Goal: Information Seeking & Learning: Learn about a topic

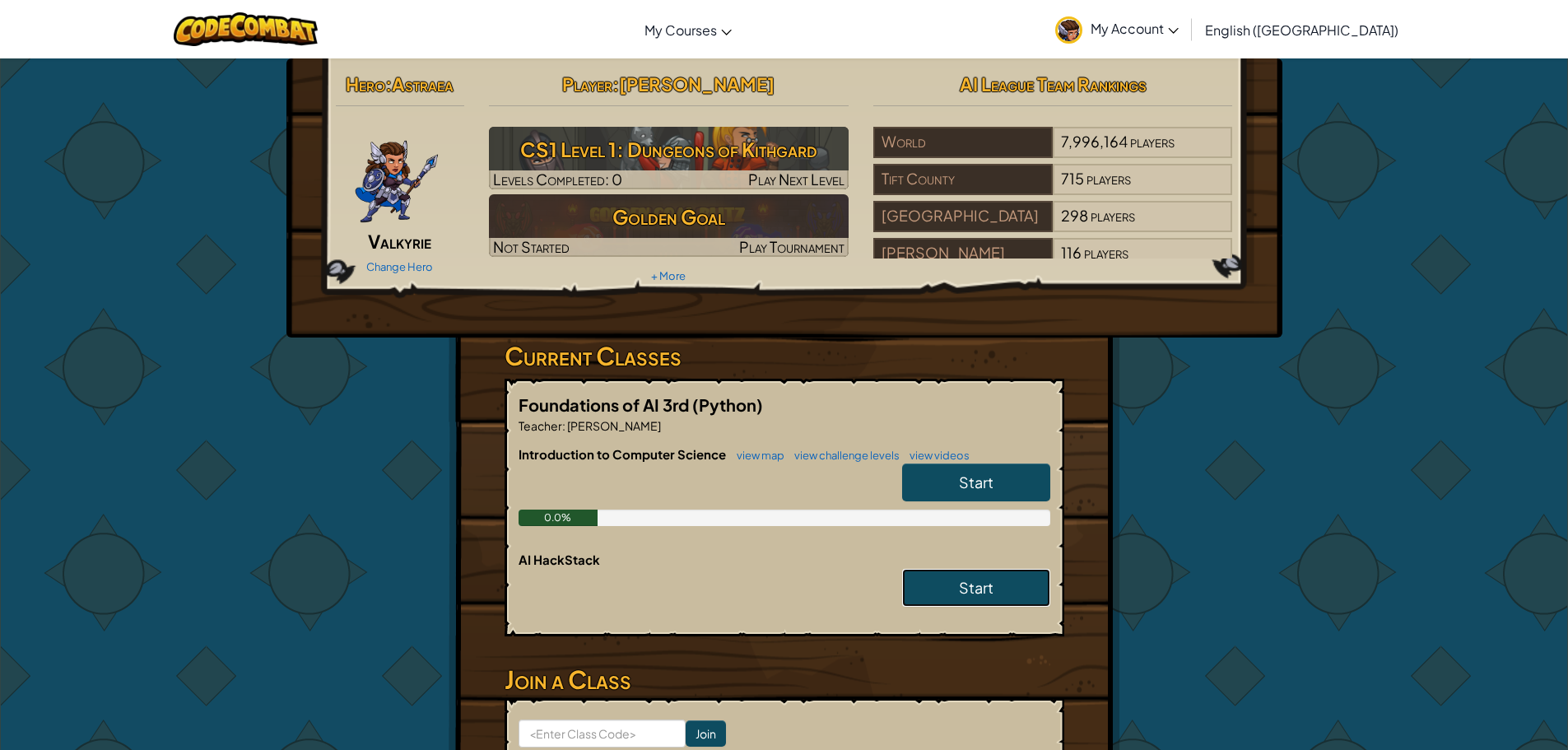
click at [971, 606] on link "Start" at bounding box center [975, 587] width 148 height 38
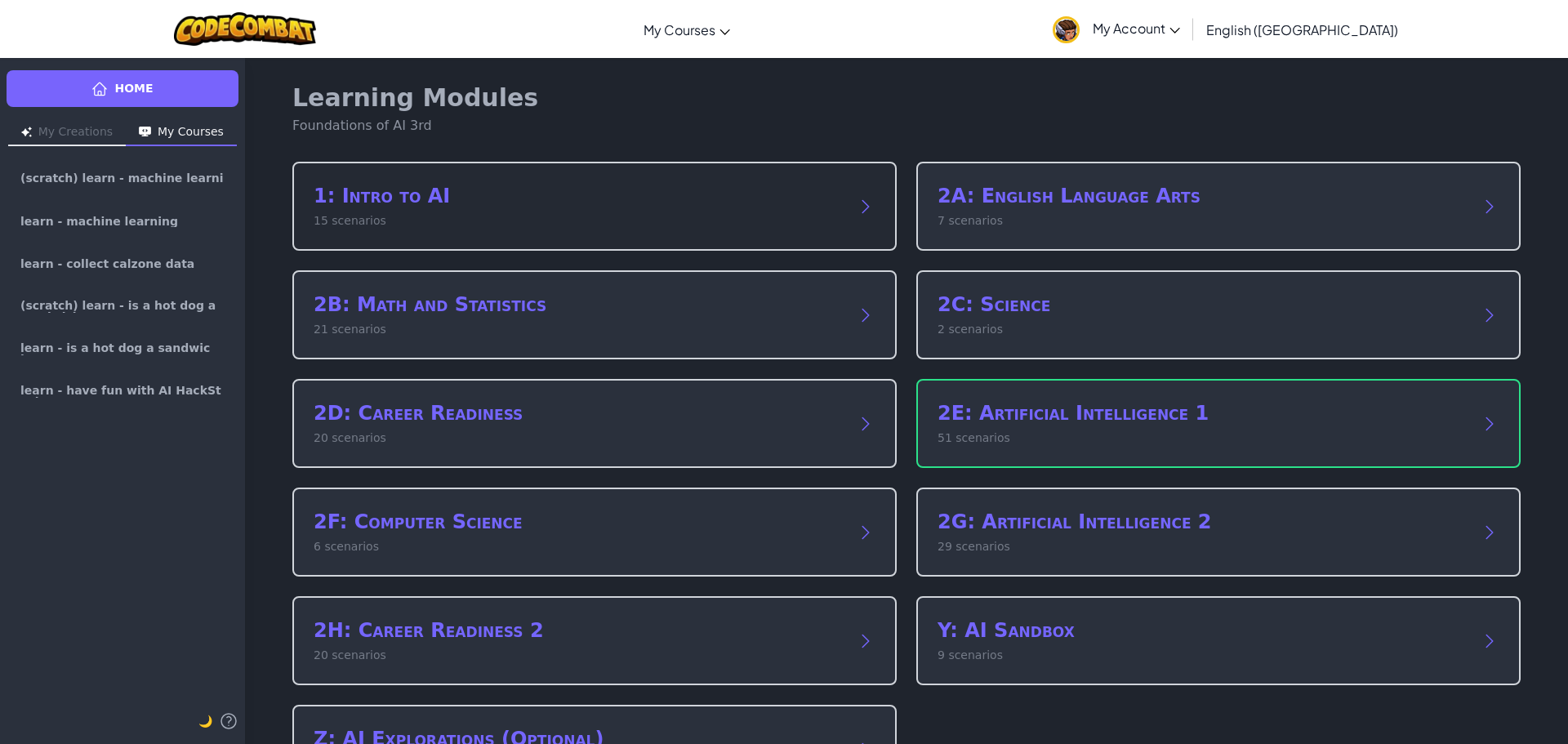
click at [570, 214] on p "15 scenarios" at bounding box center [578, 221] width 529 height 17
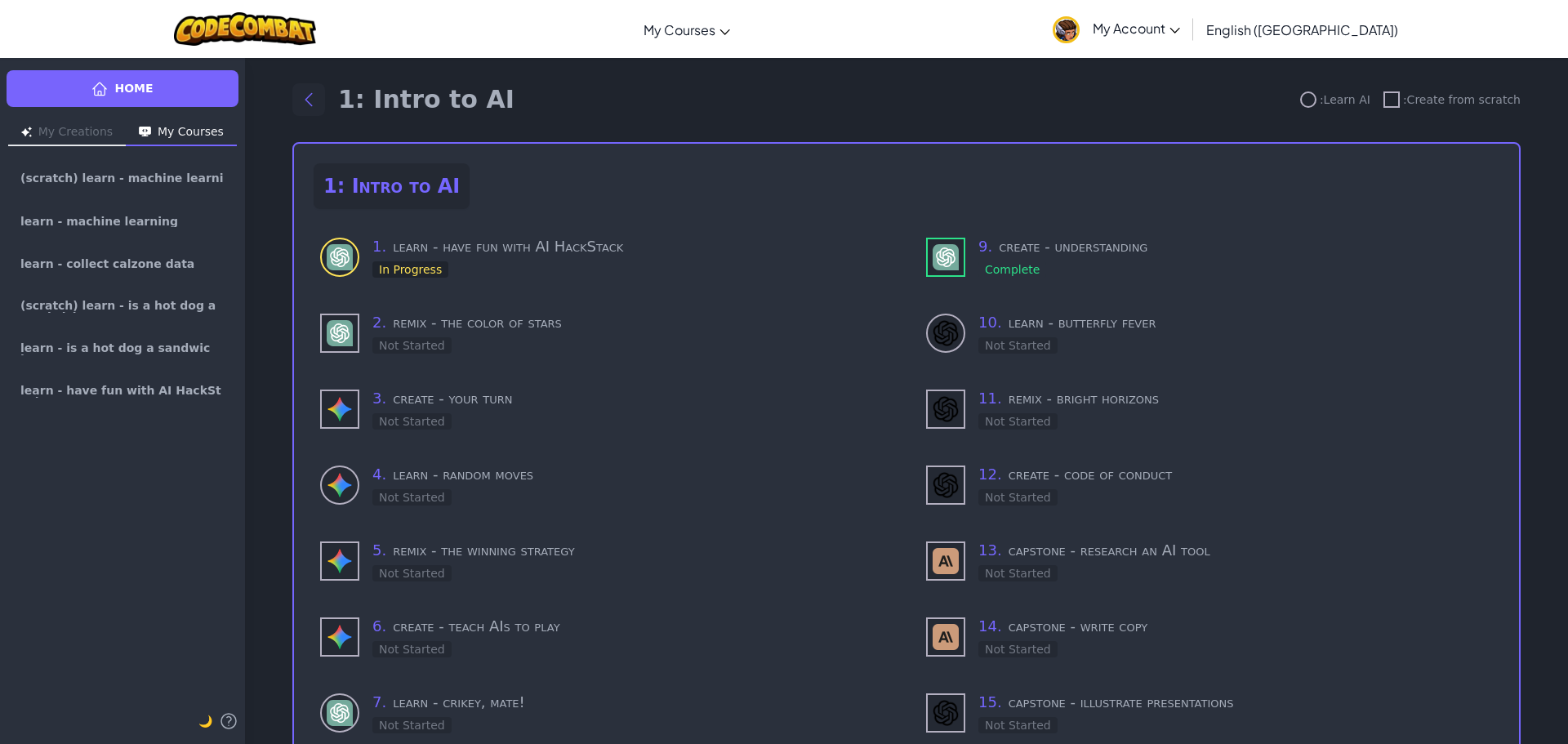
click at [315, 94] on button "Back to modules" at bounding box center [308, 99] width 32 height 32
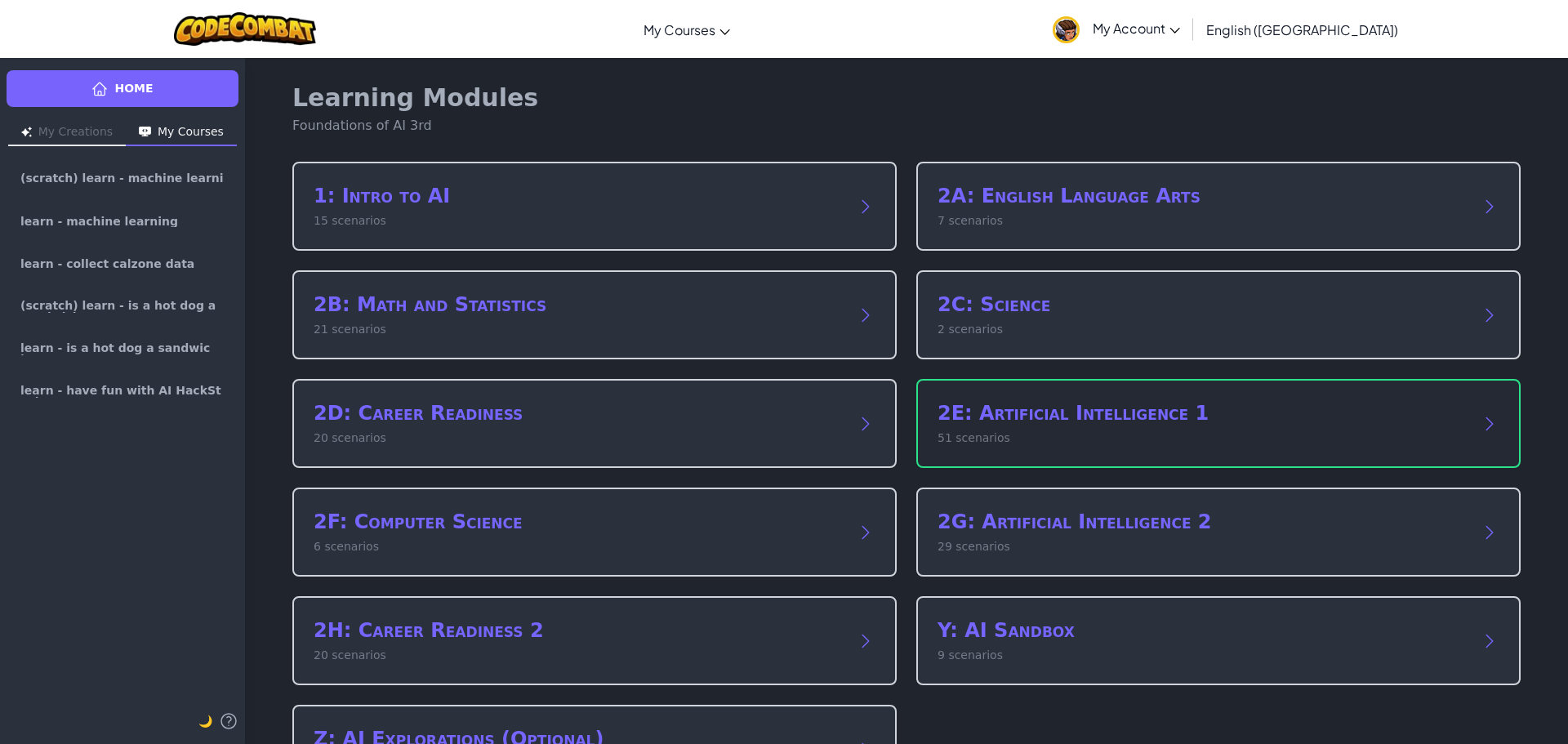
click at [1077, 406] on h2 "2E: Artificial Intelligence 1" at bounding box center [1201, 413] width 529 height 26
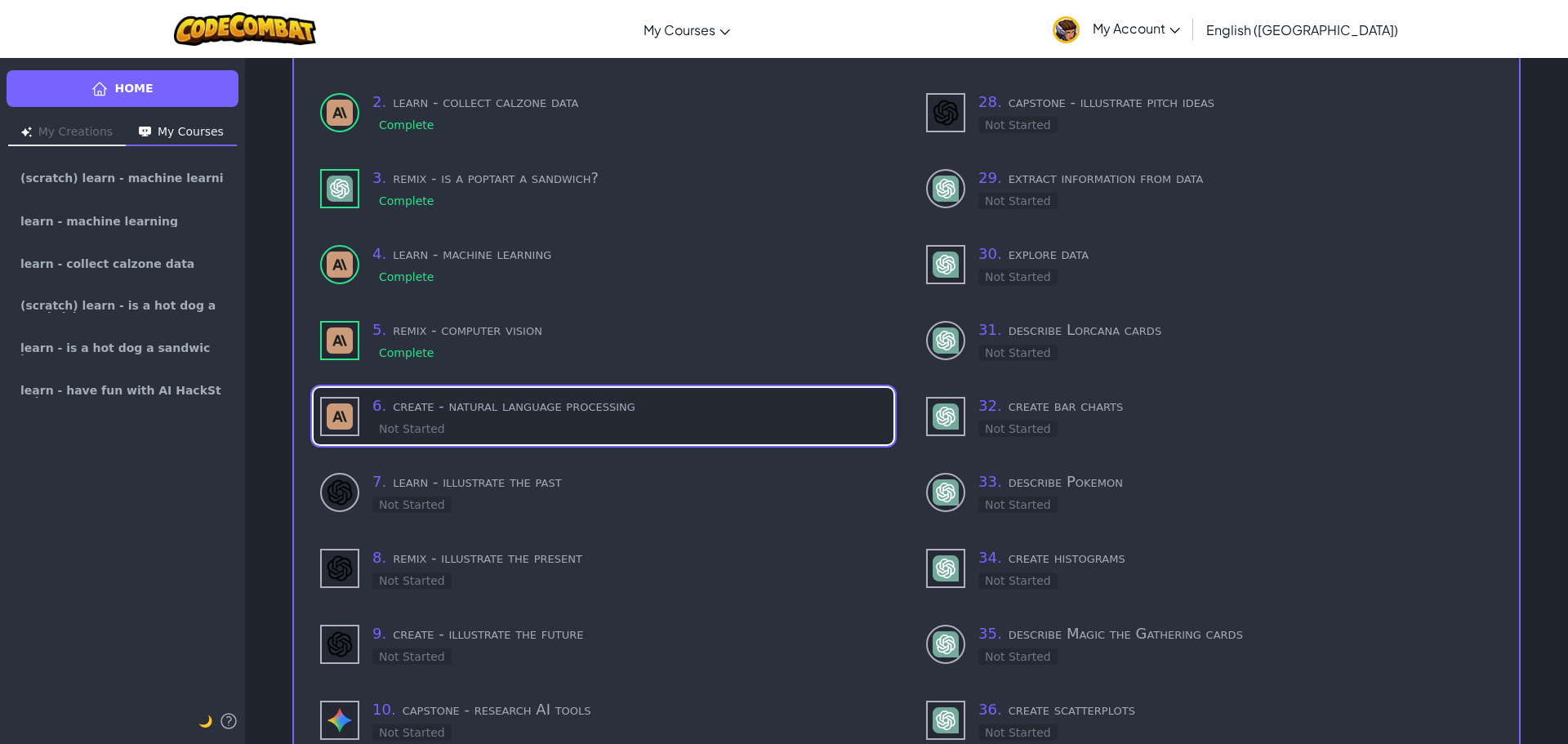
scroll to position [245, 0]
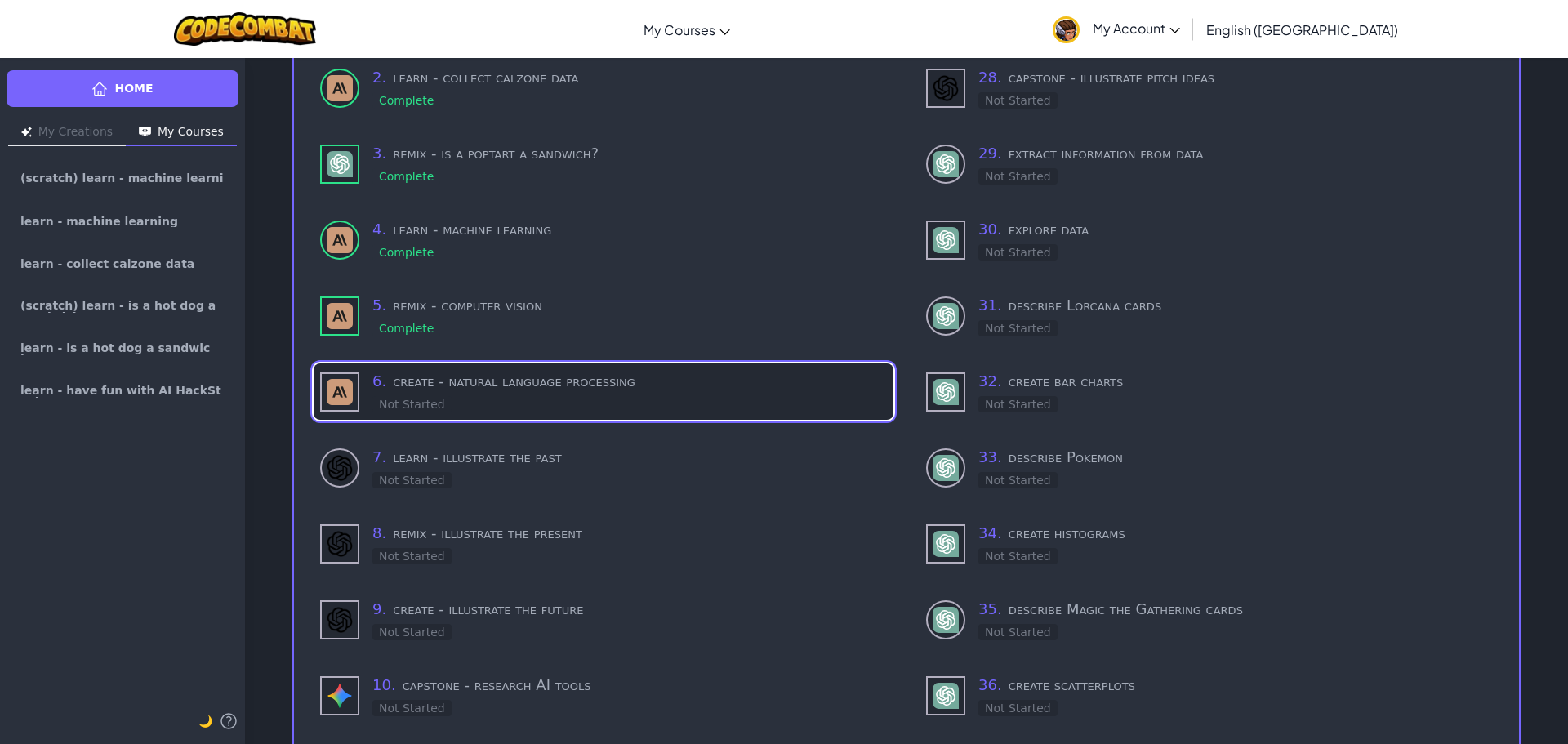
click at [707, 393] on div "6 . create - natural language processing Not Started" at bounding box center [629, 392] width 515 height 43
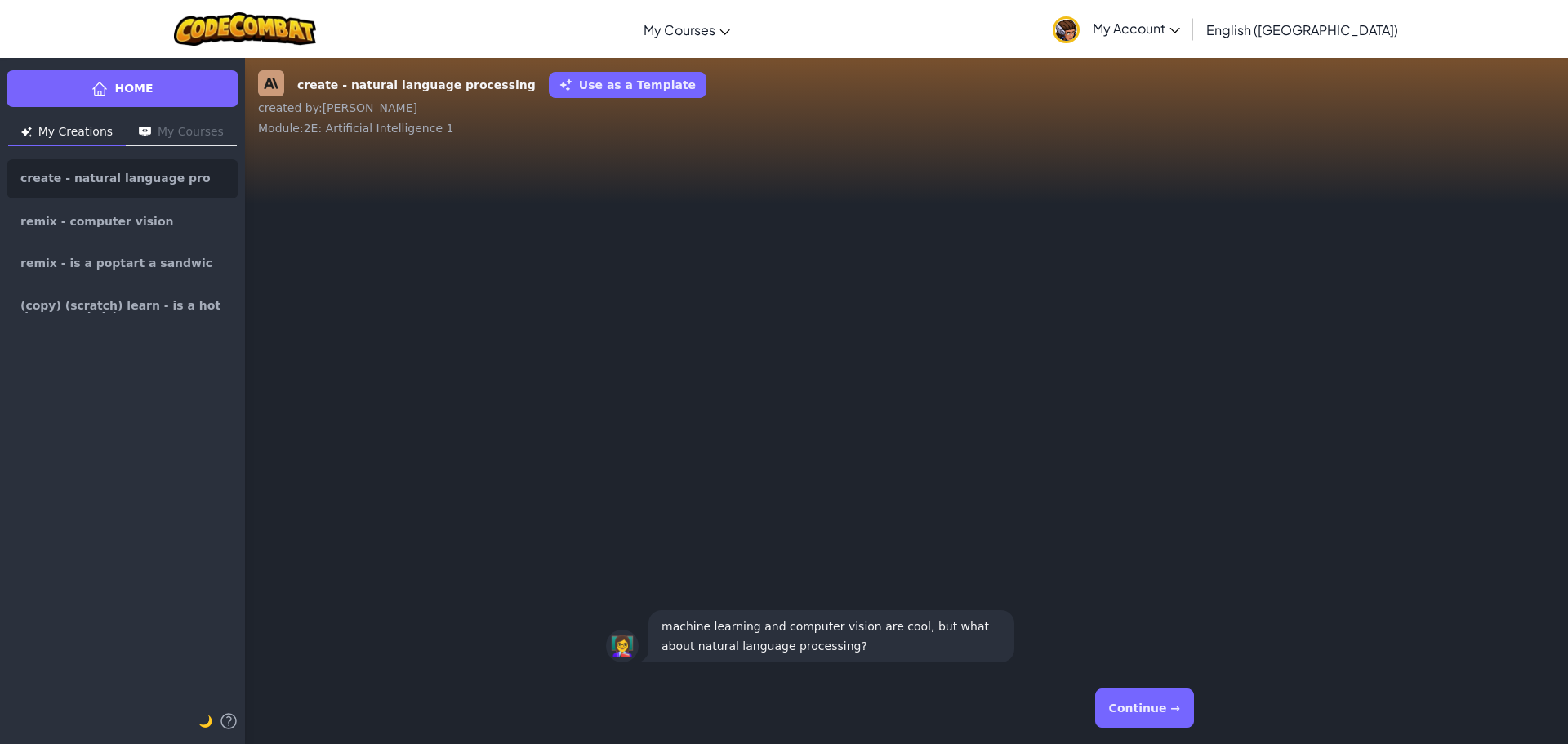
click at [1129, 702] on button "Continue →" at bounding box center [1144, 708] width 99 height 40
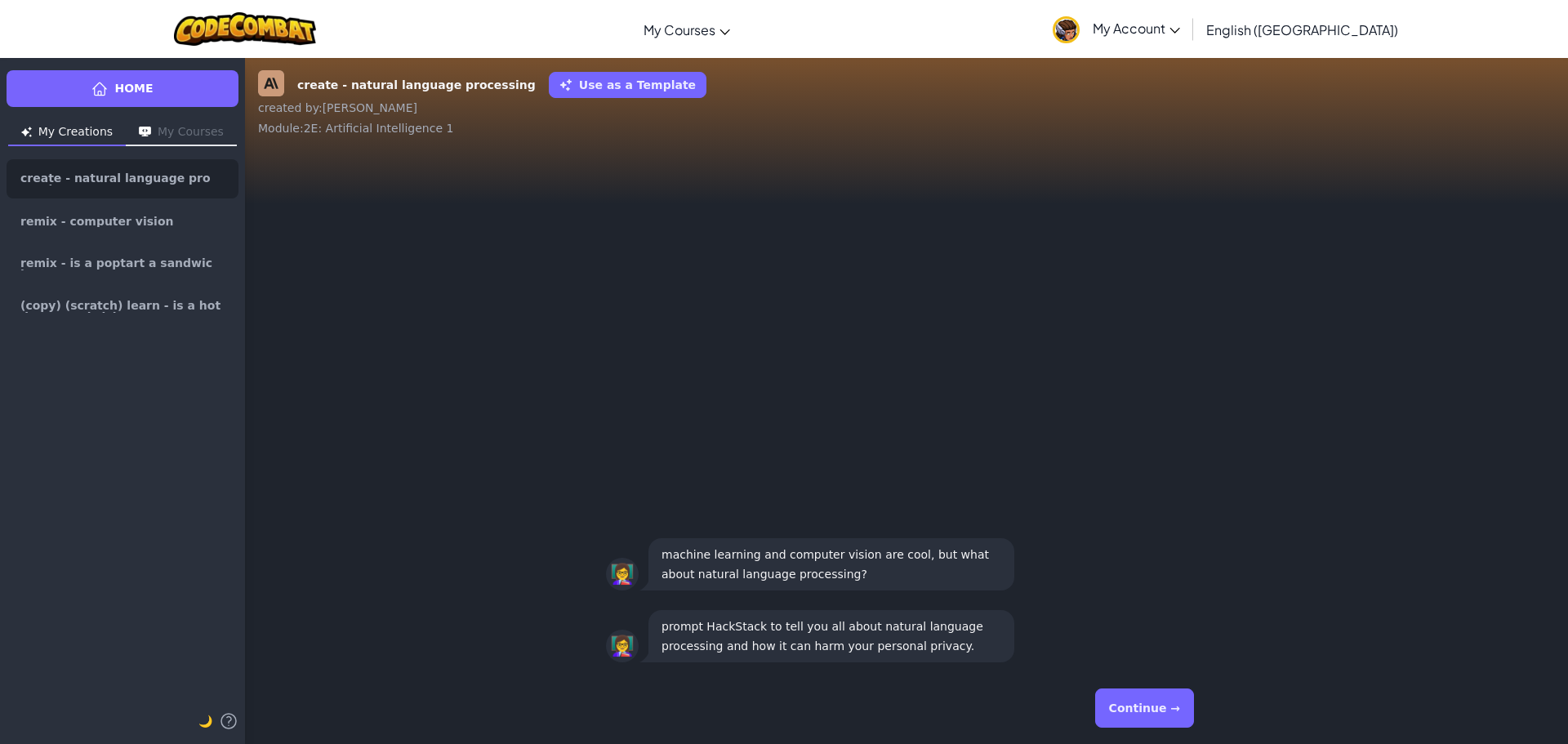
click at [1131, 702] on button "Continue →" at bounding box center [1144, 708] width 99 height 40
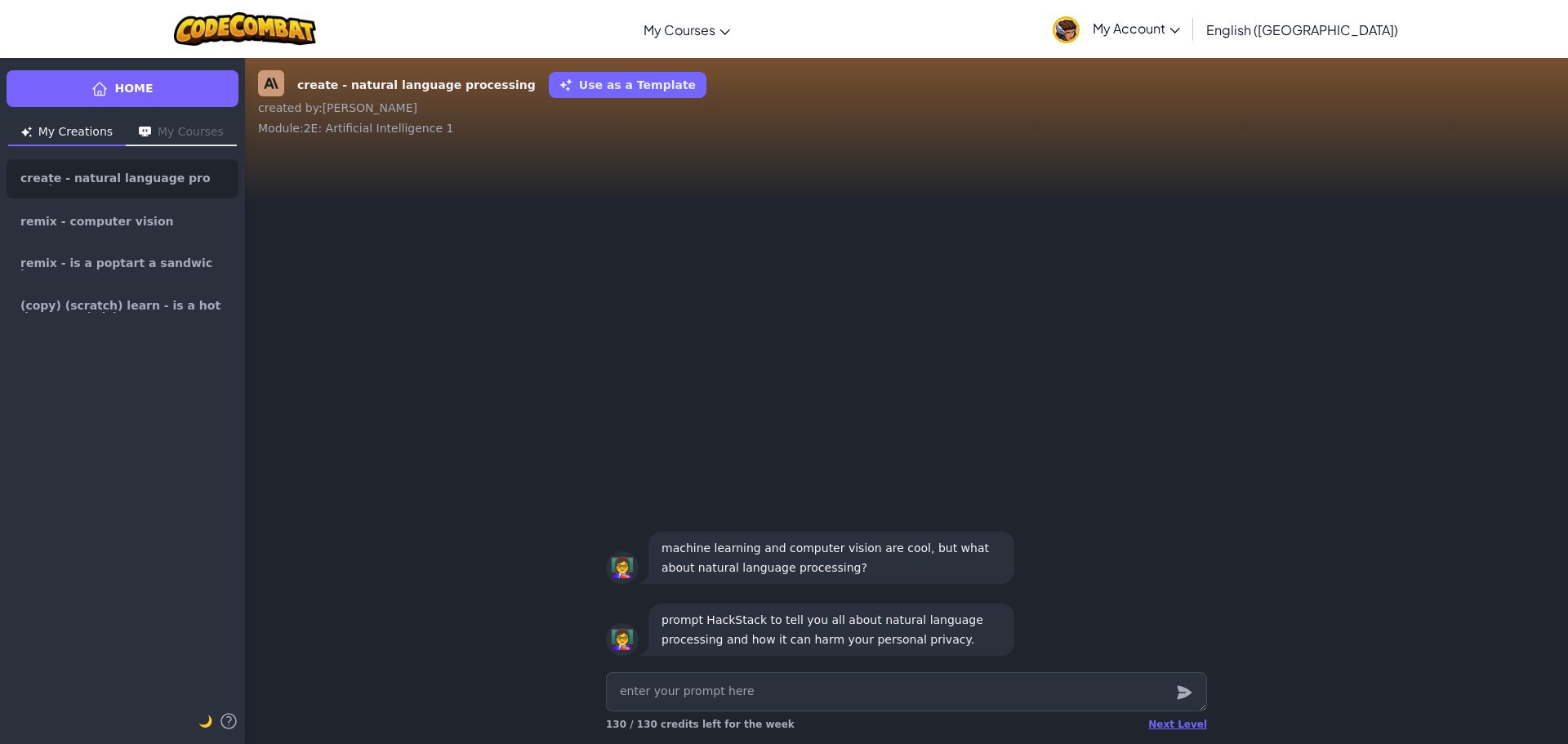
type textarea "x"
type textarea "s"
type textarea "x"
type textarea "sp"
type textarea "x"
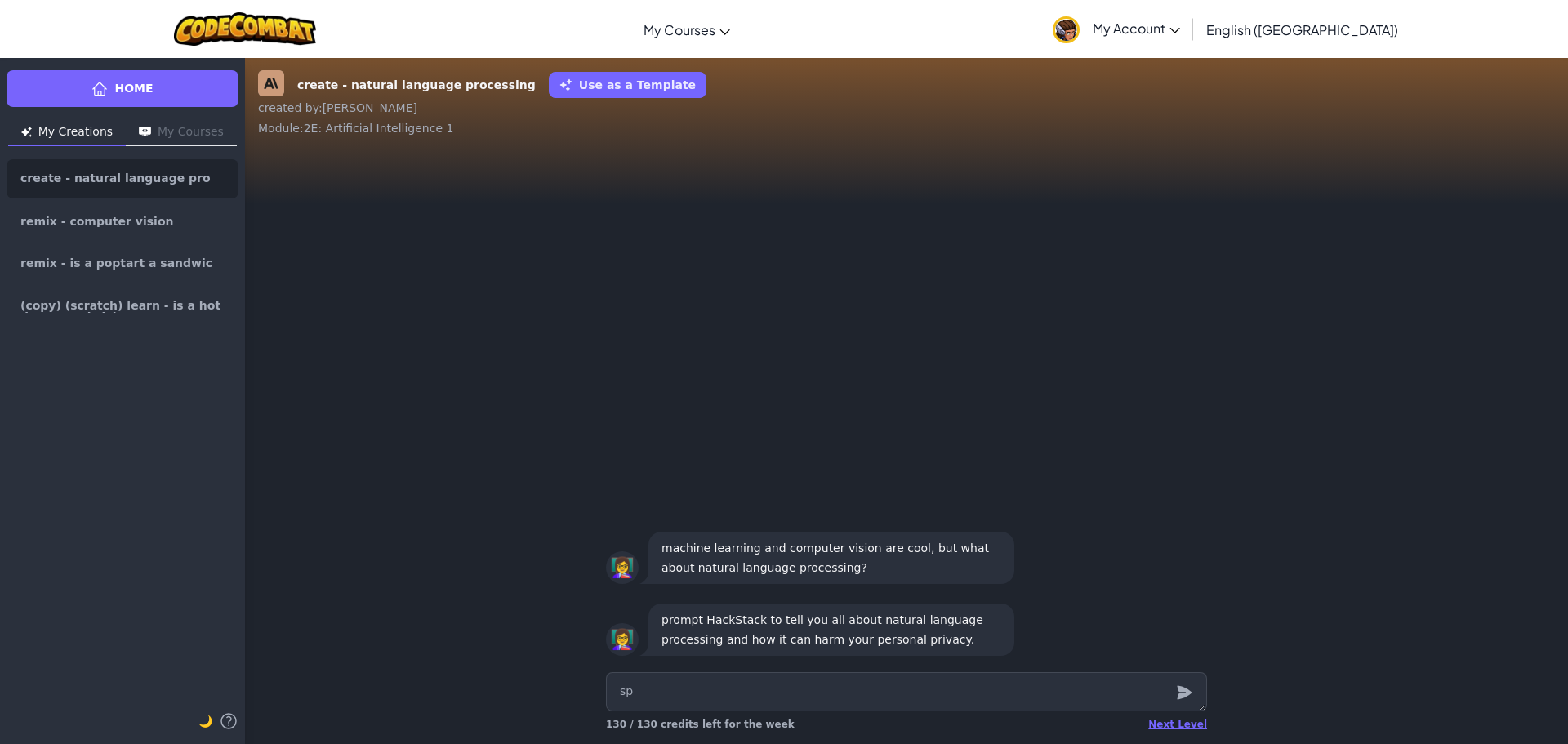
type textarea "spa"
type textarea "x"
type textarea "spai"
type textarea "x"
type textarea "[GEOGRAPHIC_DATA]"
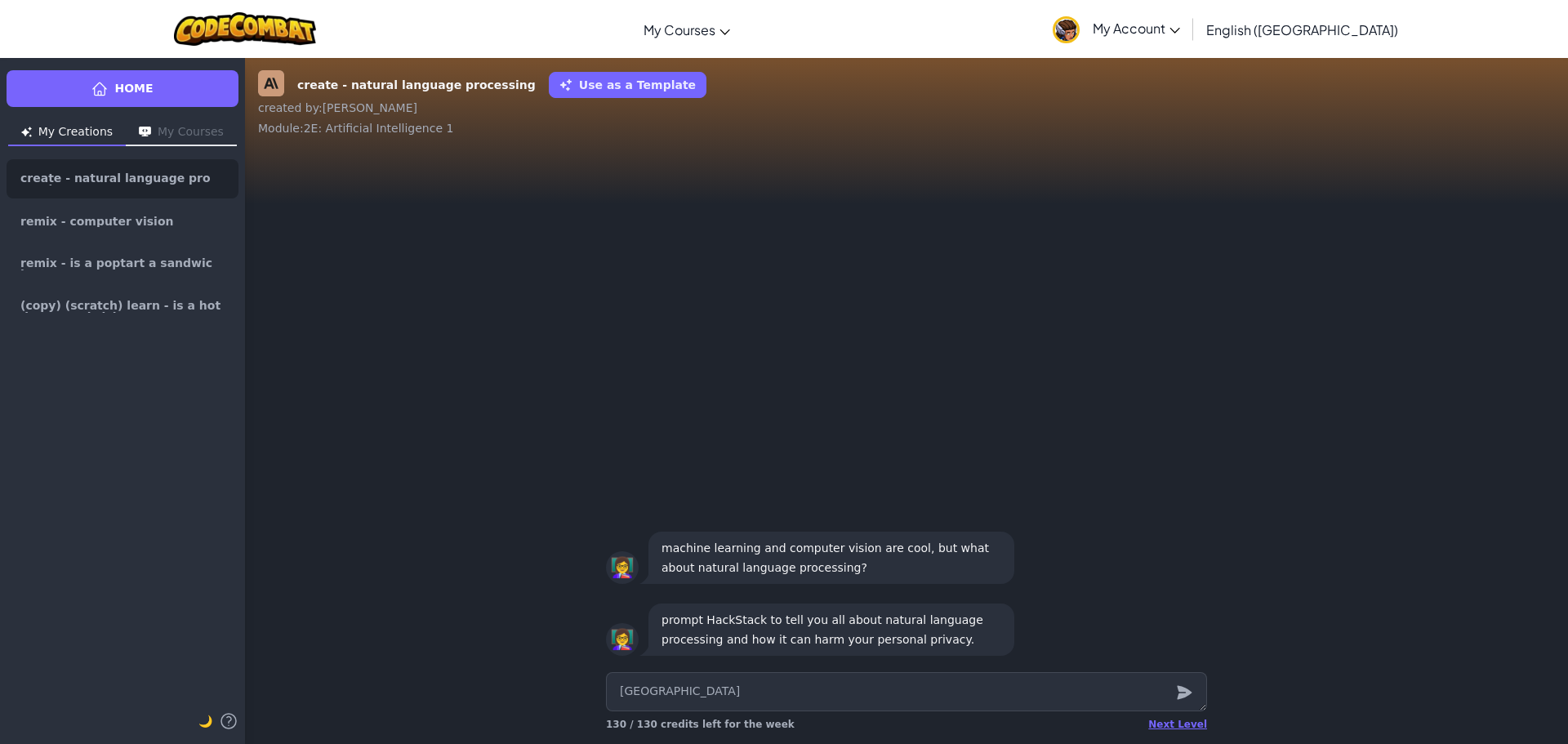
type textarea "x"
type textarea "spaini"
type textarea "x"
type textarea "spainis"
type textarea "x"
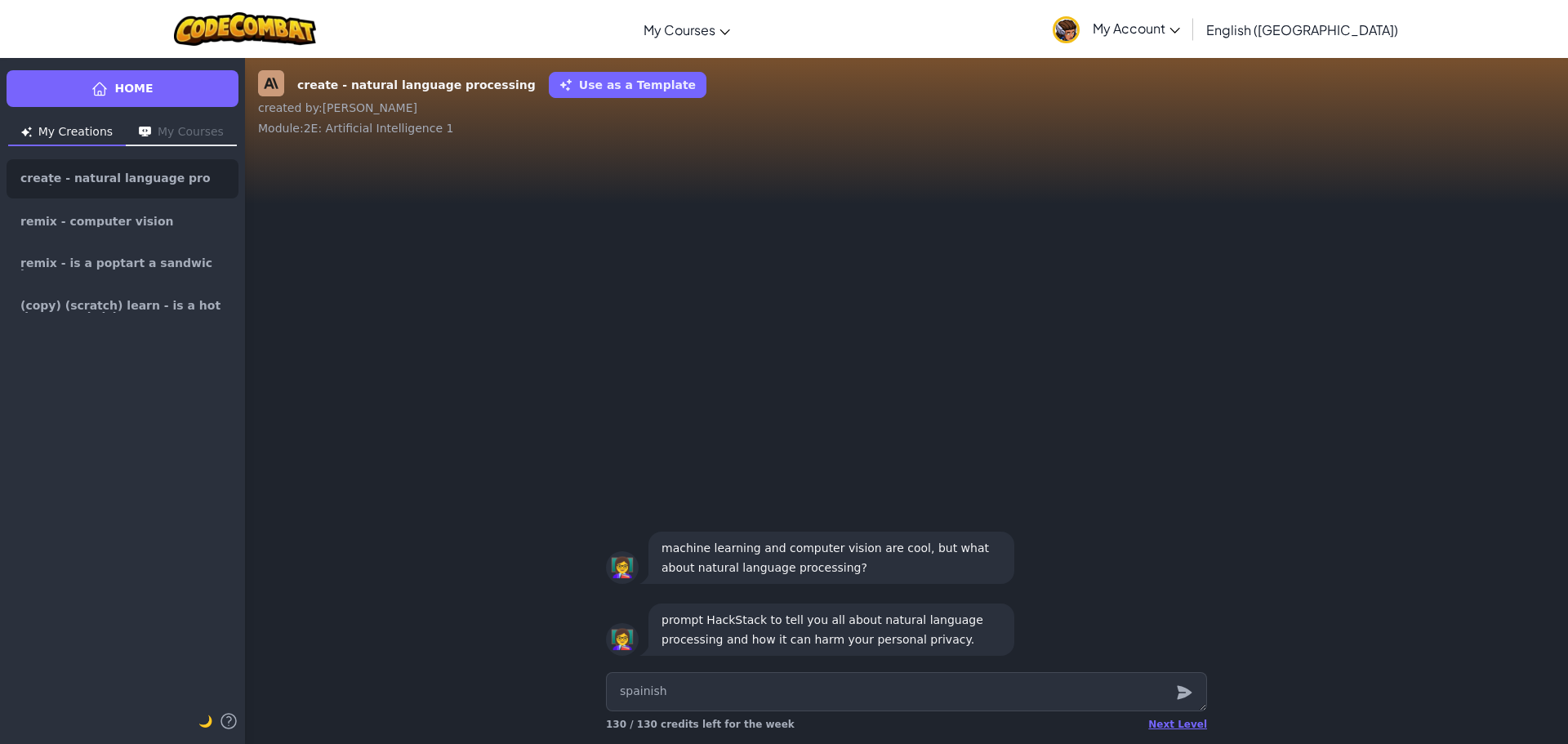
type textarea "spainish"
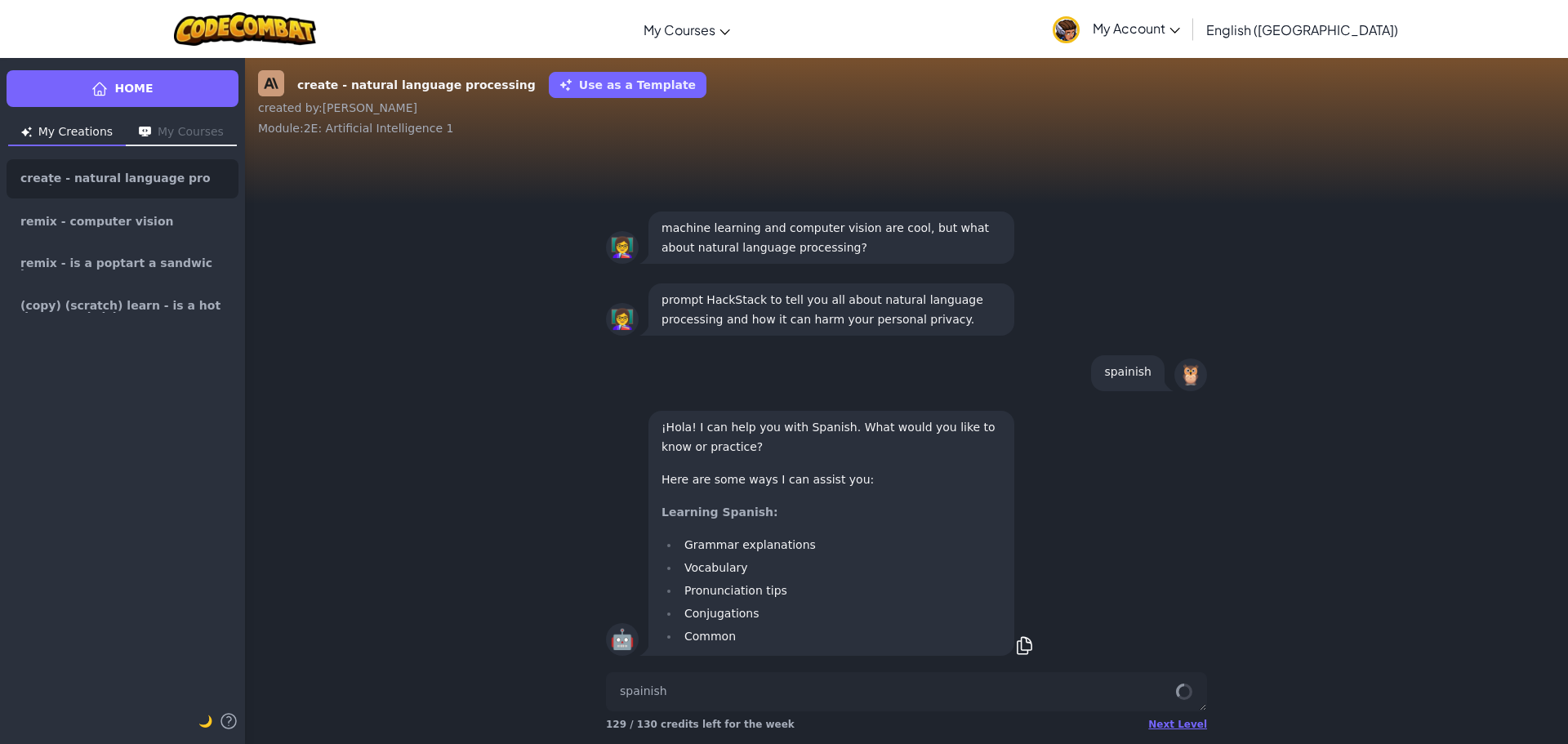
scroll to position [1, 0]
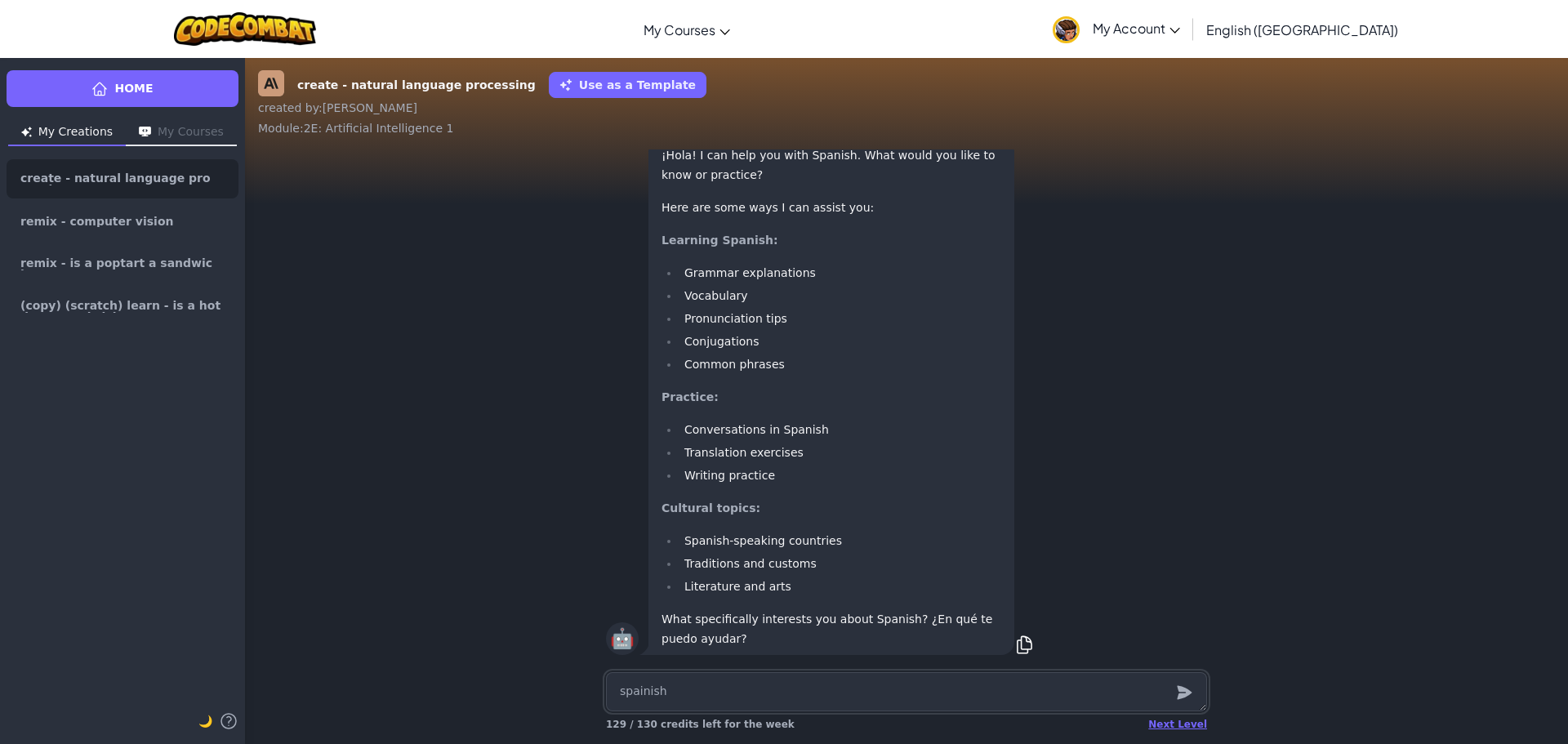
type textarea "x"
type textarea "t"
type textarea "x"
type textarea "th"
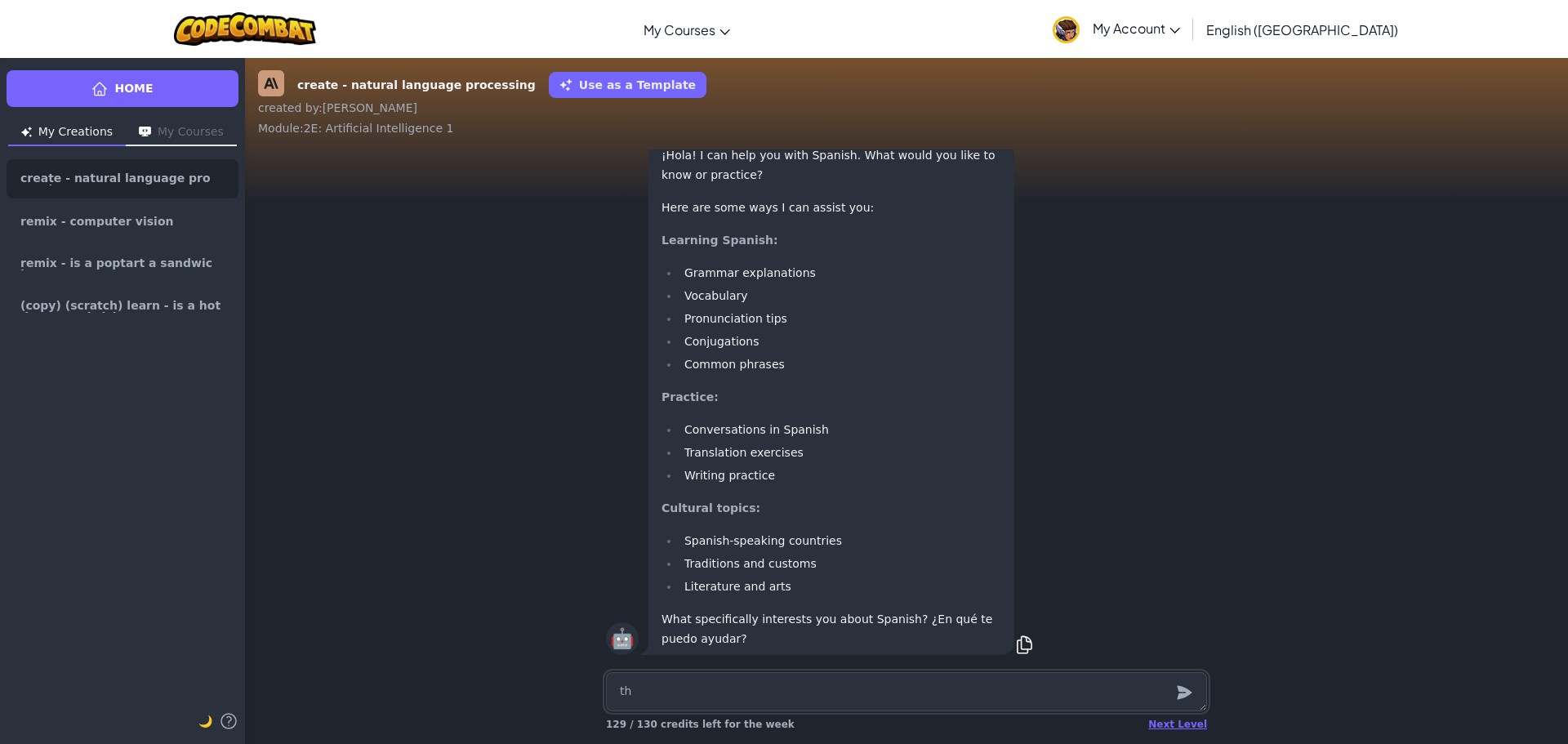
type textarea "x"
type textarea "the"
type textarea "x"
type textarea "the"
type textarea "x"
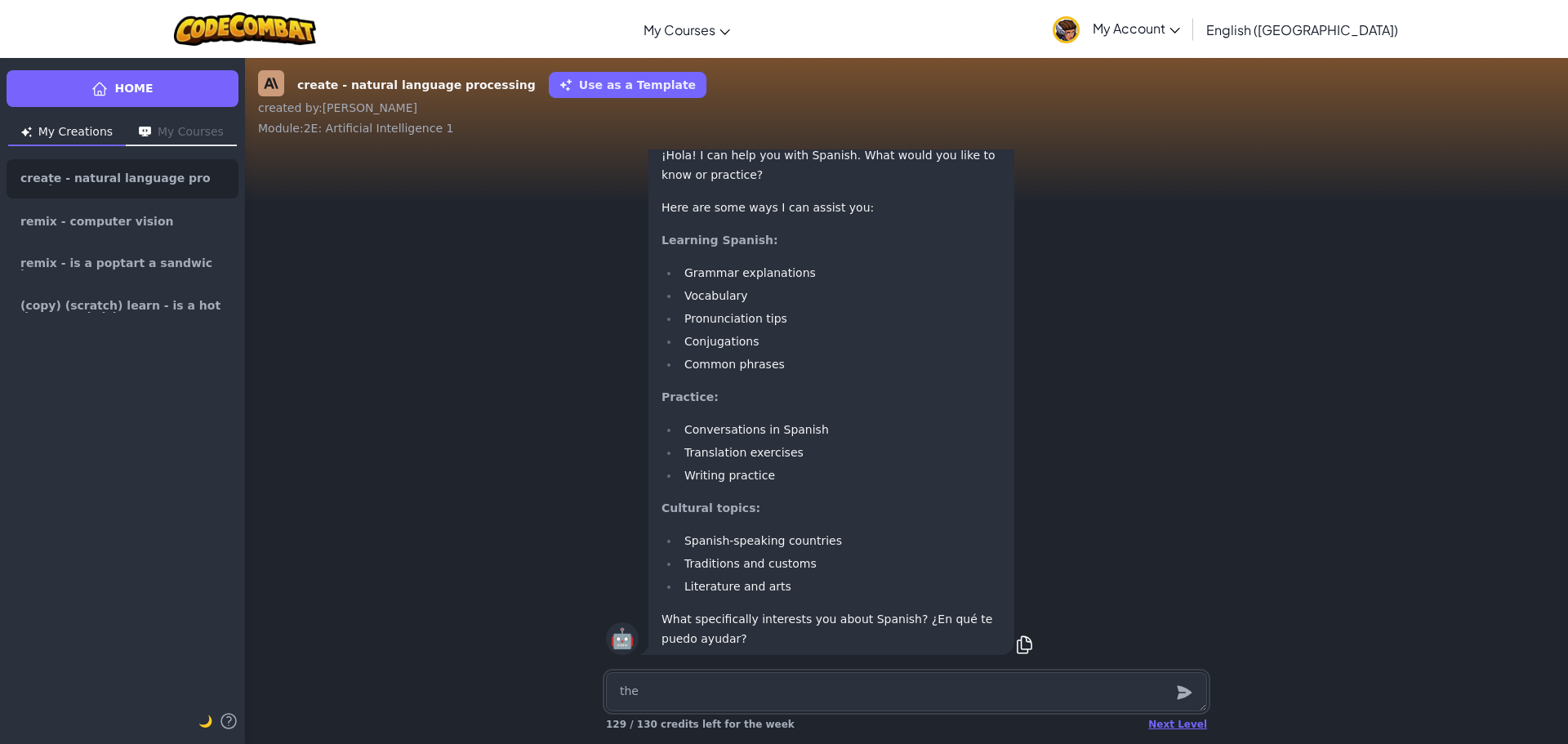
type textarea "the c"
type textarea "x"
type textarea "the cu"
type textarea "x"
type textarea "the cul"
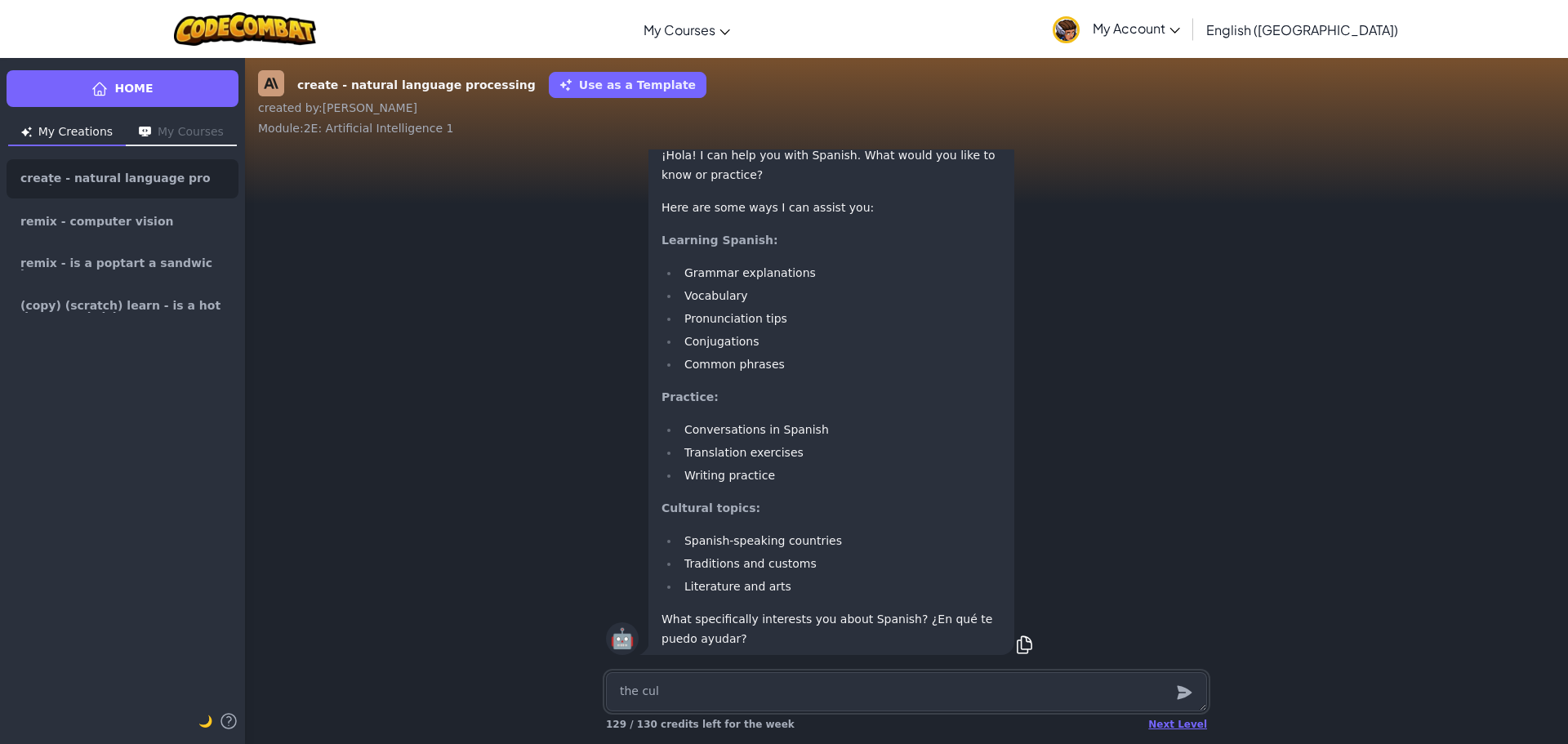
type textarea "x"
type textarea "the cult"
type textarea "x"
type textarea "the cultu"
type textarea "x"
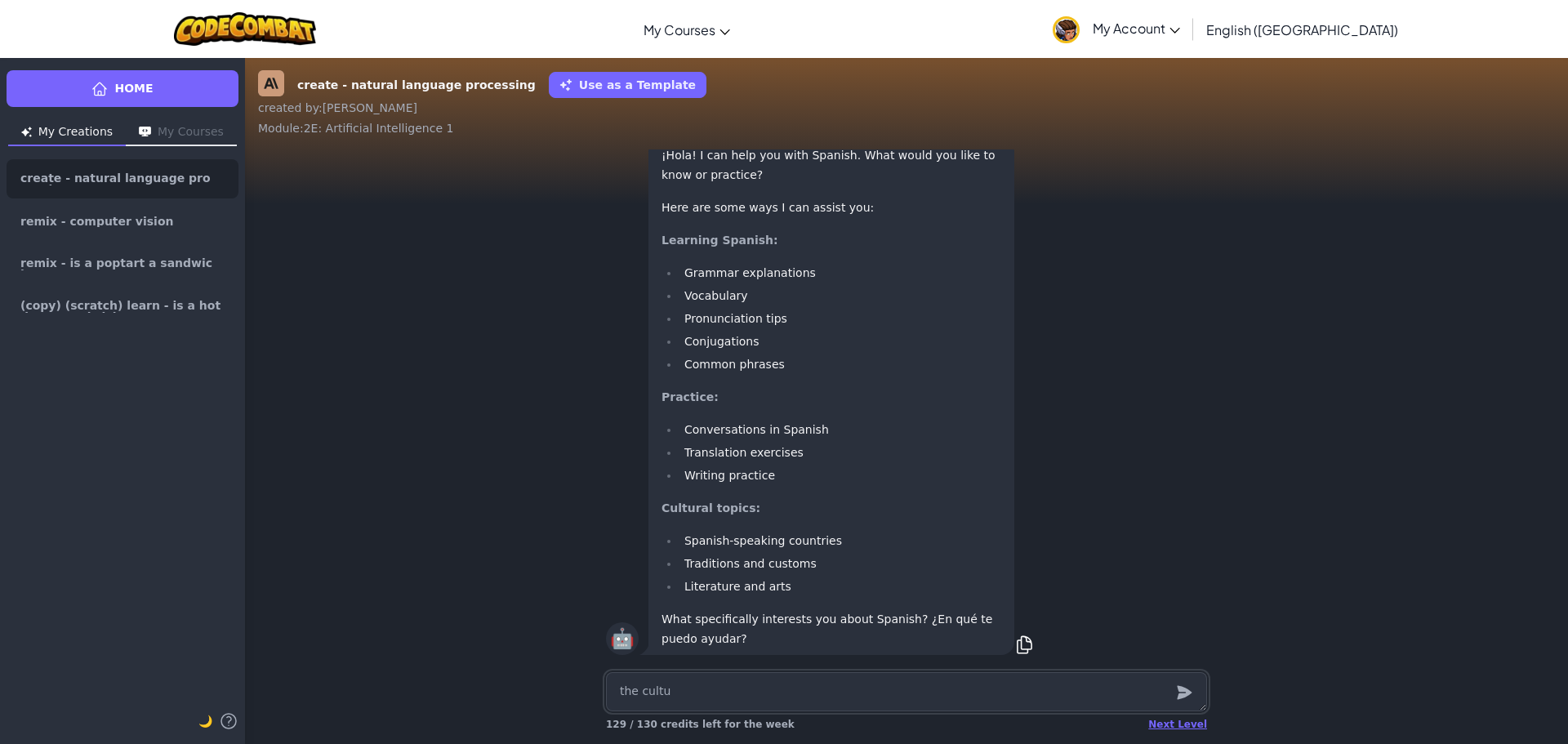
type textarea "the cultur"
type textarea "x"
type textarea "the culture"
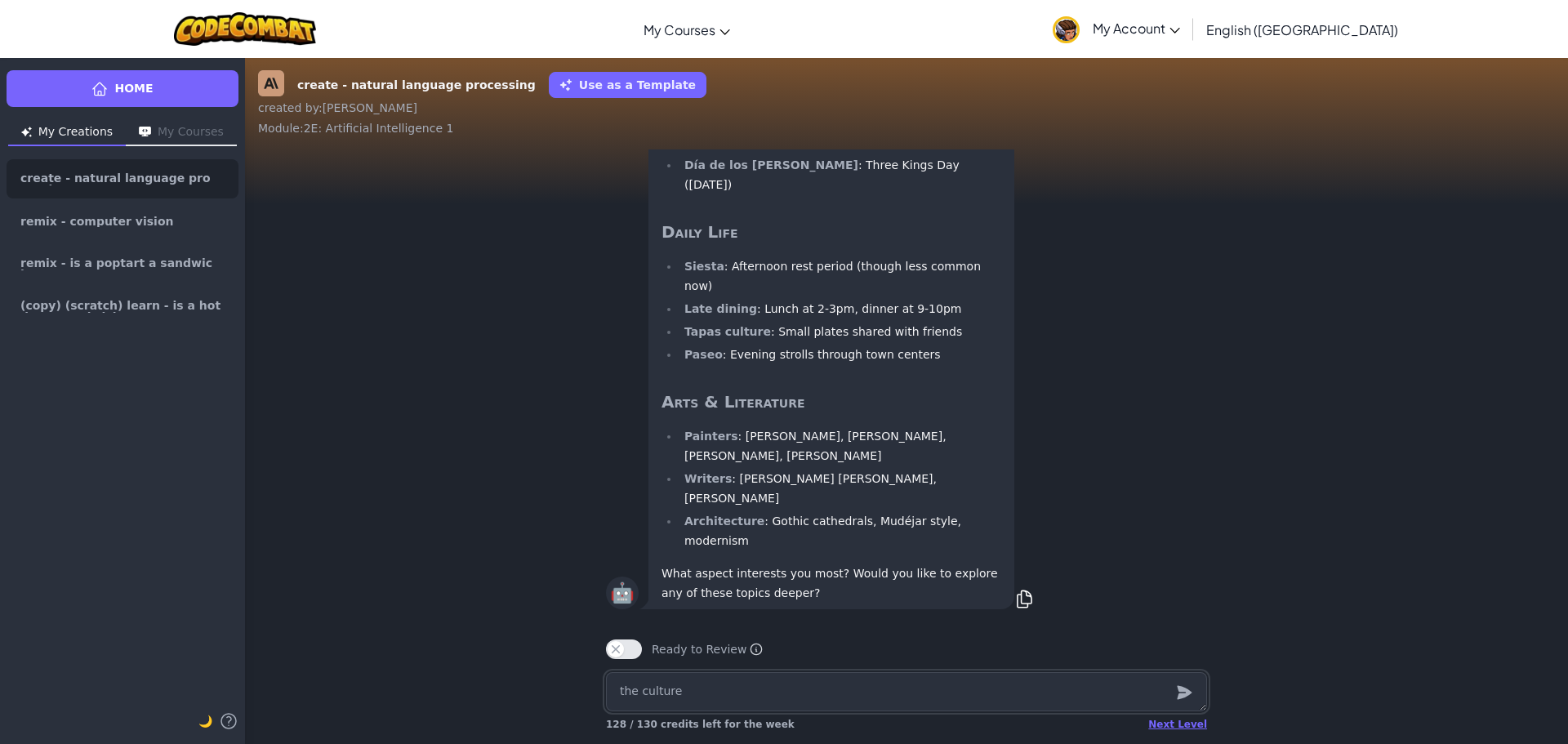
type textarea "x"
type textarea "r"
type textarea "x"
type textarea "re"
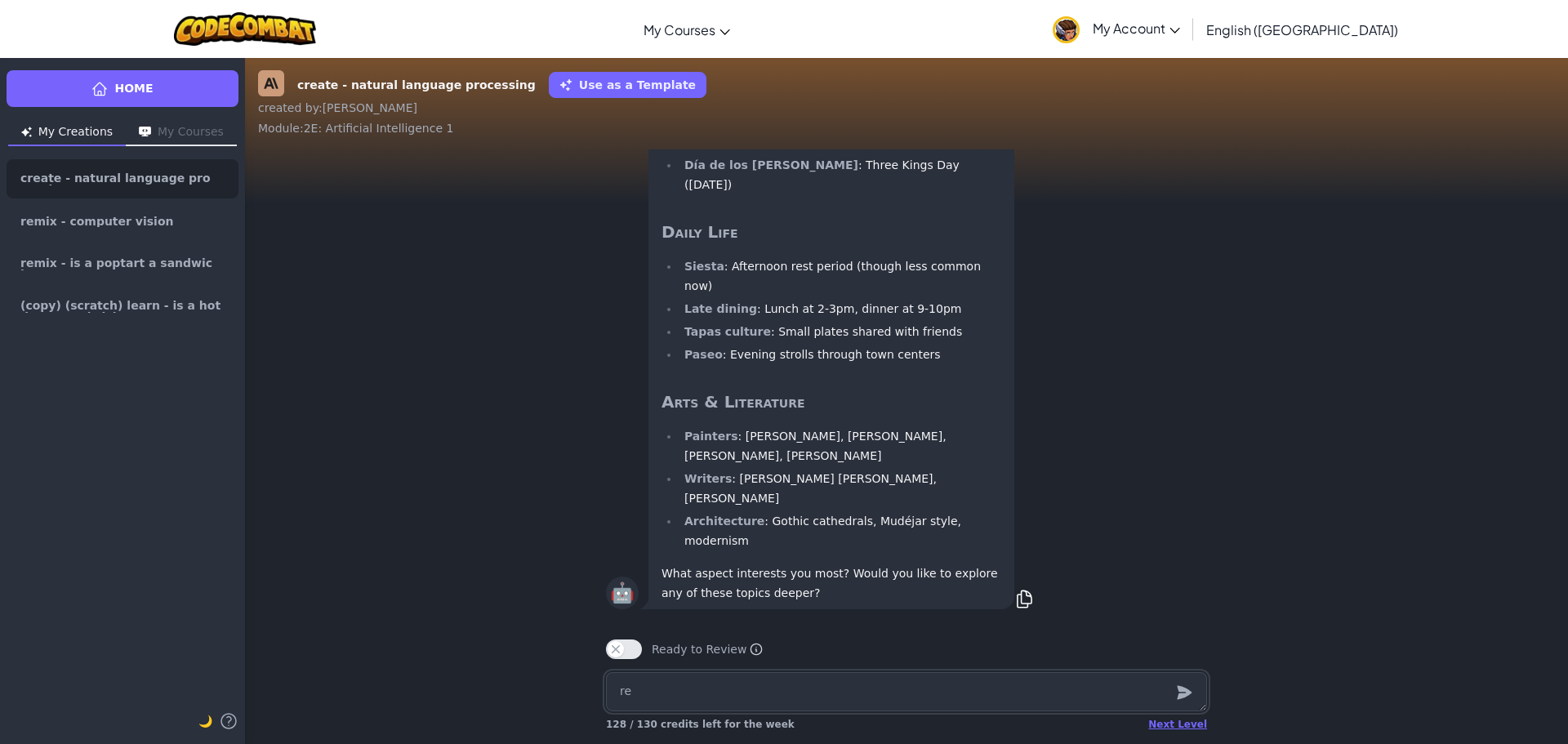
type textarea "x"
type textarea "rel"
type textarea "x"
type textarea "reli"
type textarea "x"
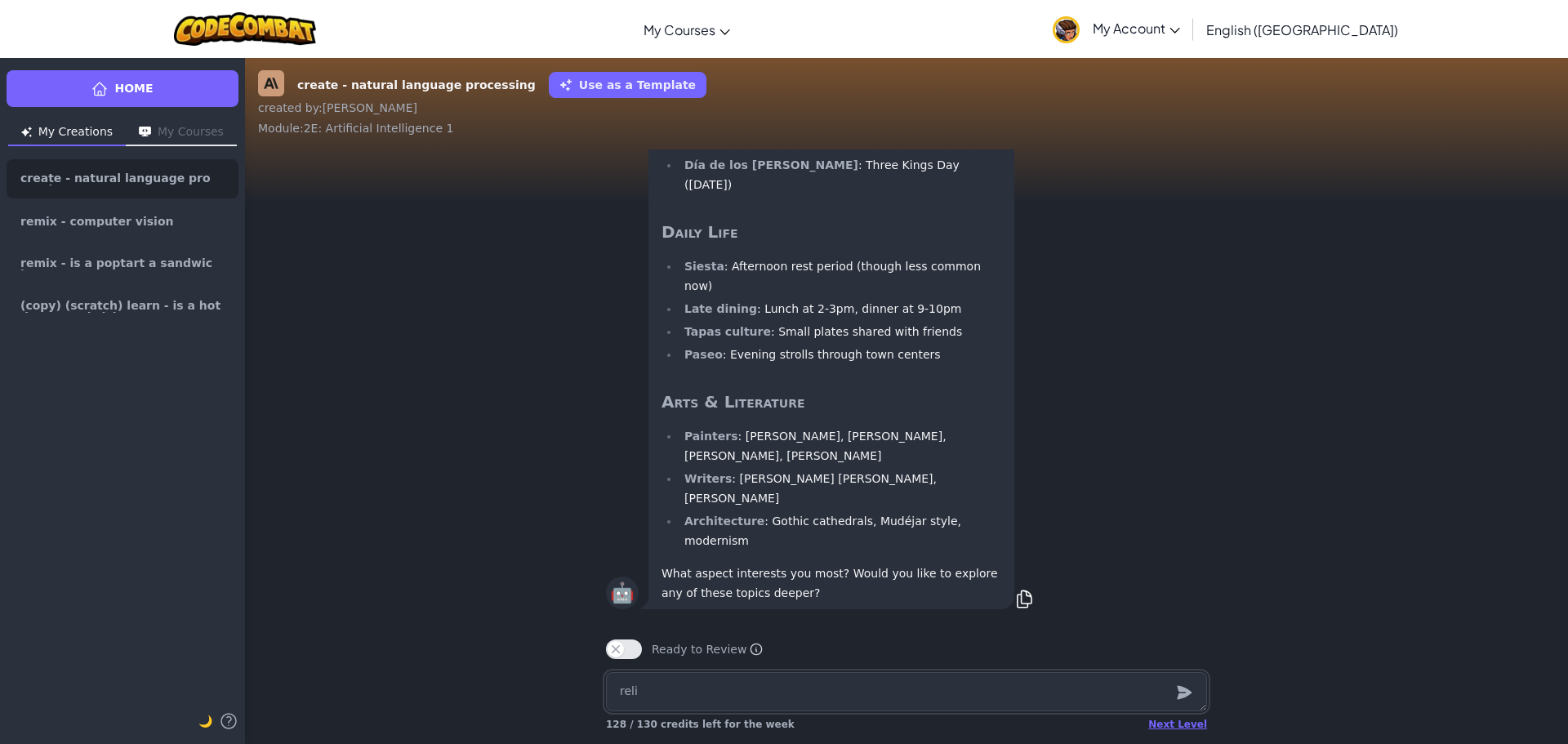
type textarea "relig"
type textarea "x"
type textarea "religo"
type textarea "x"
type textarea "religon"
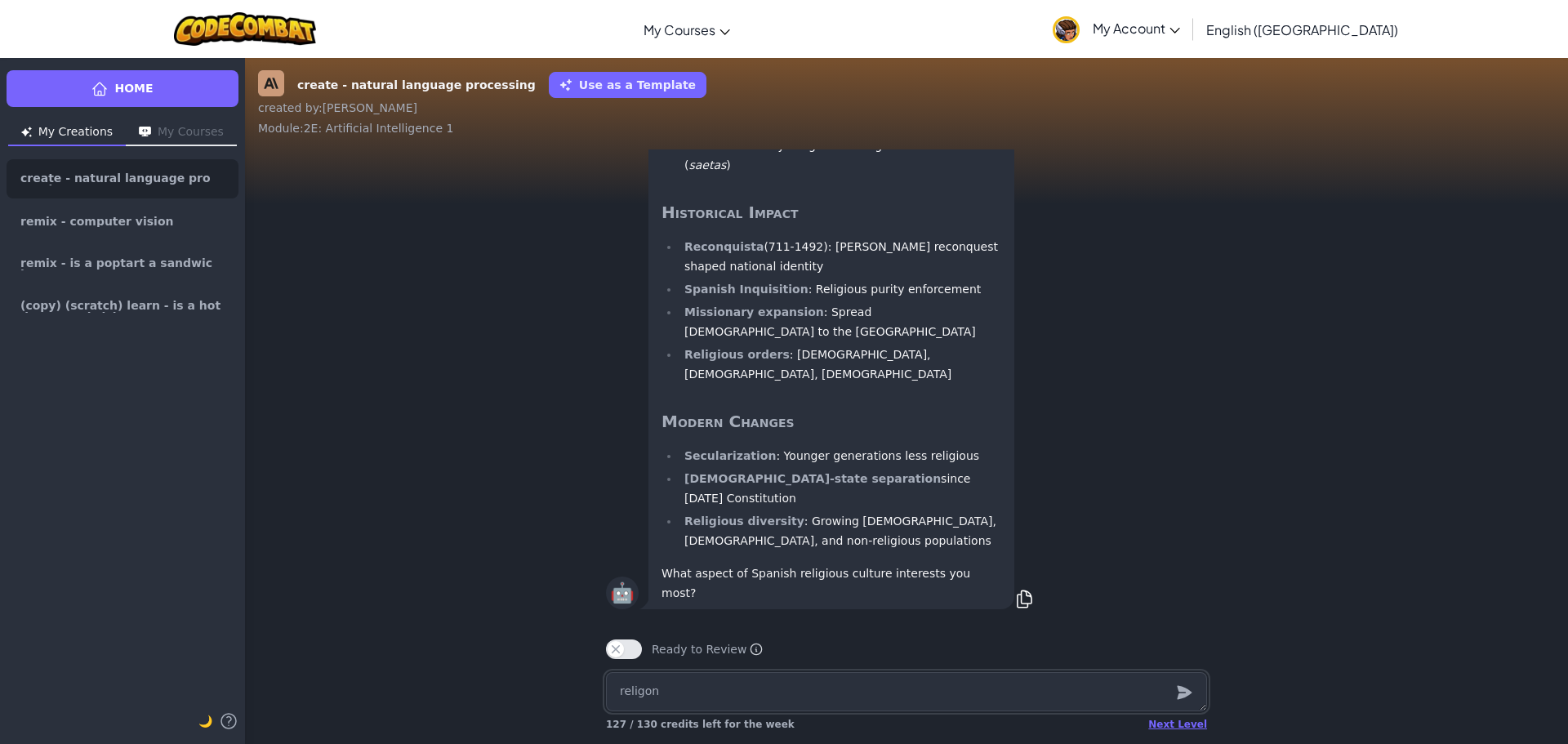
type textarea "x"
type textarea "t"
type textarea "x"
type textarea "th"
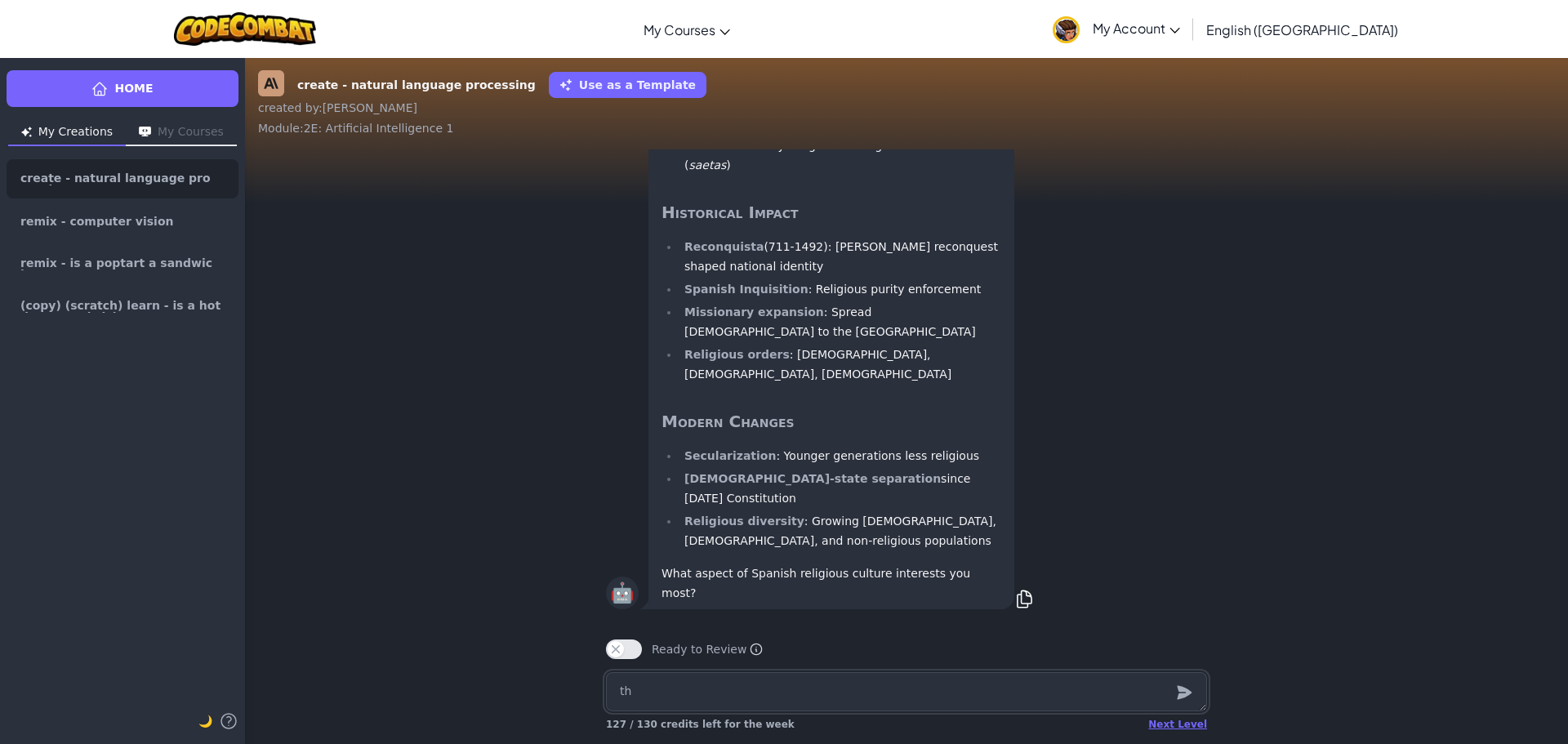
type textarea "x"
type textarea "the"
type textarea "x"
type textarea "the"
type textarea "x"
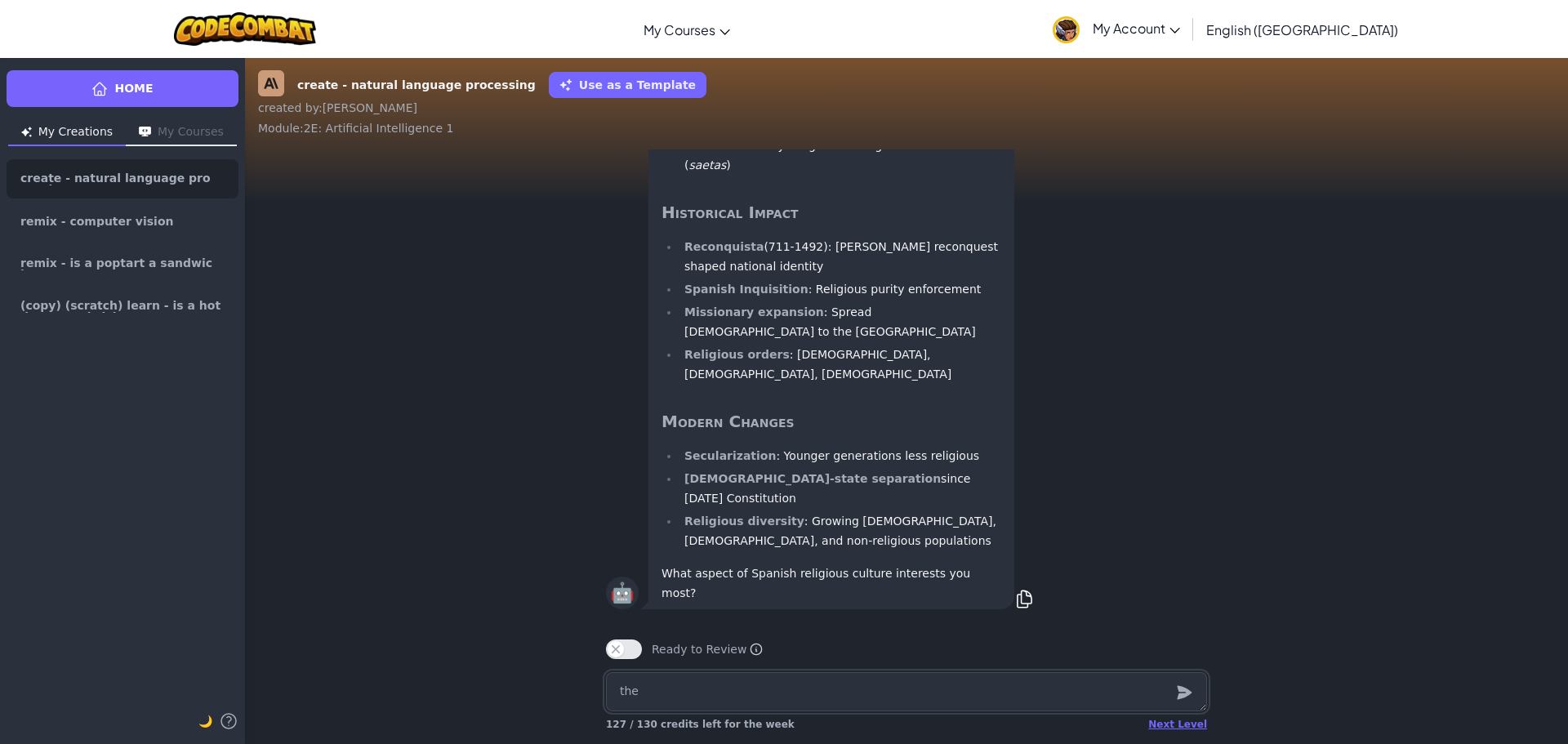
type textarea "the i"
type textarea "x"
type textarea "the im"
type textarea "x"
type textarea "the imp"
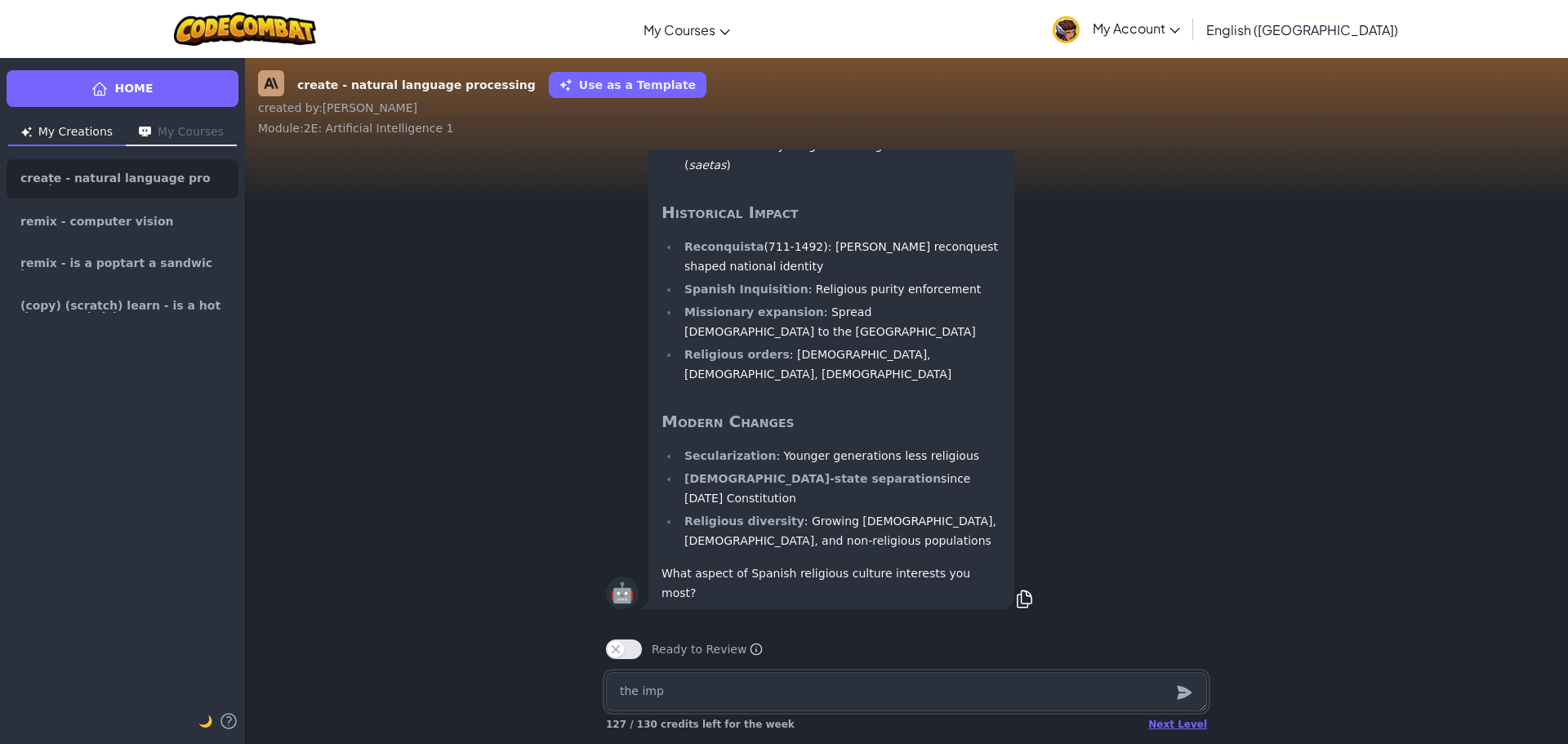
type textarea "x"
type textarea "the impa"
type textarea "x"
type textarea "the impac"
type textarea "x"
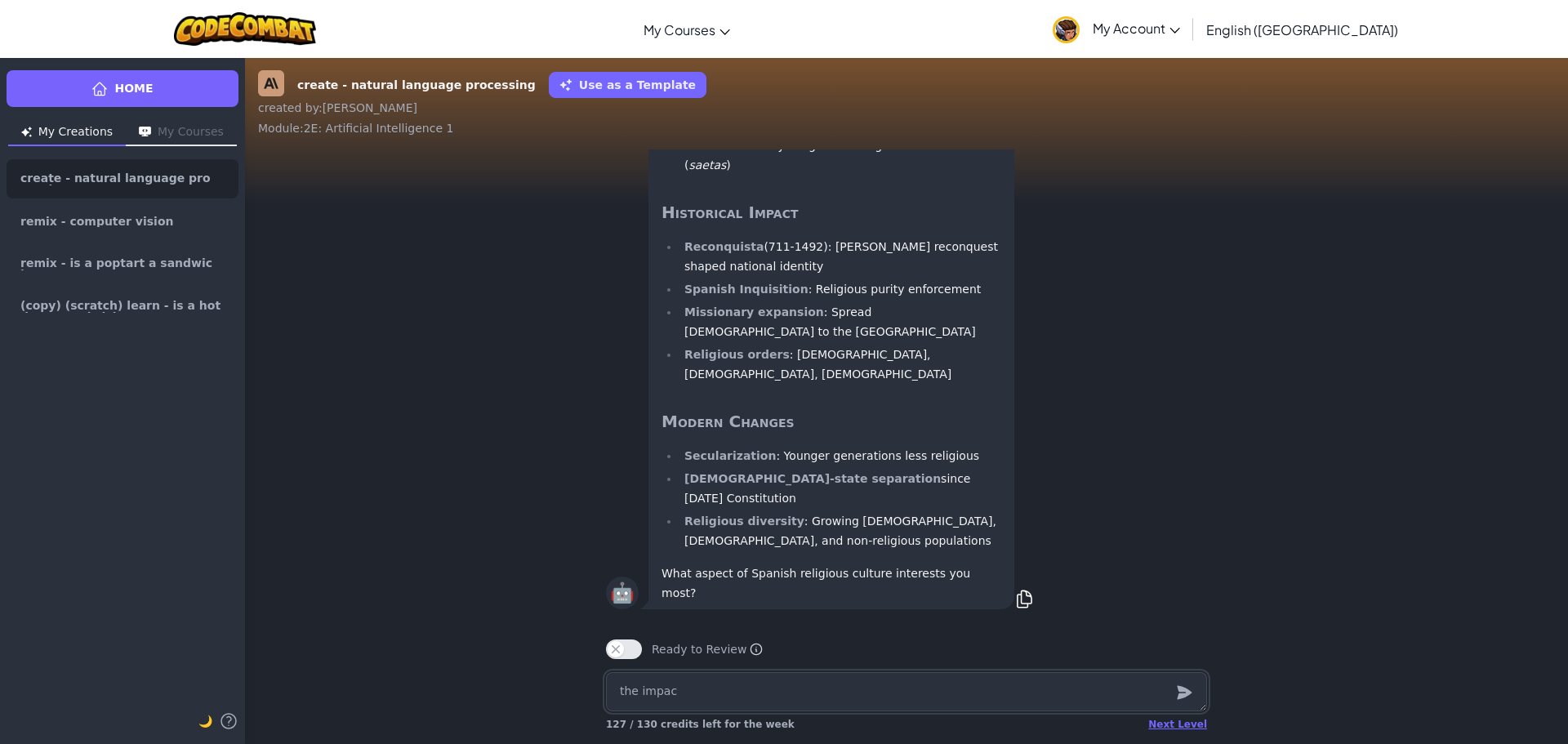
type textarea "the impact"
type textarea "x"
type textarea "the impact"
type textarea "x"
type textarea "the impact i"
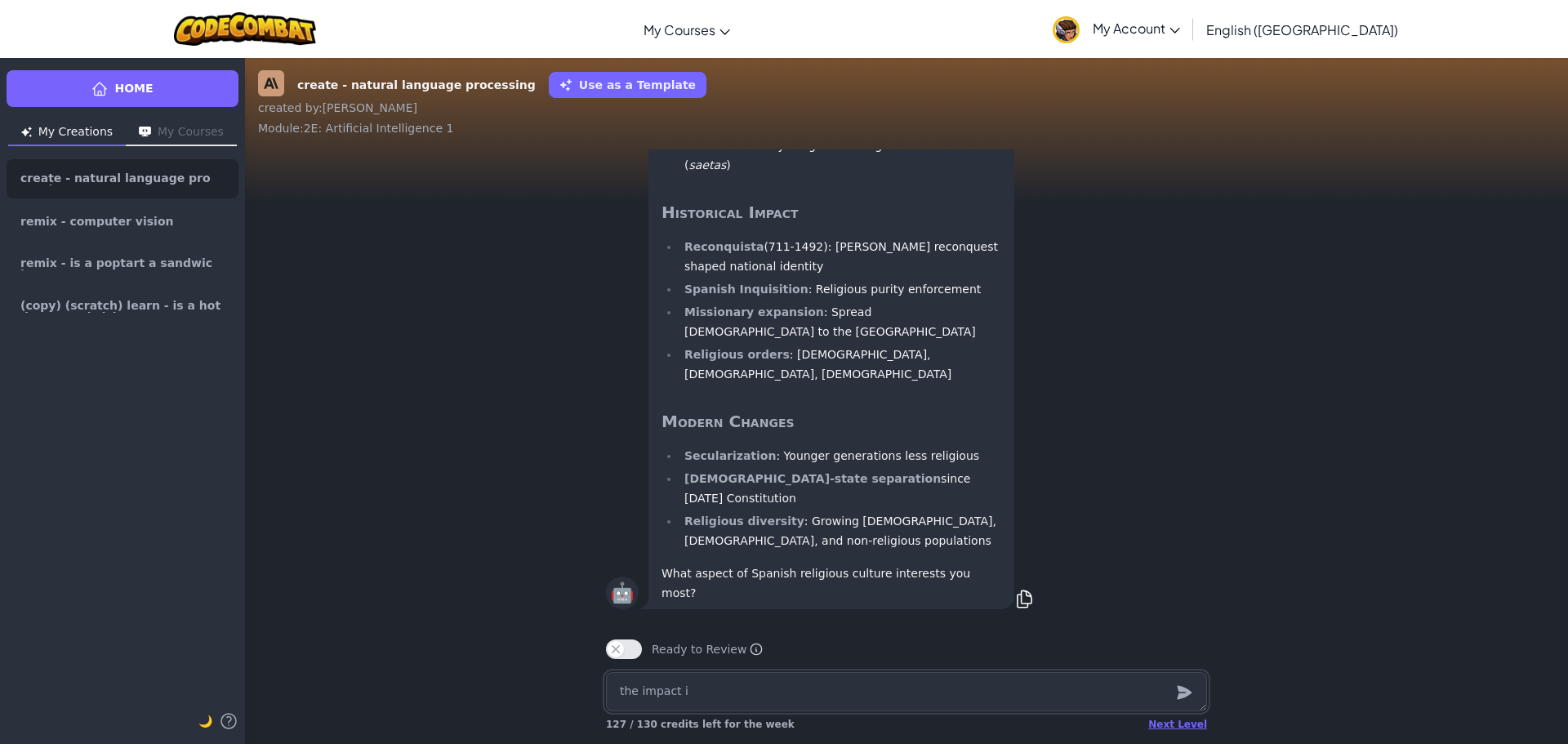
type textarea "x"
type textarea "the impact it"
type textarea "x"
type textarea "the impact its"
type textarea "x"
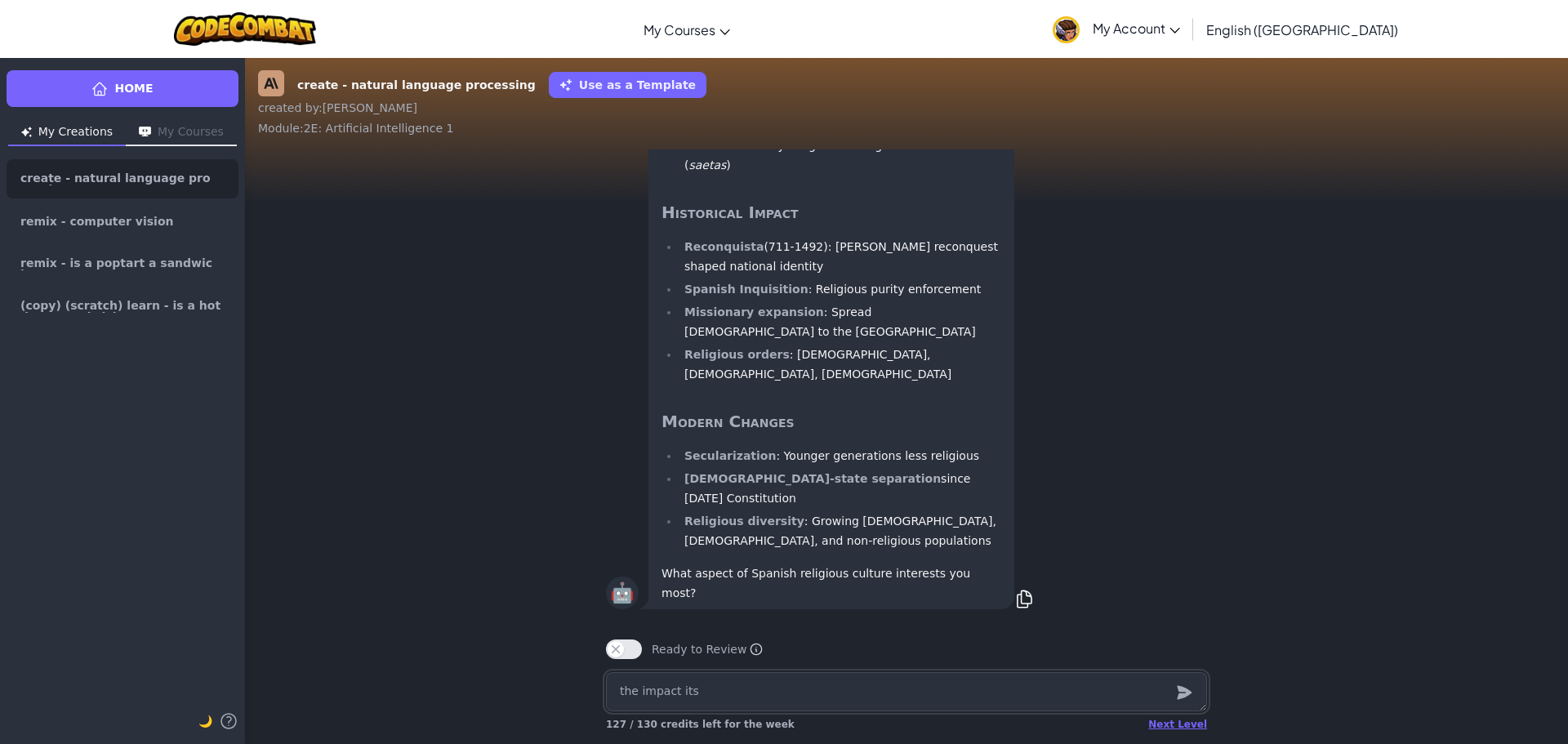
type textarea "the impact its"
type textarea "x"
type textarea "the impact its h"
type textarea "x"
type textarea "the impact its ha"
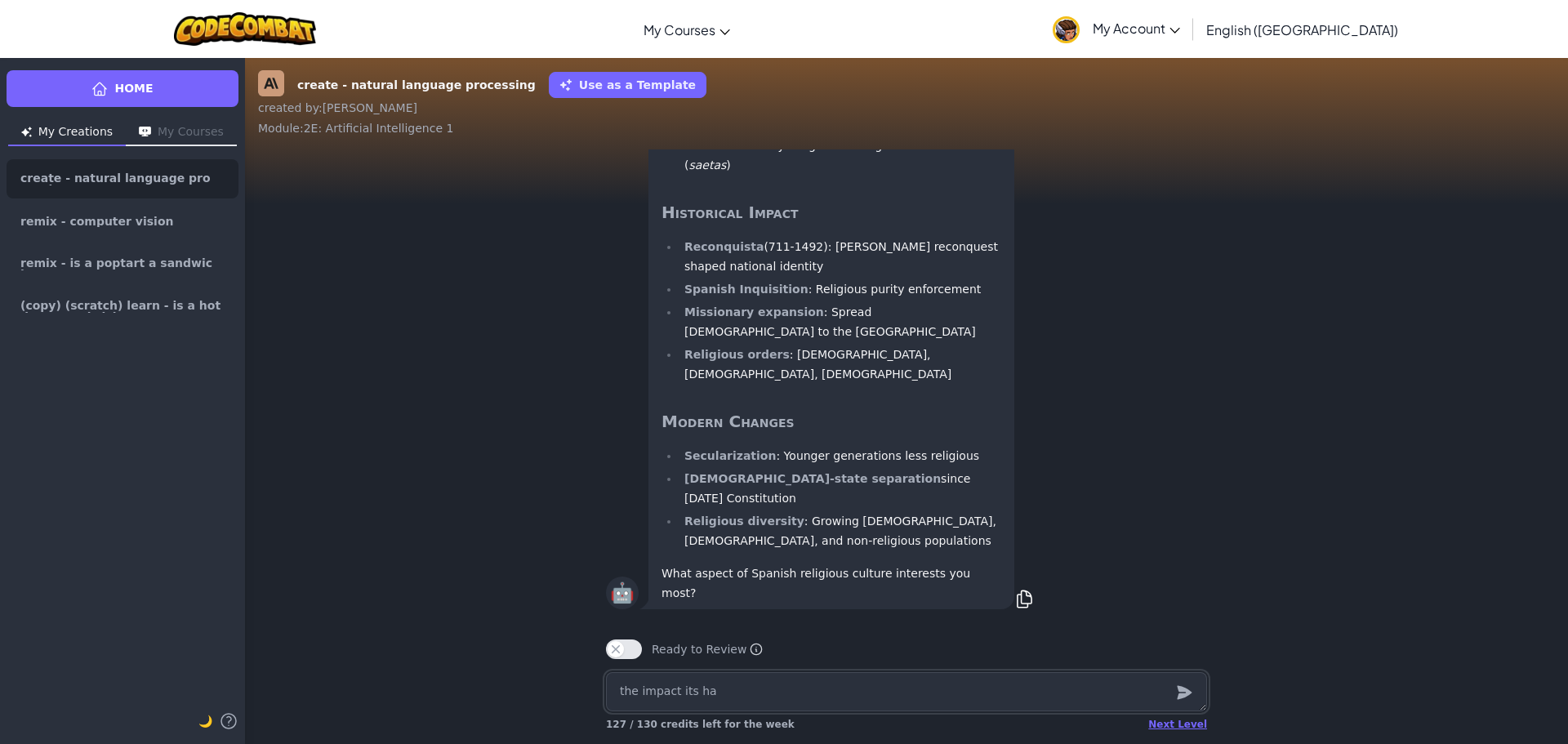
type textarea "x"
type textarea "the impact its had"
type textarea "x"
type textarea "the impact its had"
type textarea "x"
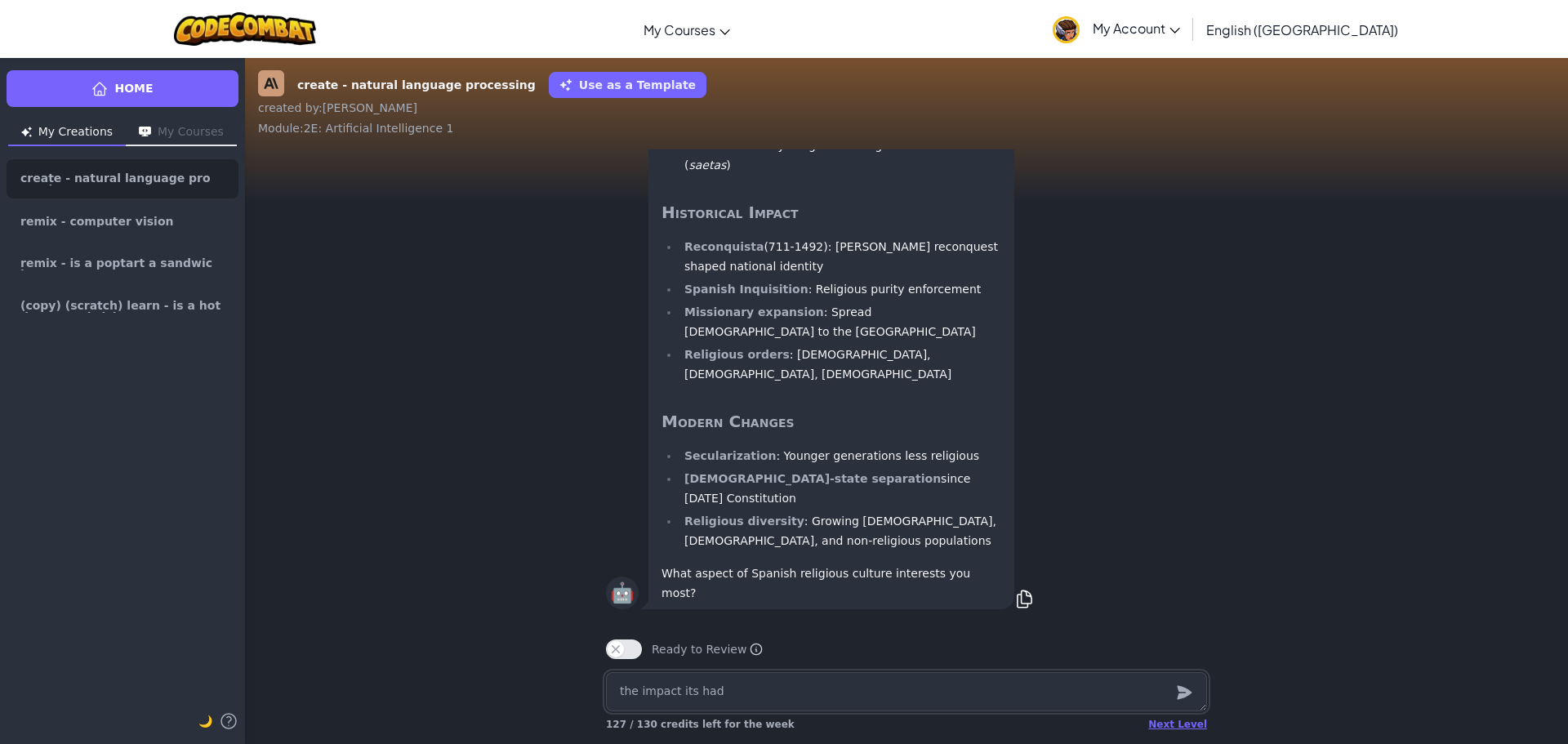
type textarea "the impact its had o"
type textarea "x"
type textarea "the impact its had on"
type textarea "x"
type textarea "the impact its had on"
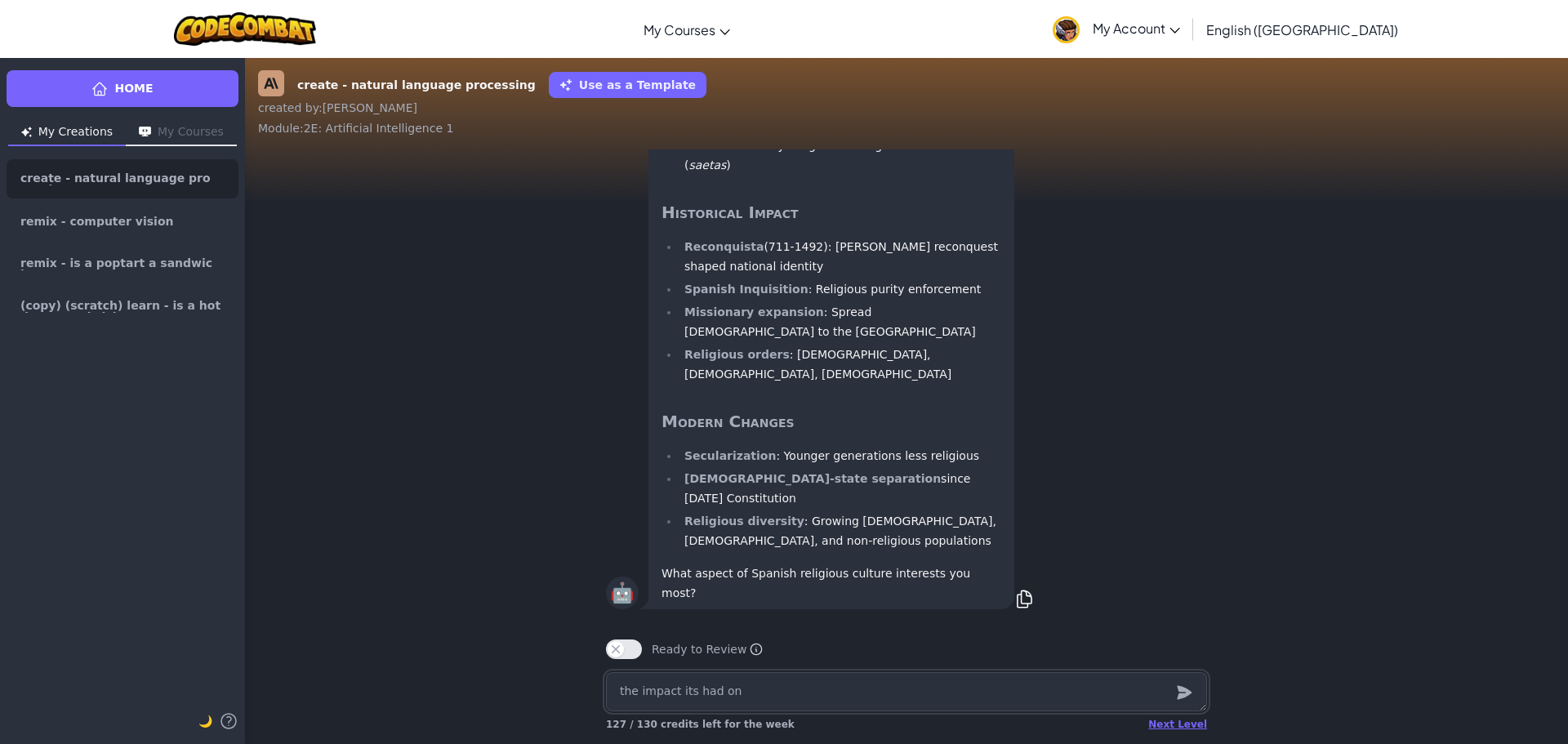
type textarea "x"
type textarea "the impact its had on t"
type textarea "x"
type textarea "the impact its had on th"
type textarea "x"
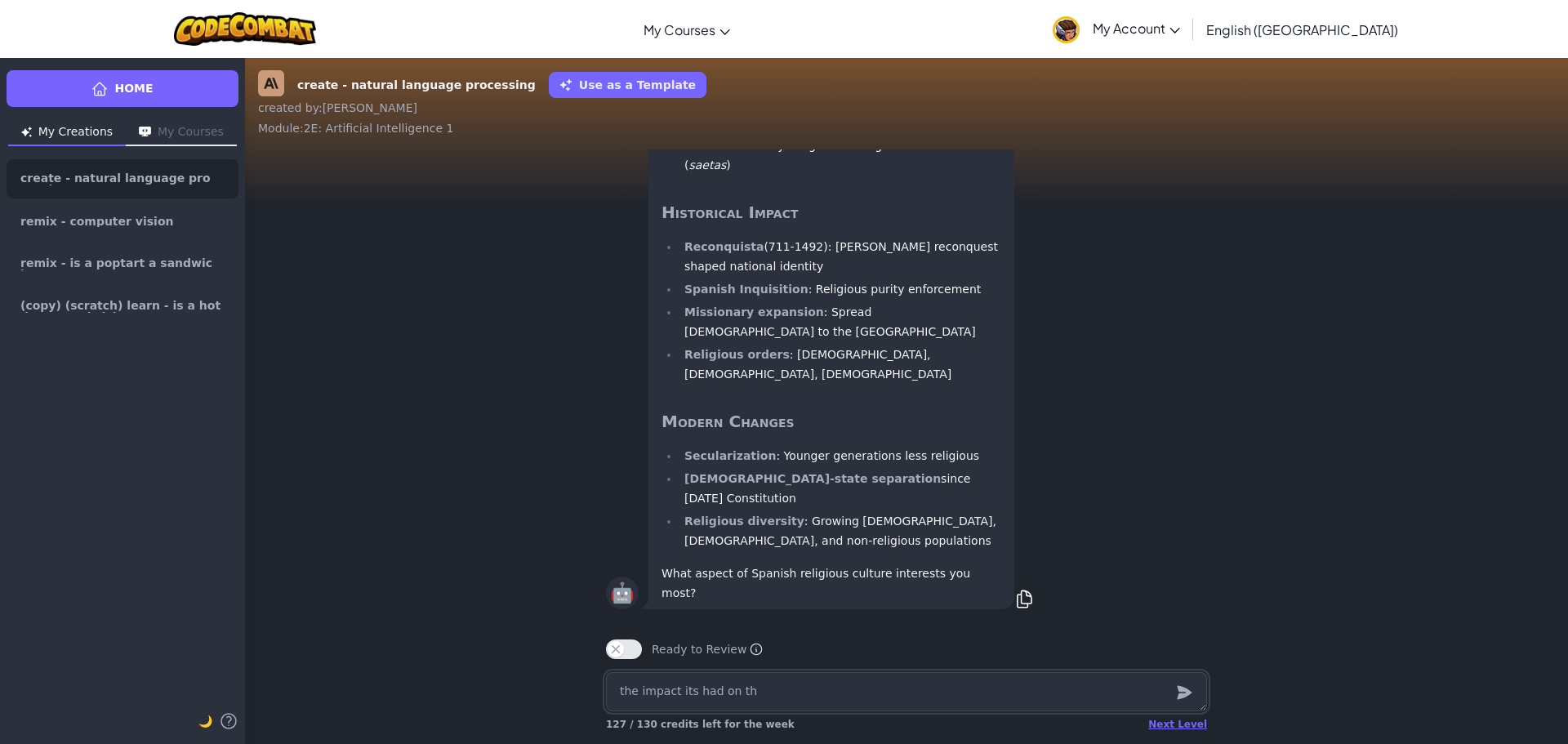
type textarea "the impact its had on the"
type textarea "x"
type textarea "the impact its had on the"
type textarea "x"
type textarea "the impact its had on the w"
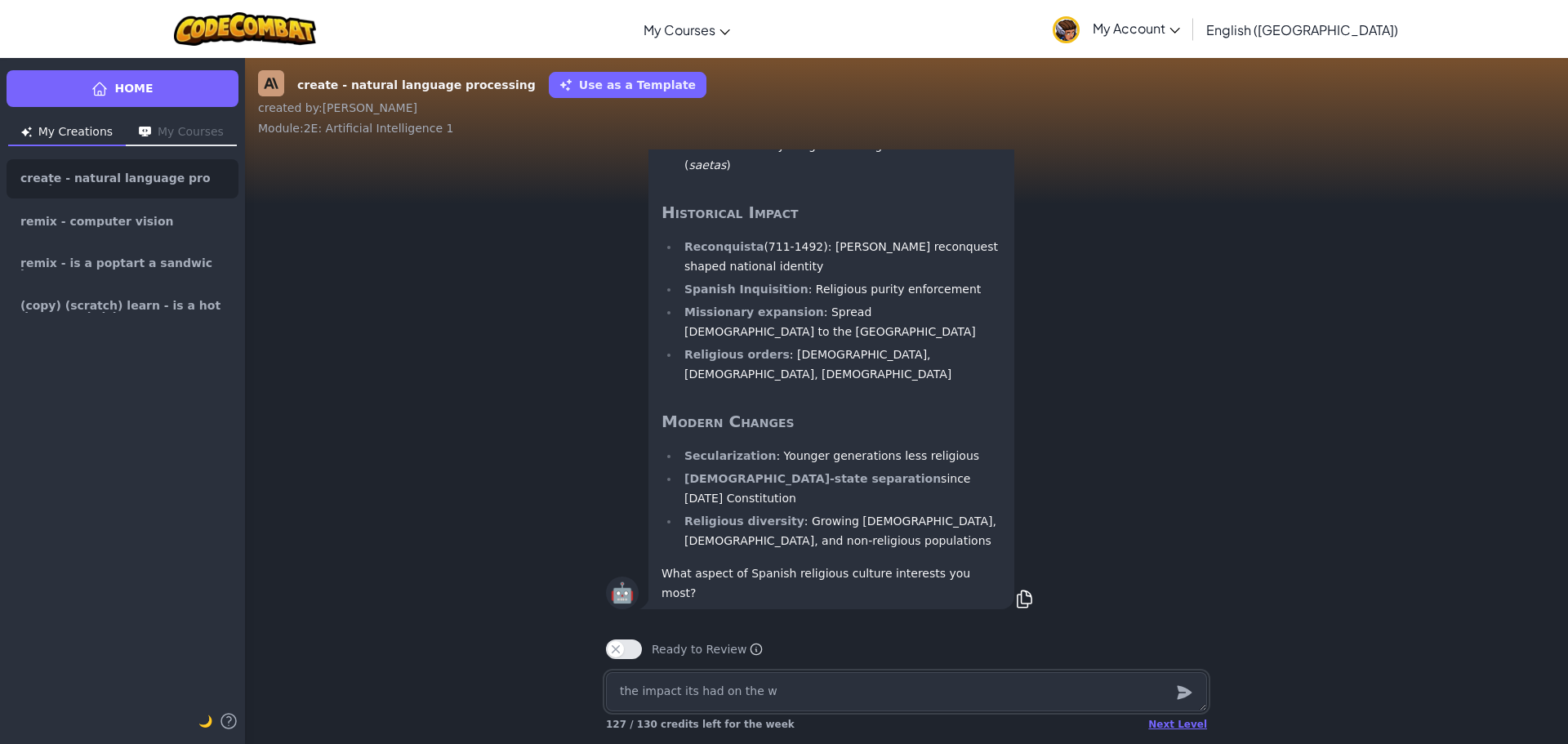
type textarea "x"
type textarea "the impact its had on the wo"
type textarea "x"
type textarea "the impact its had on the wor"
type textarea "x"
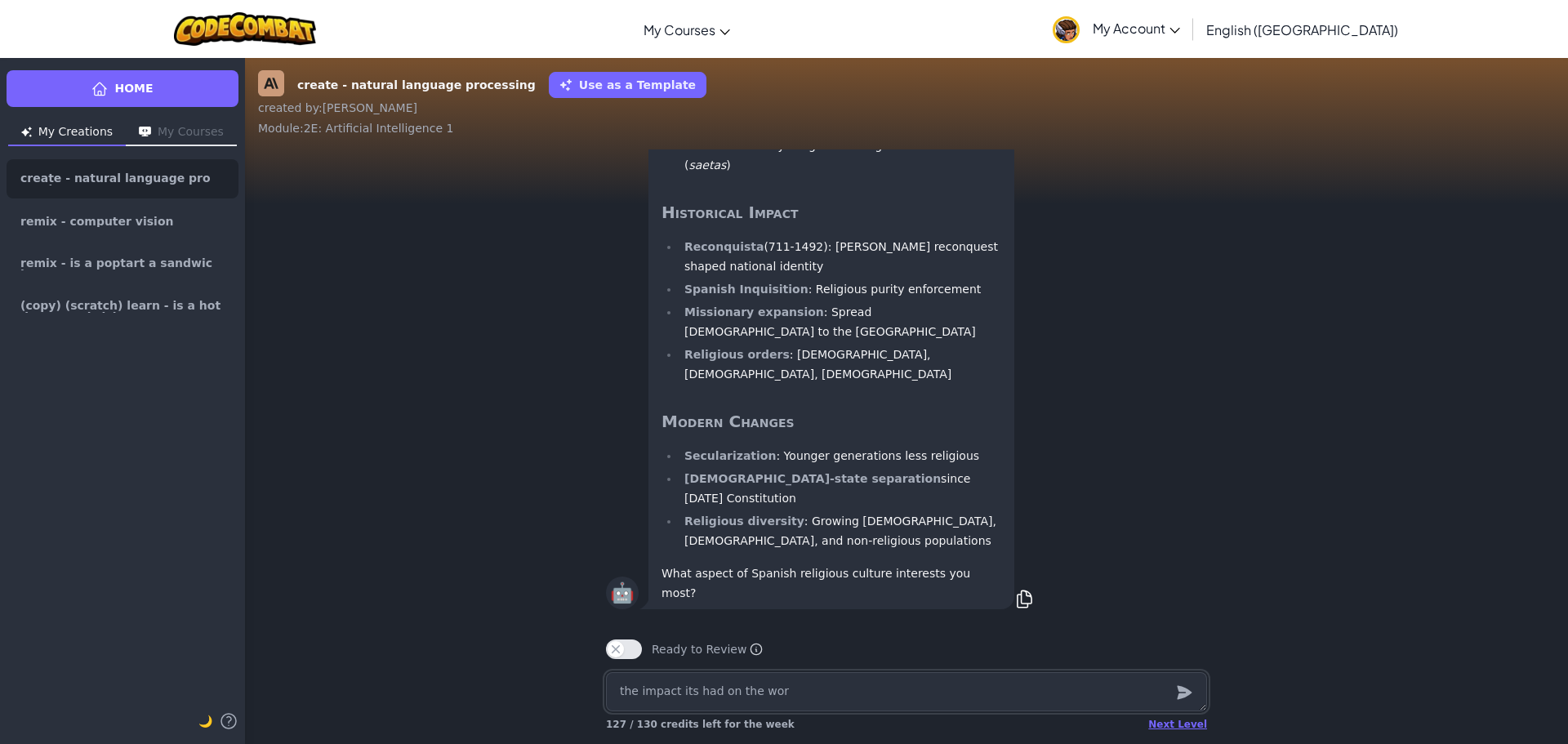
type textarea "the impact its had on the worl"
type textarea "x"
type textarea "the impact its had on the world"
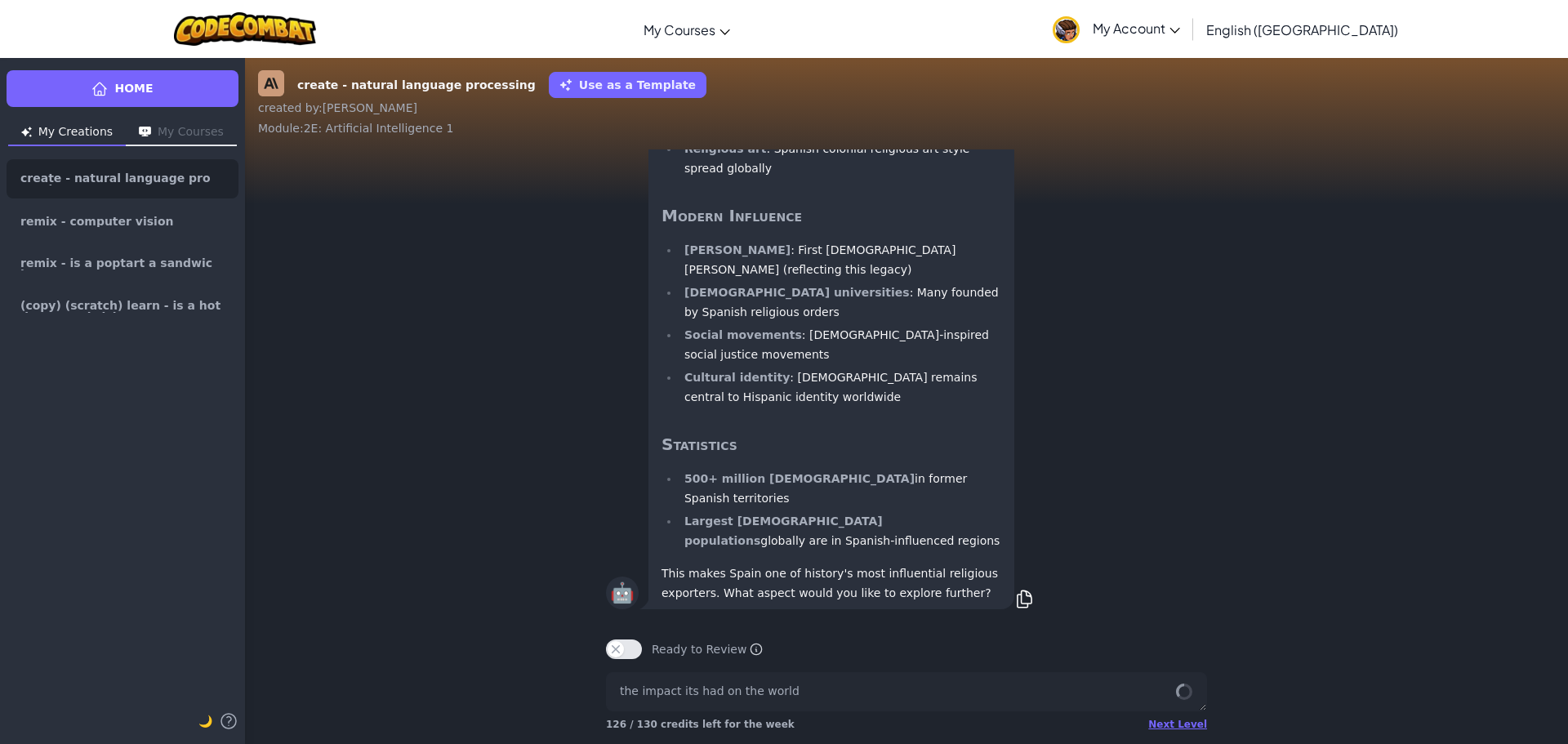
scroll to position [-3503, 0]
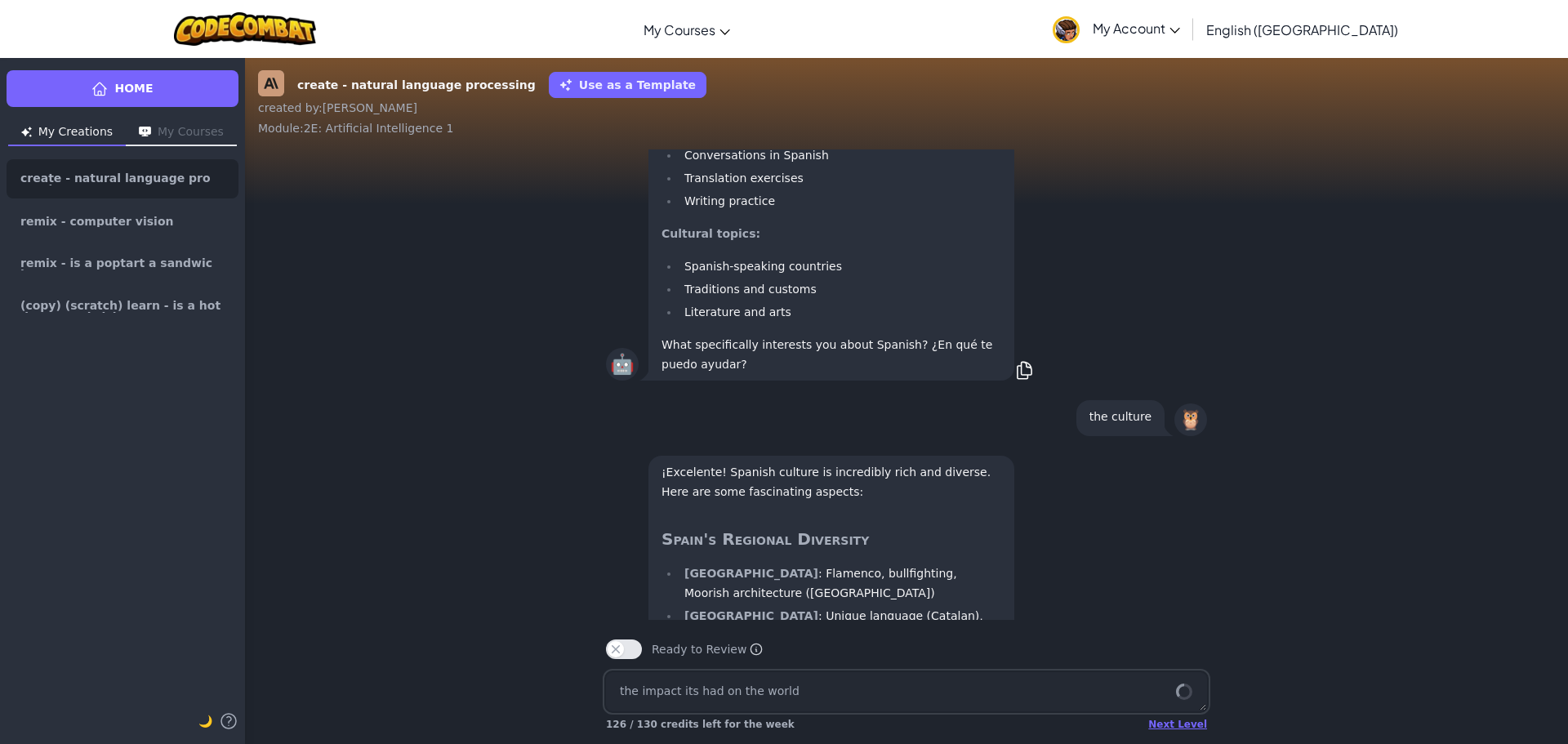
type textarea "x"
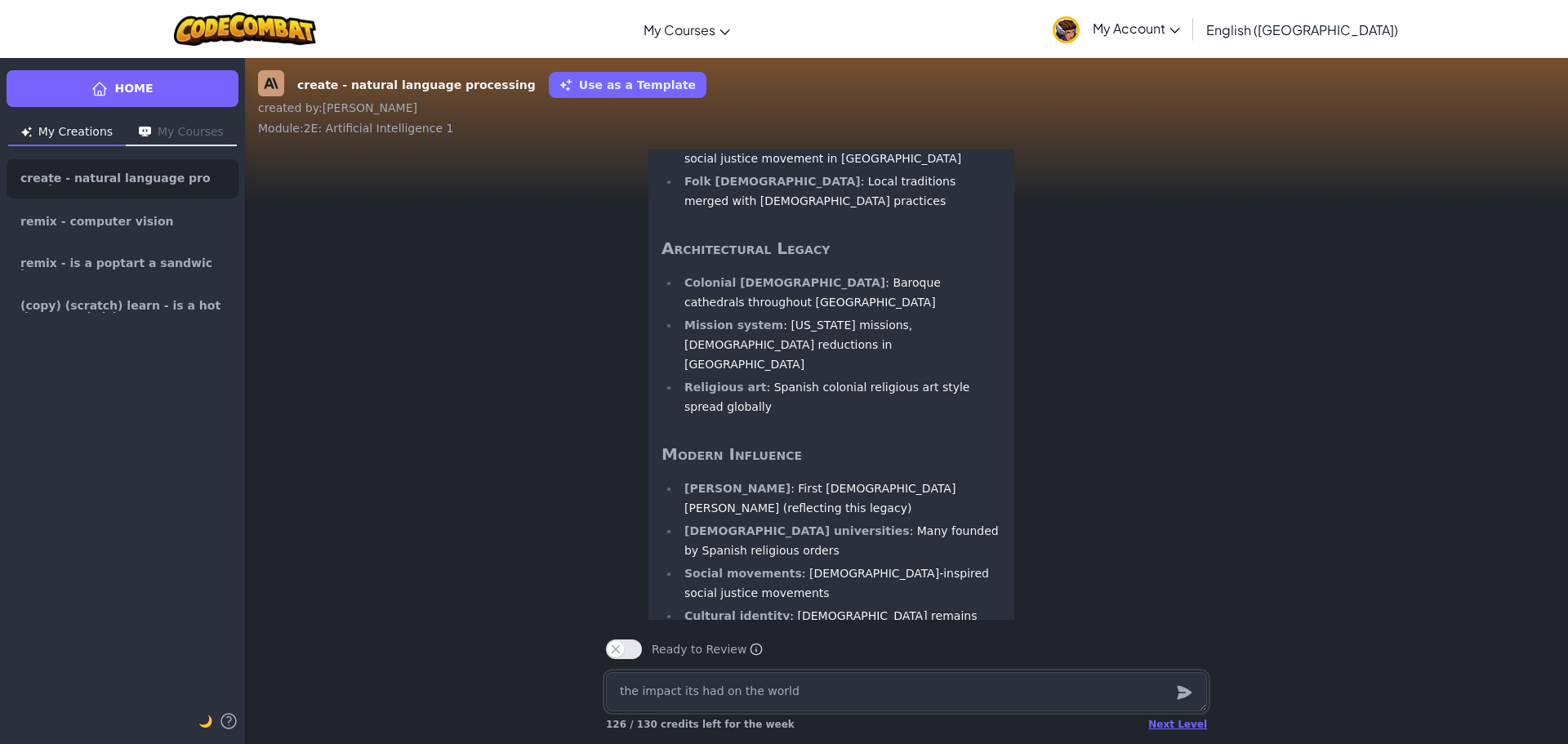
scroll to position [1, 0]
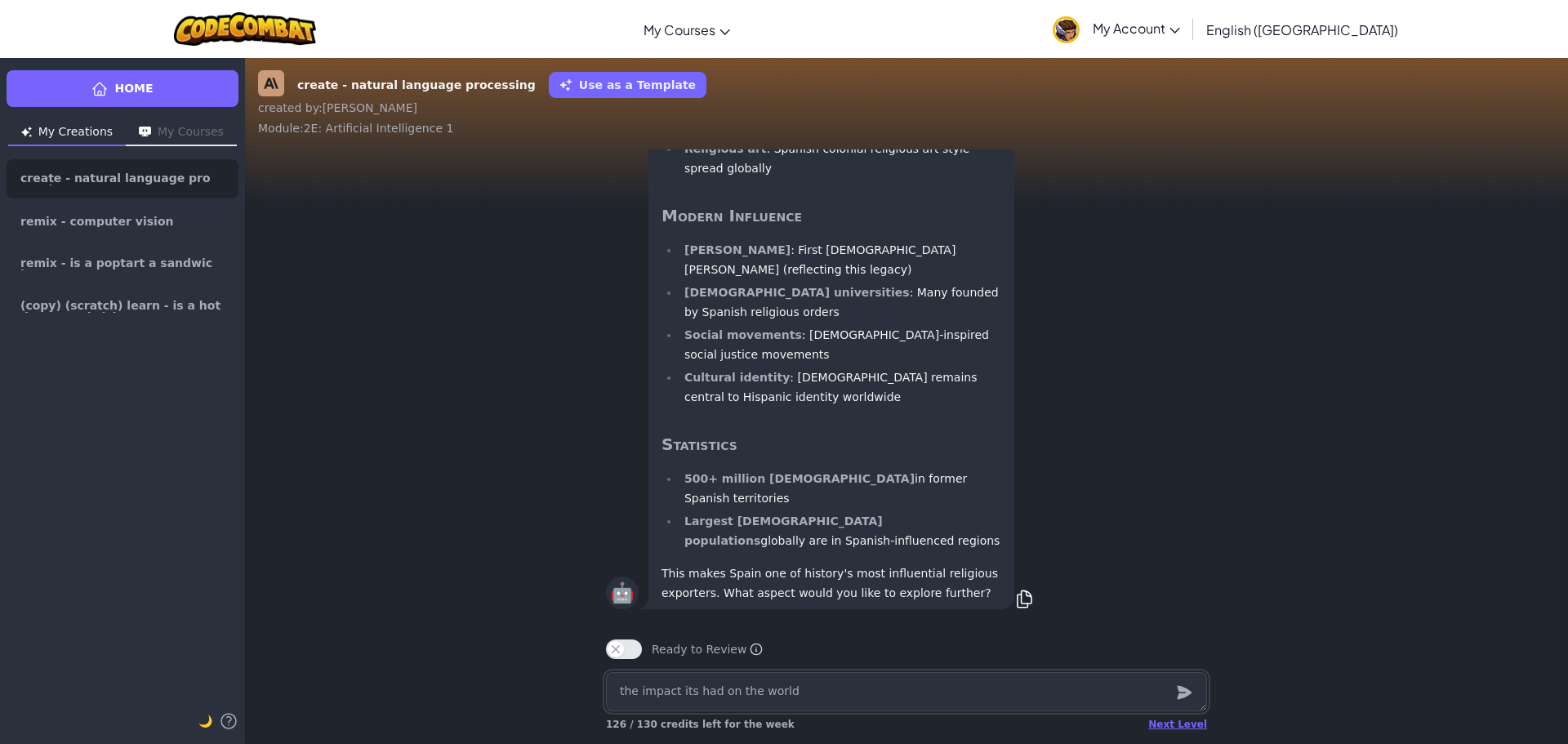
click at [921, 695] on textarea "the impact its had on the world" at bounding box center [907, 692] width 601 height 40
type textarea "x"
type textarea "m"
type textarea "x"
type textarea "mo"
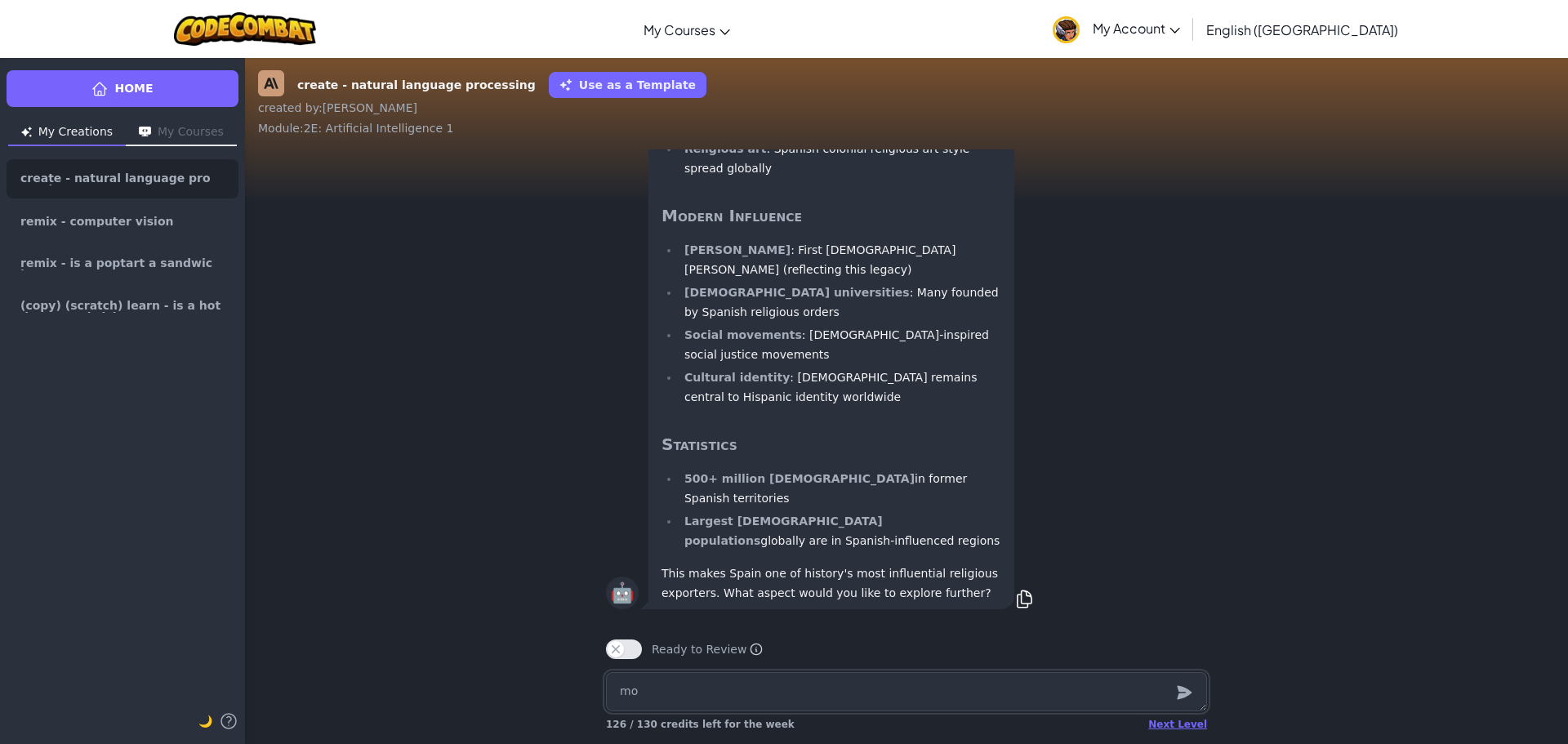
type textarea "x"
type textarea "mom"
type textarea "x"
type textarea "momd"
type textarea "x"
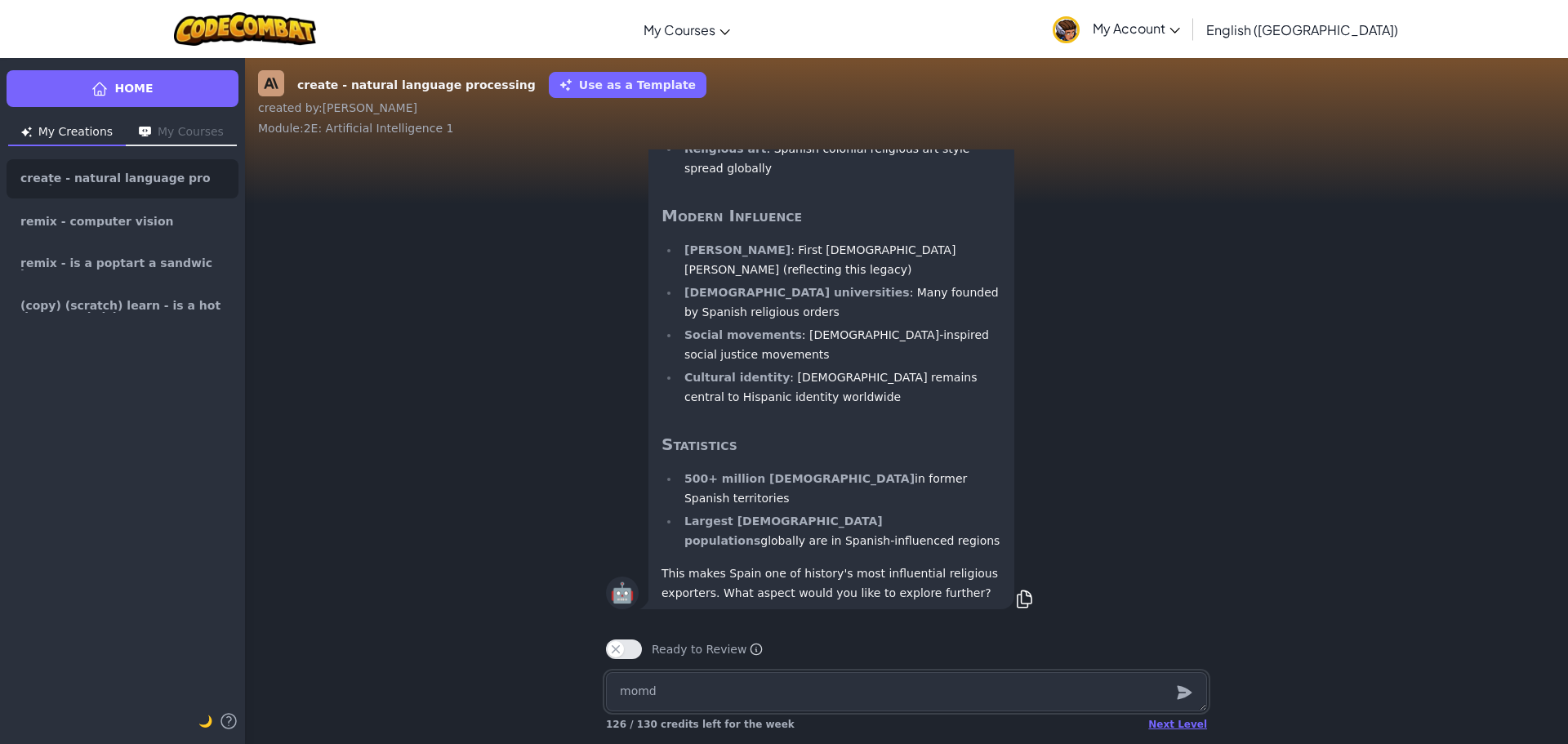
type textarea "momde"
type textarea "x"
type textarea "momder"
type textarea "x"
type textarea "momdern"
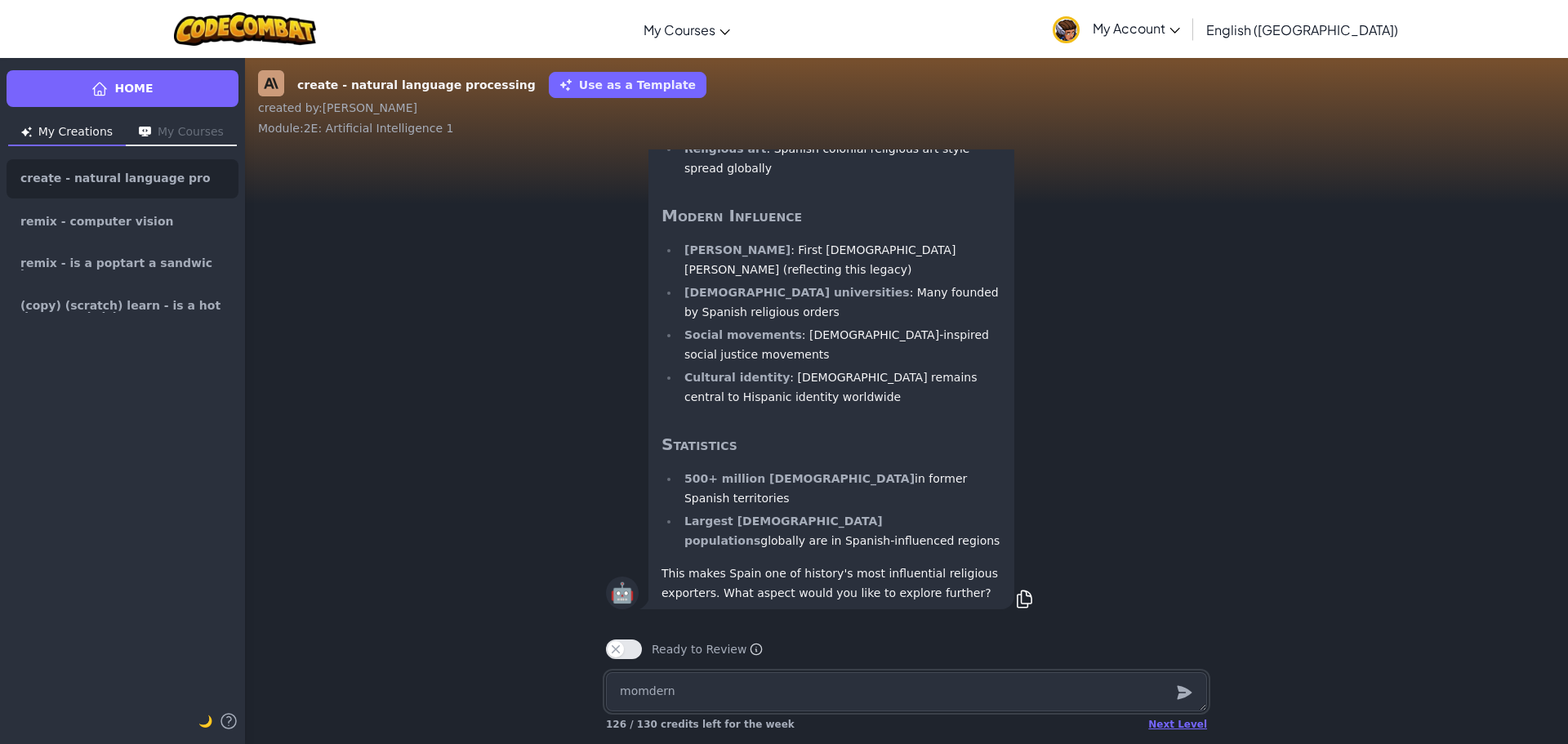
type textarea "x"
type textarea "momdern"
type textarea "x"
type textarea "momdern i"
type textarea "x"
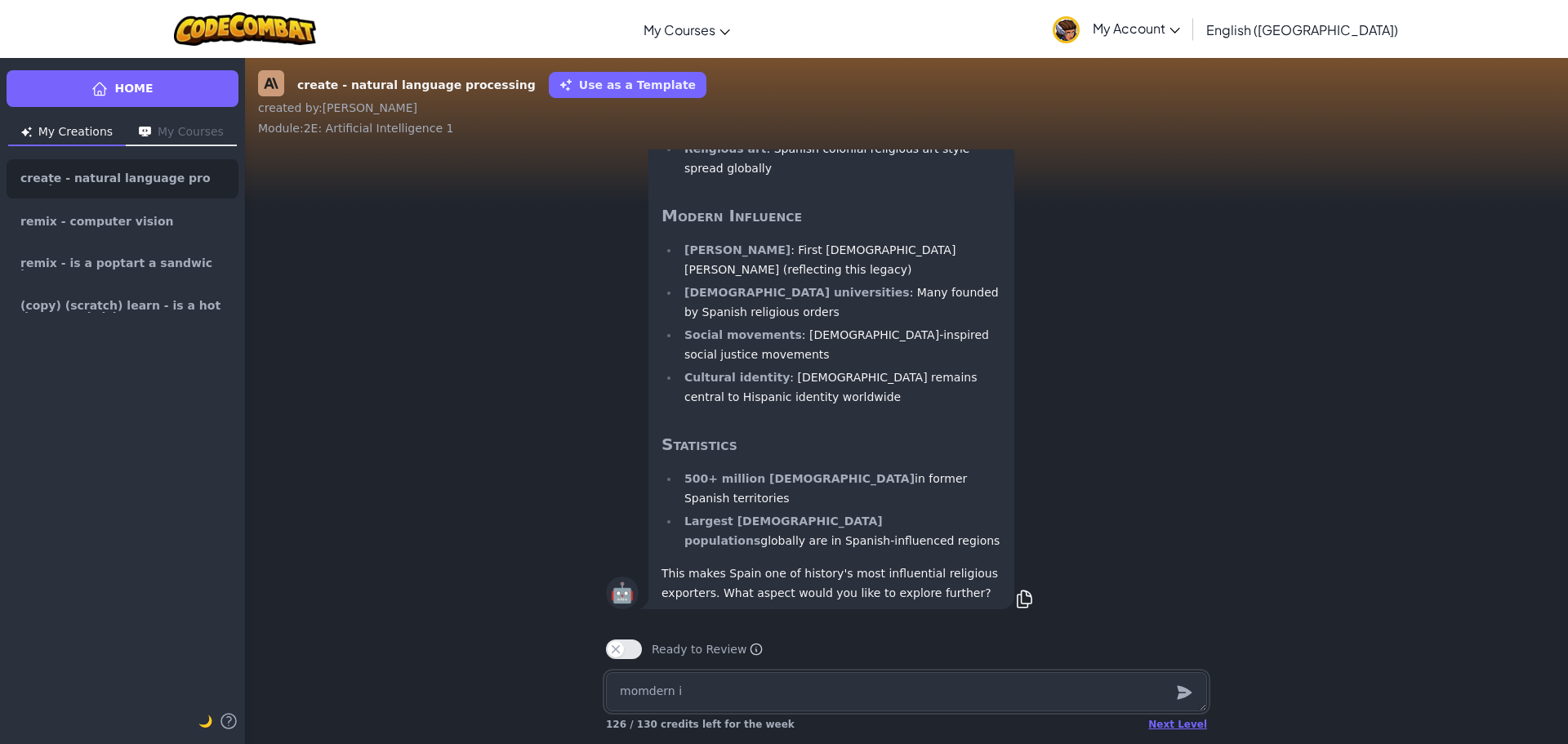
type textarea "momdern in"
type textarea "x"
type textarea "momdern inf"
type textarea "x"
type textarea "momdern infl"
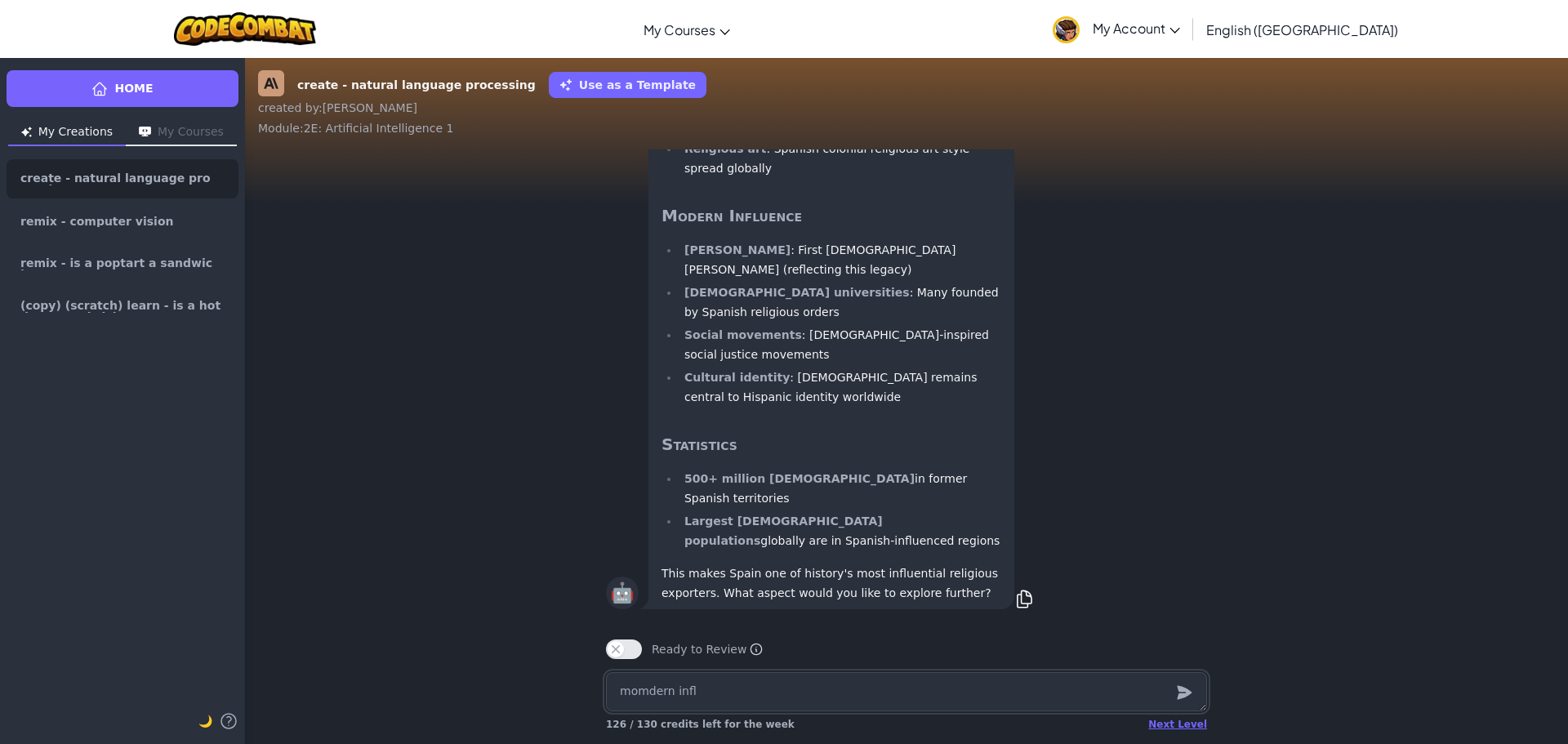
type textarea "x"
type textarea "momdern influ"
type textarea "x"
type textarea "momdern influe"
type textarea "x"
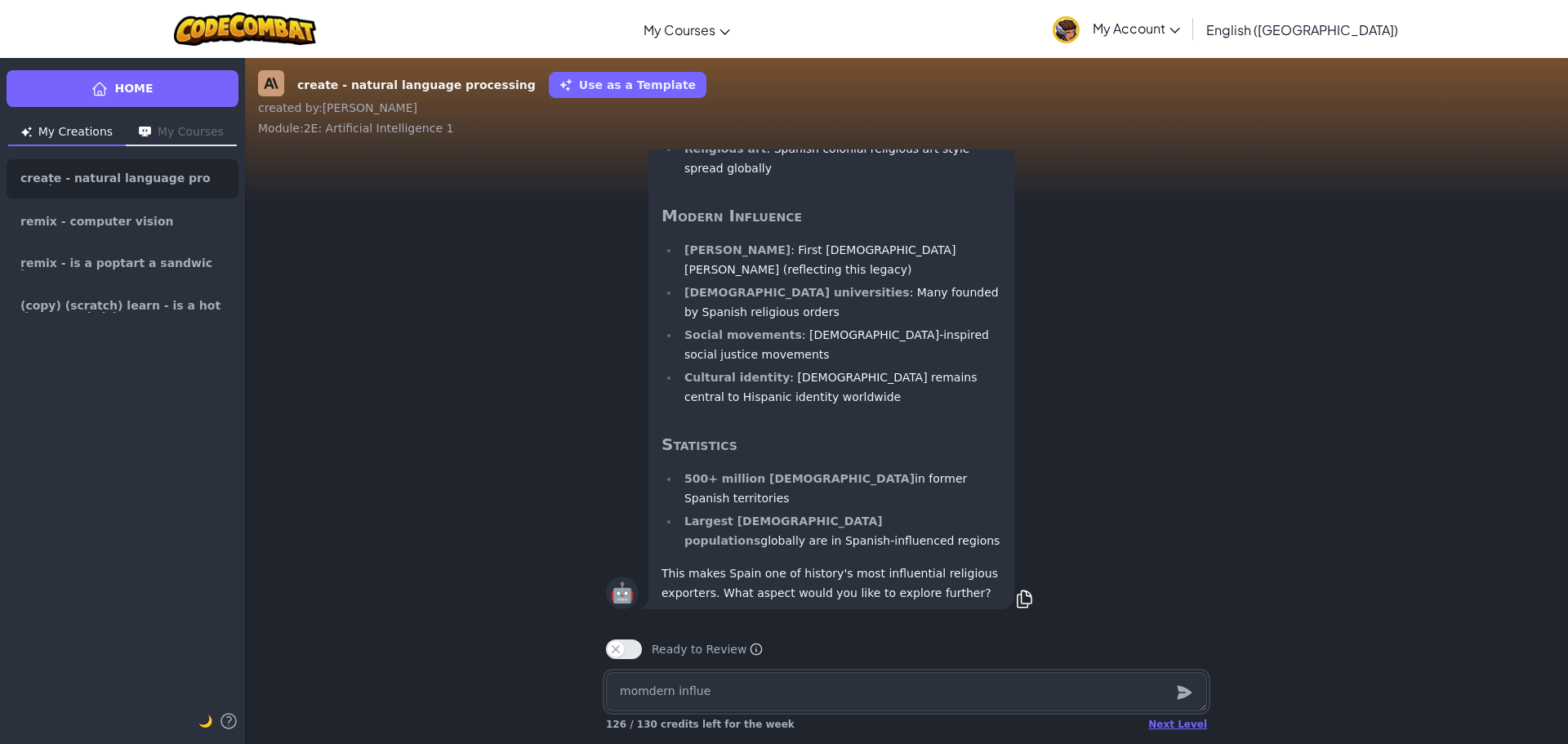
type textarea "momdern influen"
type textarea "x"
type textarea "momdern influenc"
type textarea "x"
type textarea "momdern influence"
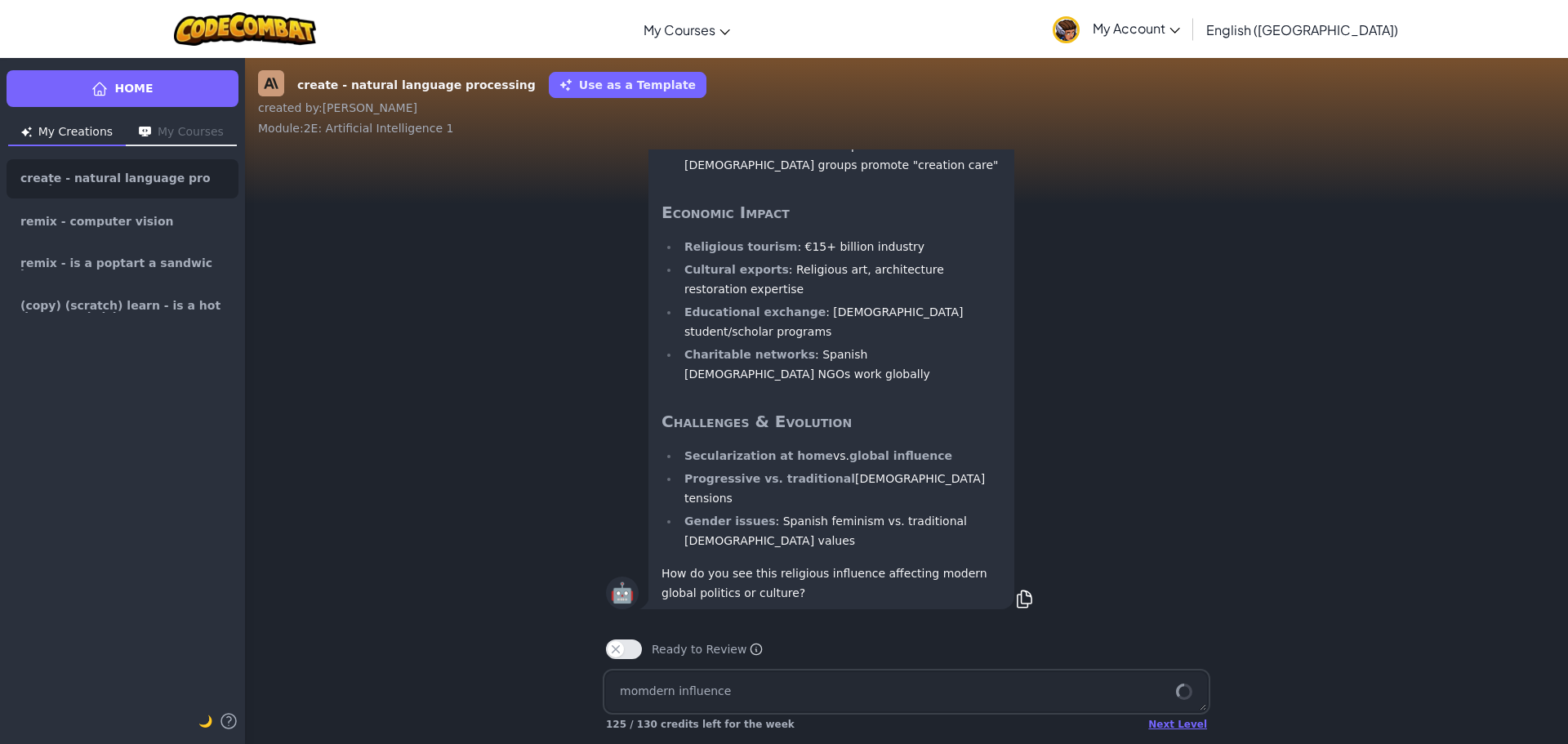
type textarea "x"
type textarea "s"
type textarea "x"
type textarea "so"
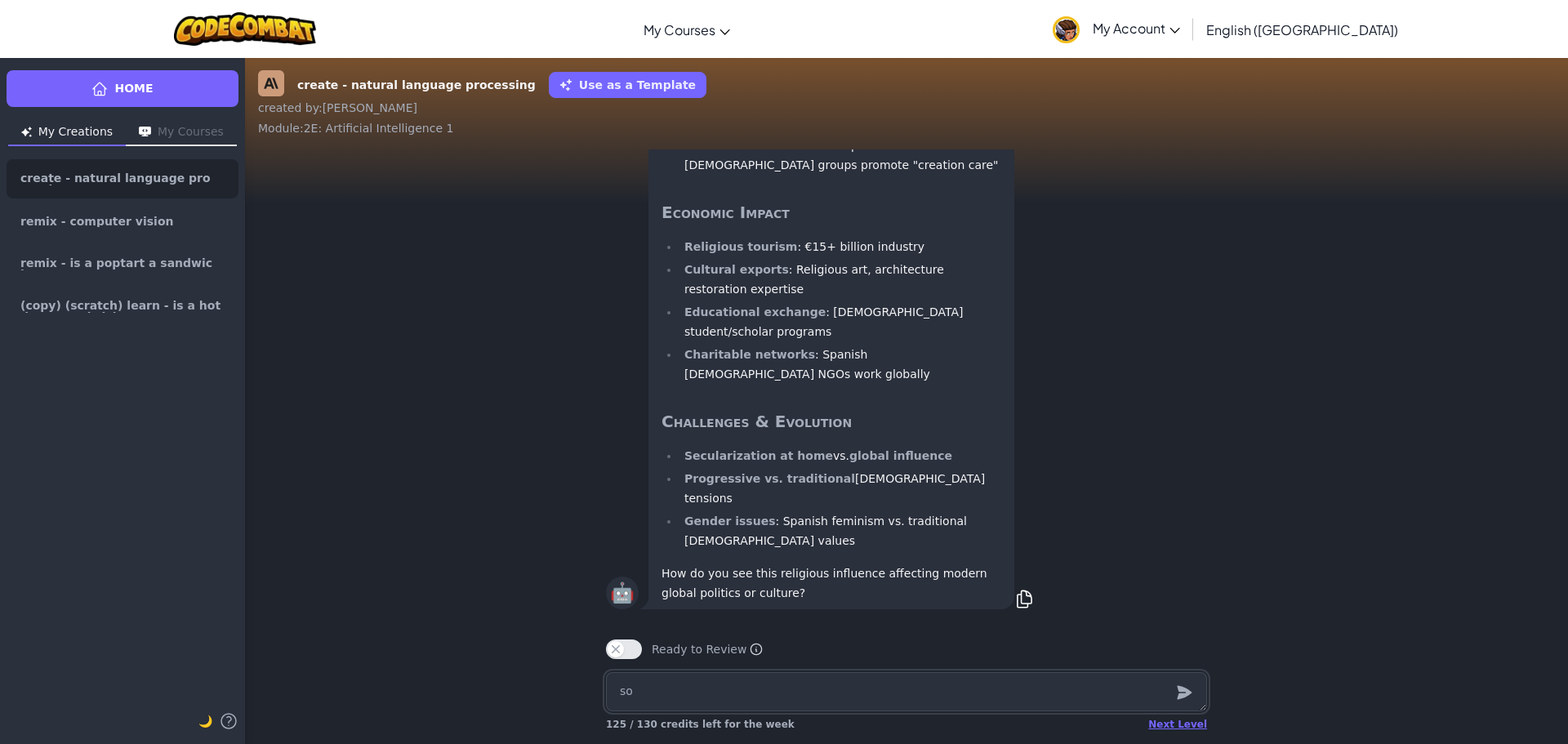
type textarea "x"
type textarea "soc"
type textarea "x"
type textarea "soci"
type textarea "x"
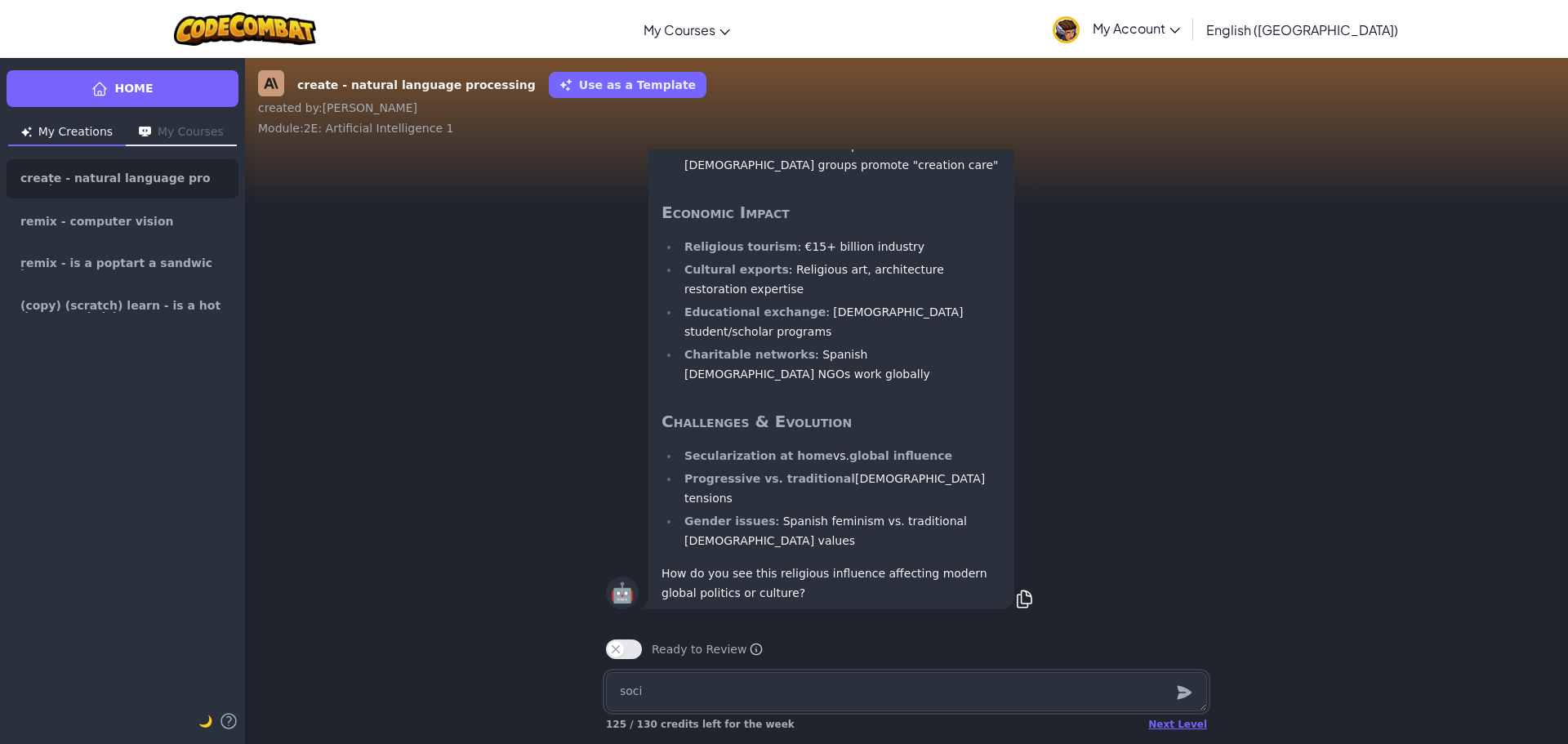
type textarea "[PERSON_NAME]"
type textarea "x"
type textarea "social"
type textarea "x"
type textarea "social"
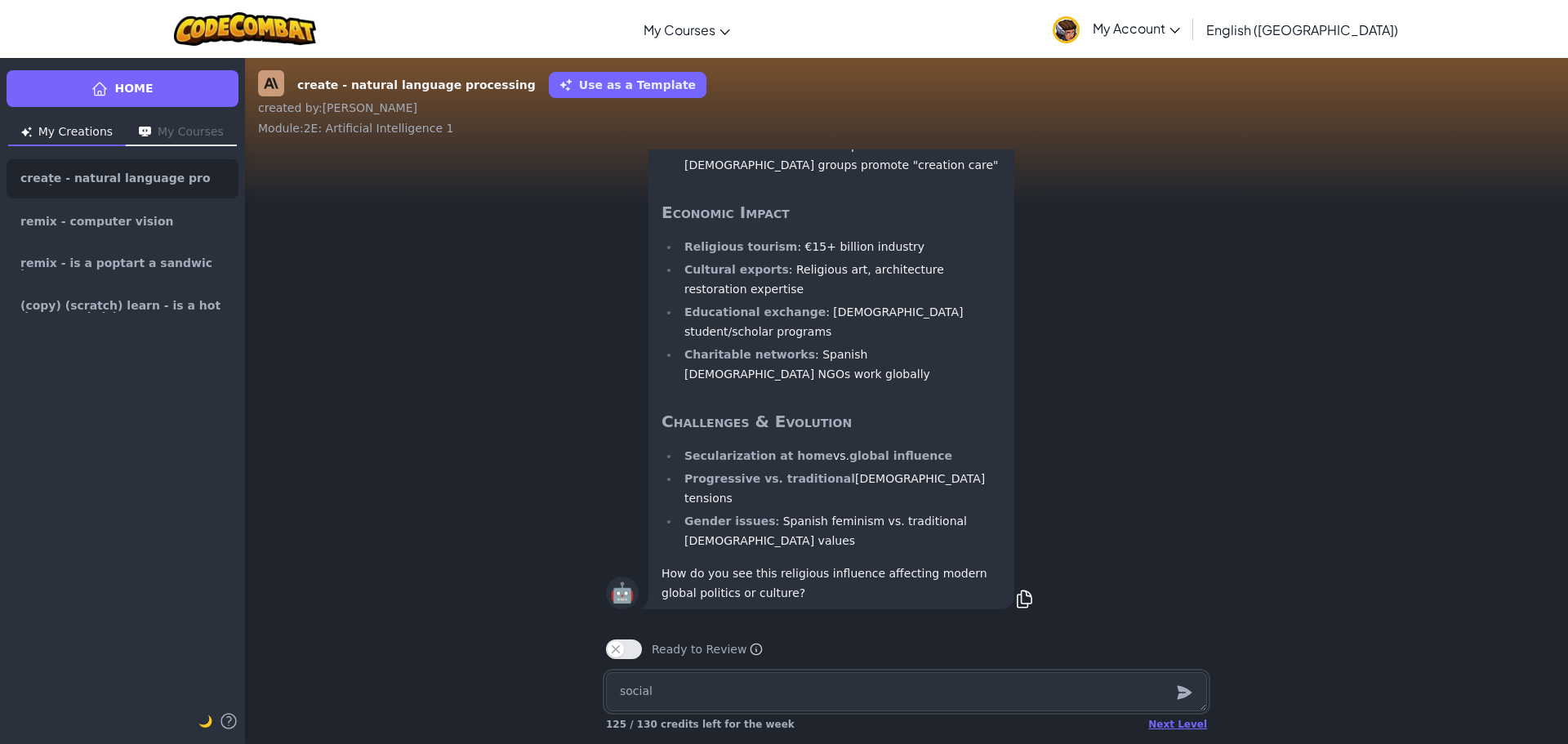
type textarea "x"
type textarea "social m"
type textarea "x"
type textarea "social mo"
type textarea "x"
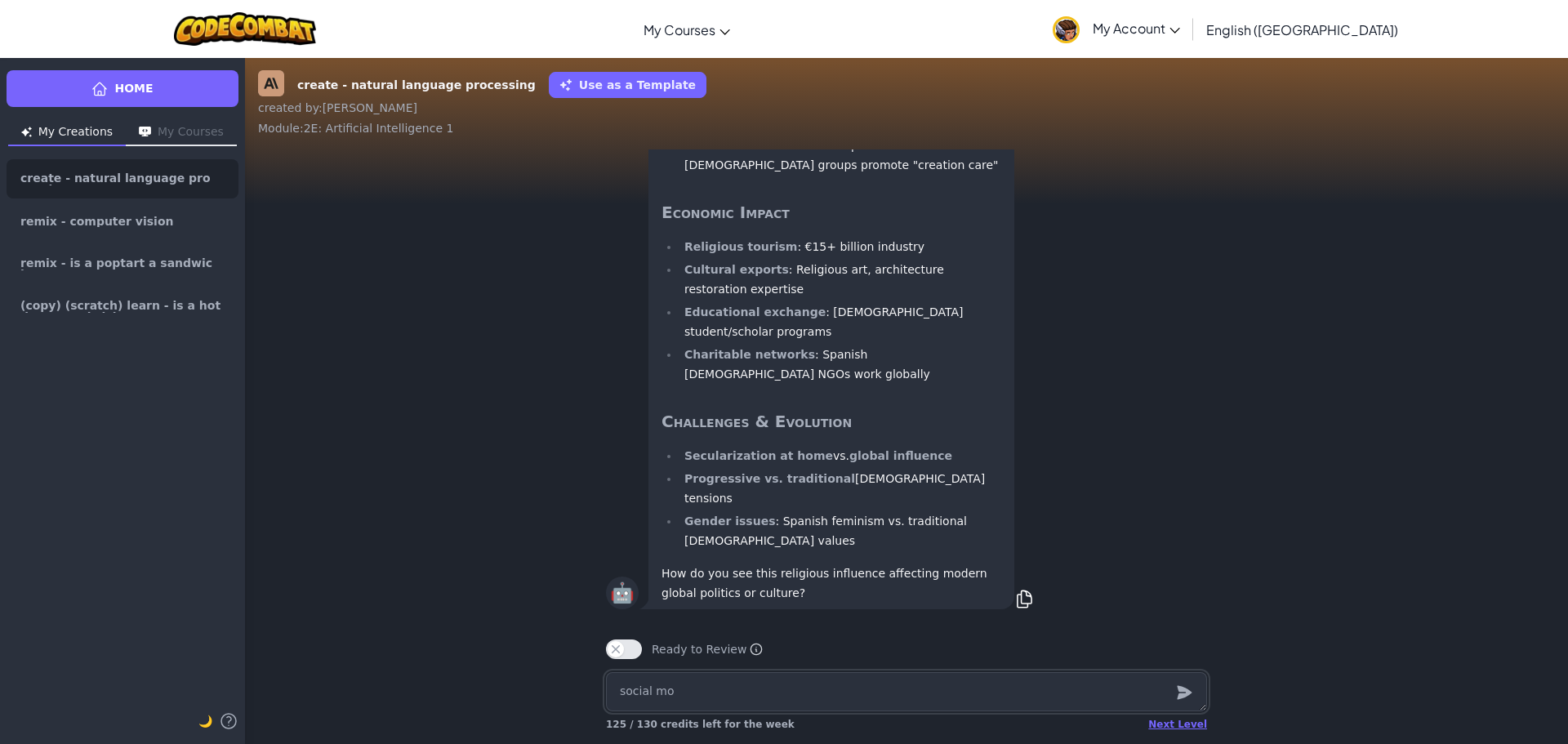
type textarea "social mov"
type textarea "x"
type textarea "social move"
type textarea "x"
type textarea "social movem"
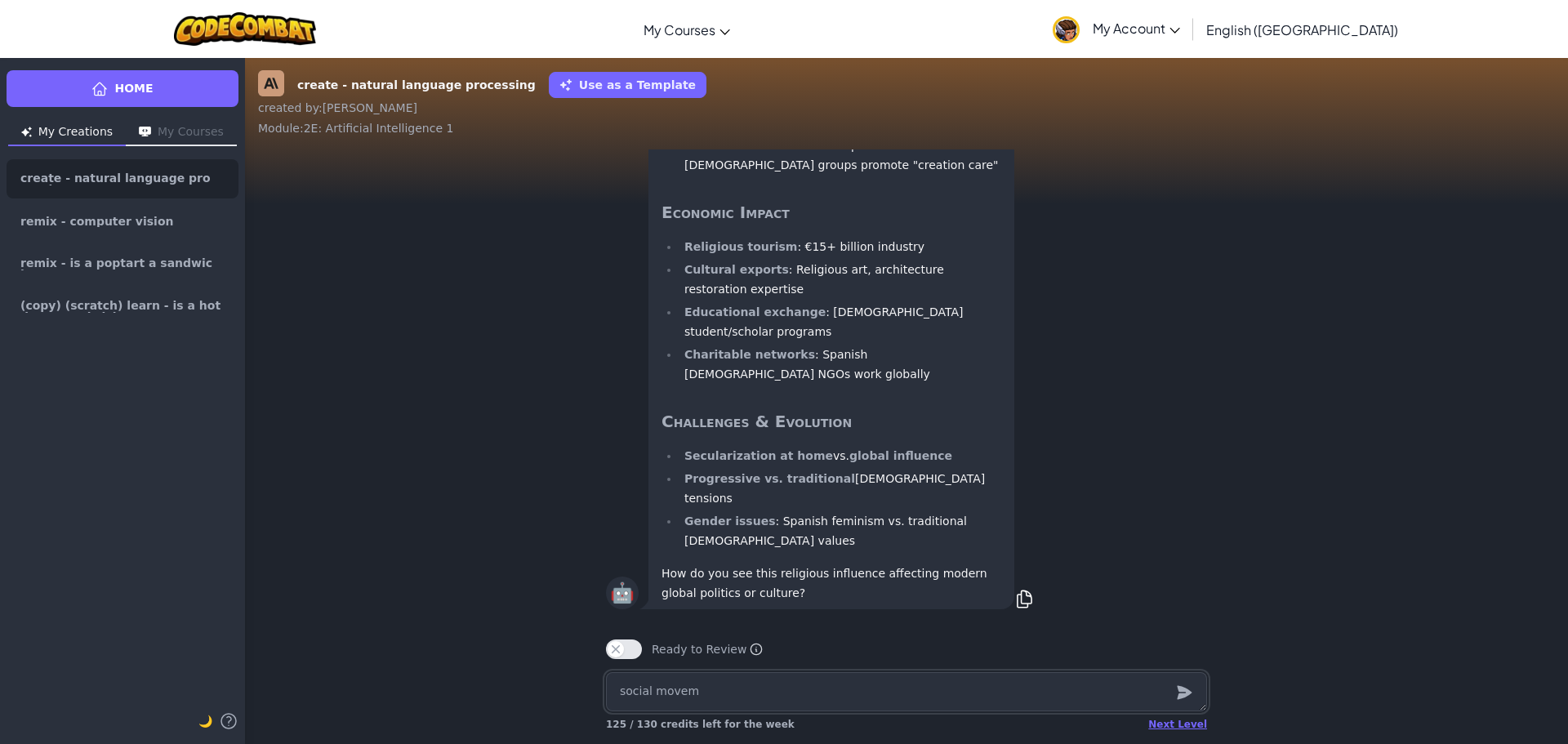
type textarea "x"
type textarea "social moveme"
type textarea "x"
type textarea "social movemen"
type textarea "x"
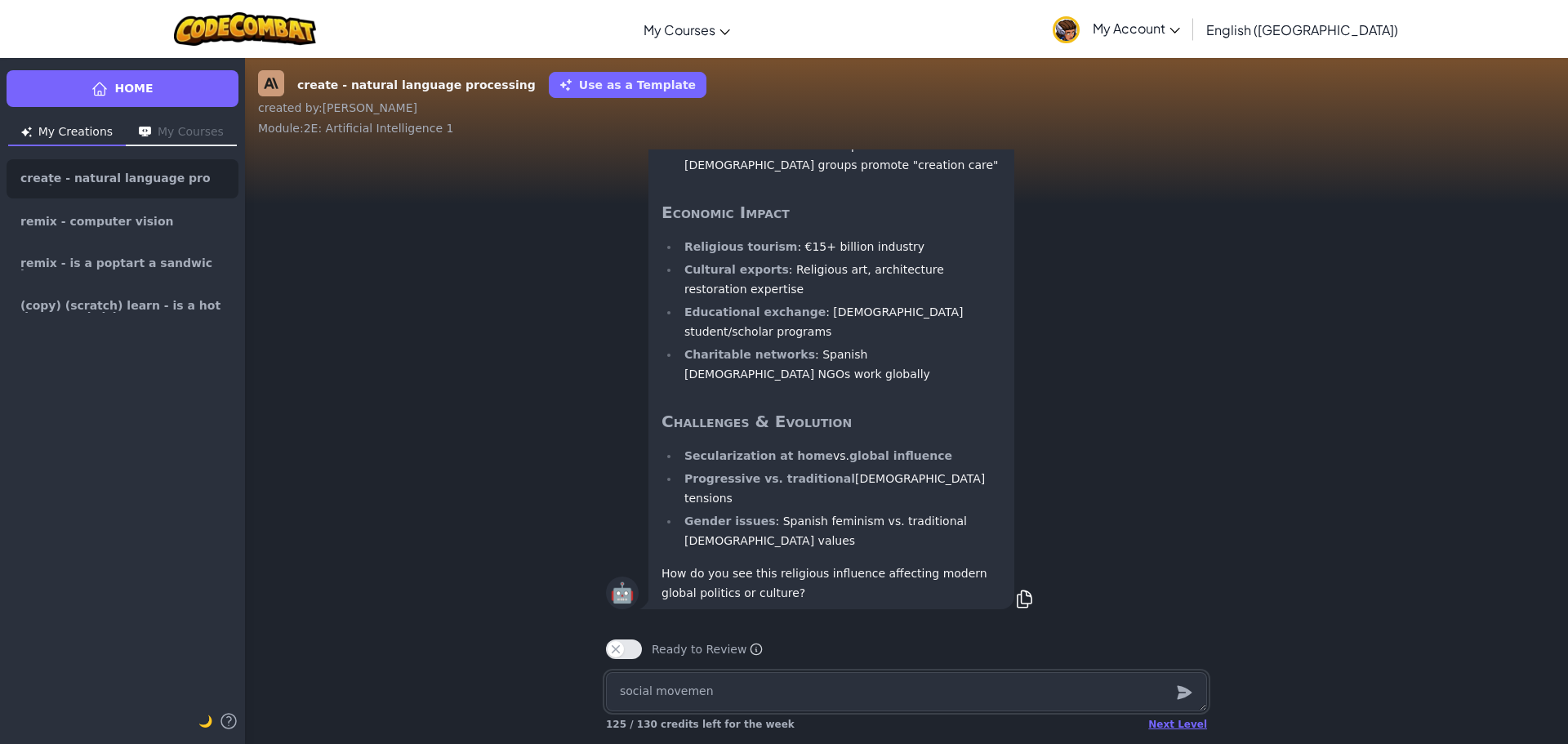
type textarea "social movement"
type textarea "x"
type textarea "social movements"
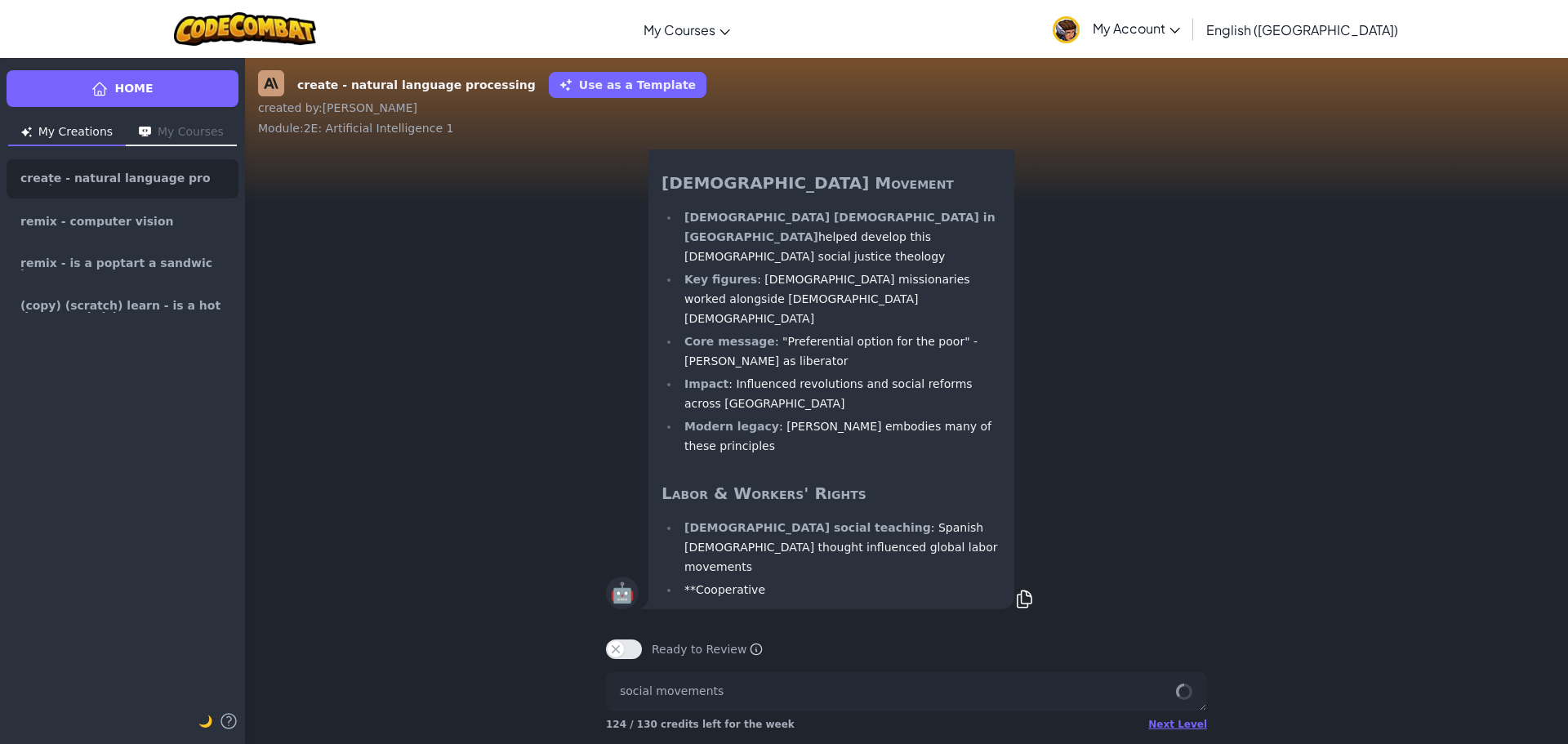
click at [164, 129] on button "My Courses" at bounding box center [181, 132] width 111 height 26
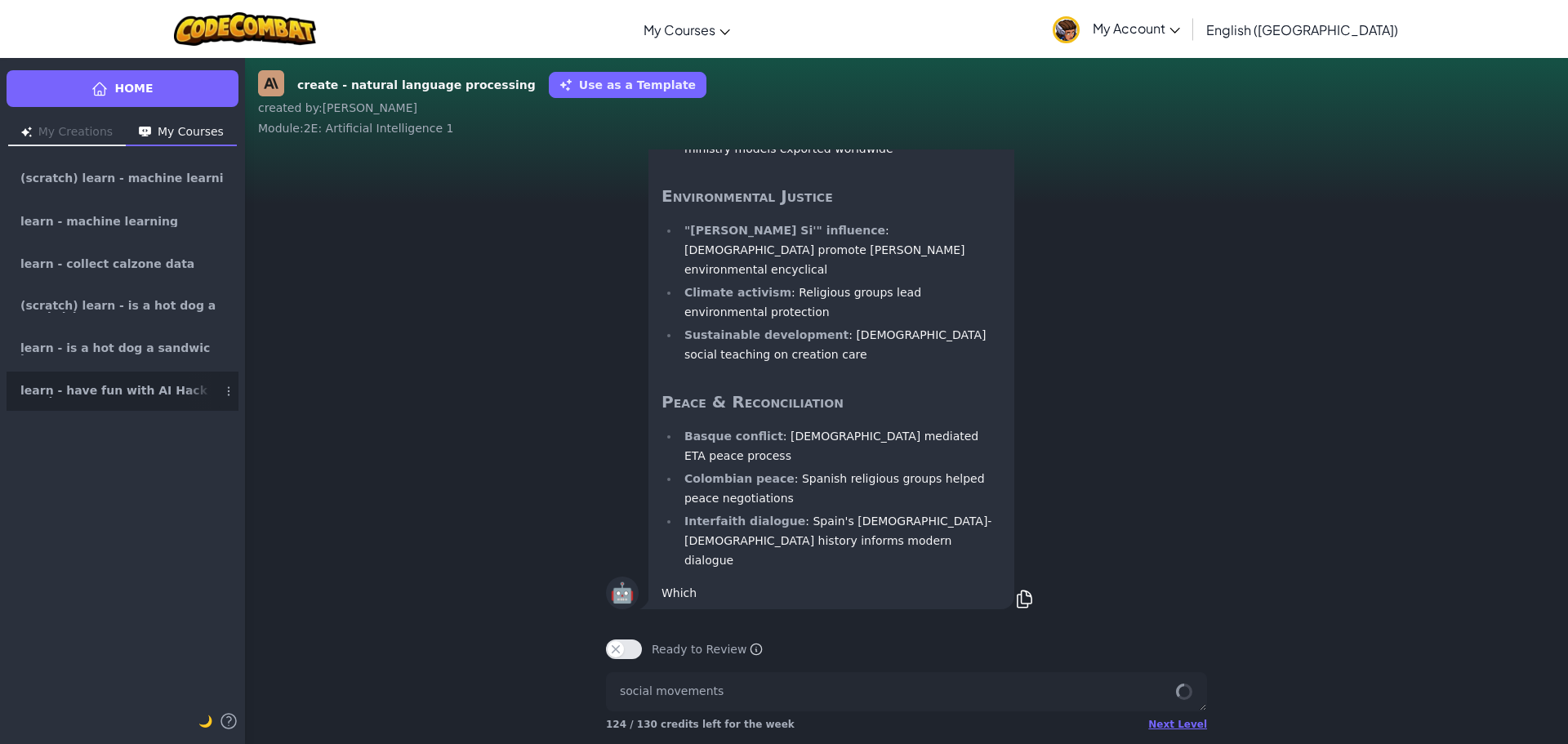
scroll to position [-6400, 0]
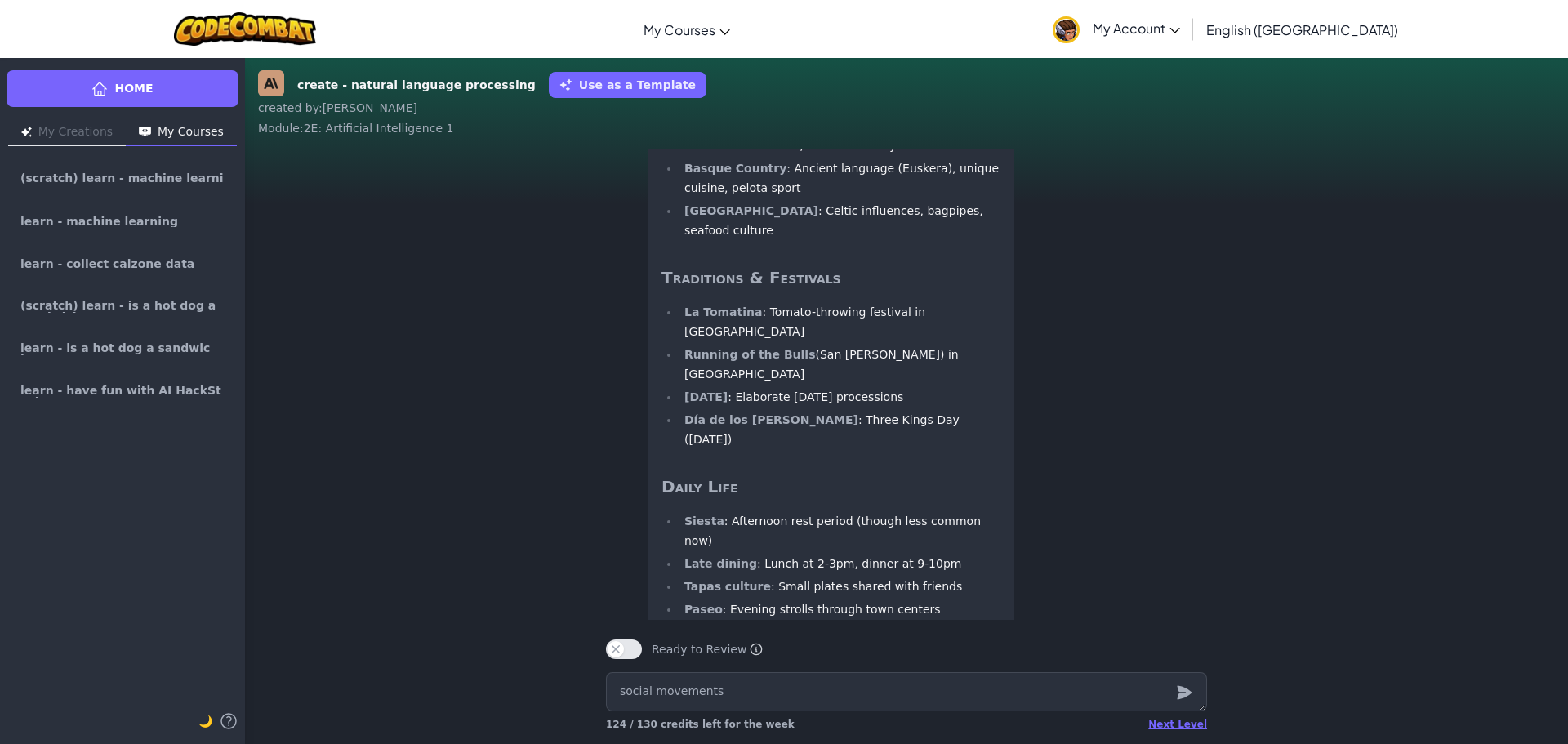
click at [167, 131] on button "My Courses" at bounding box center [181, 132] width 111 height 26
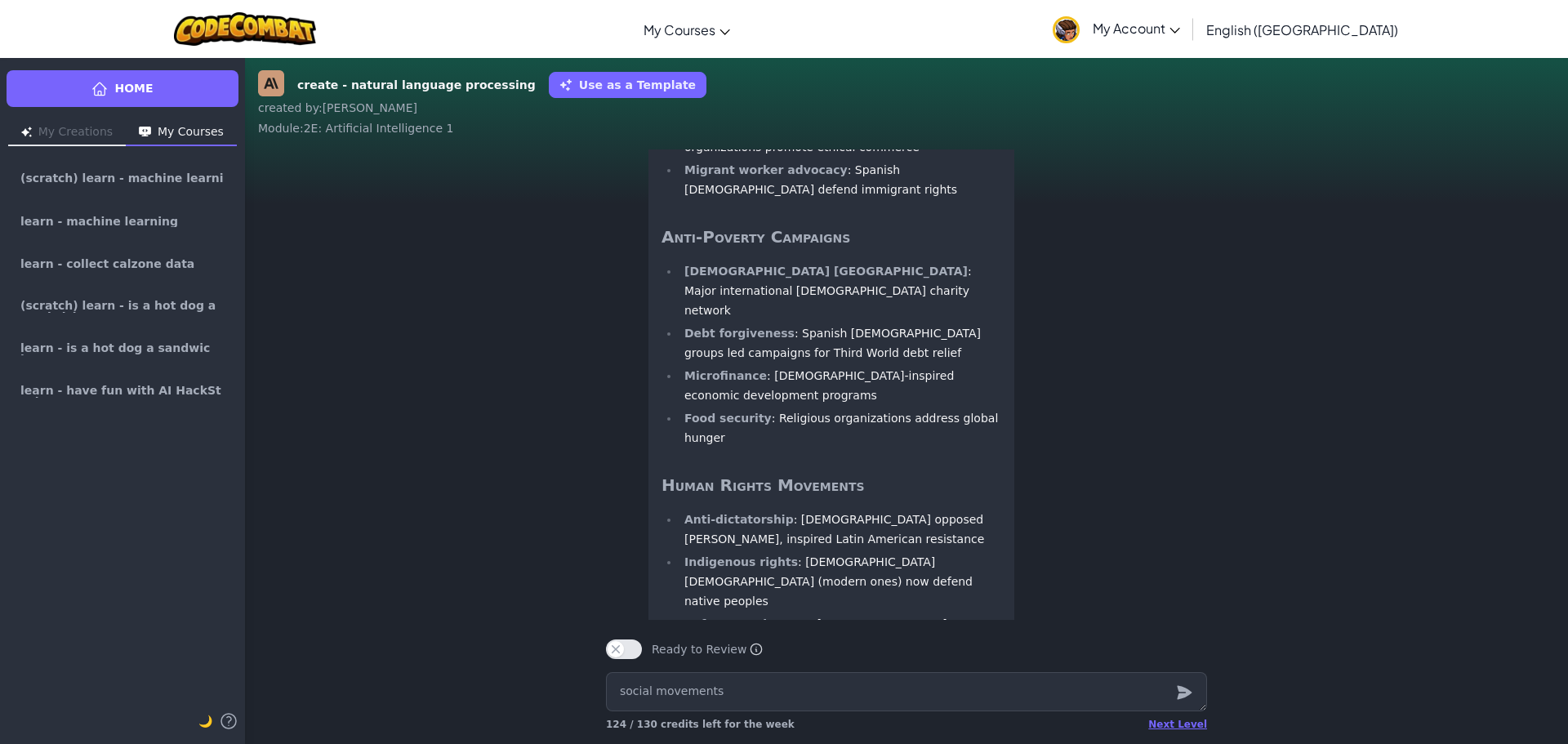
scroll to position [-277, 0]
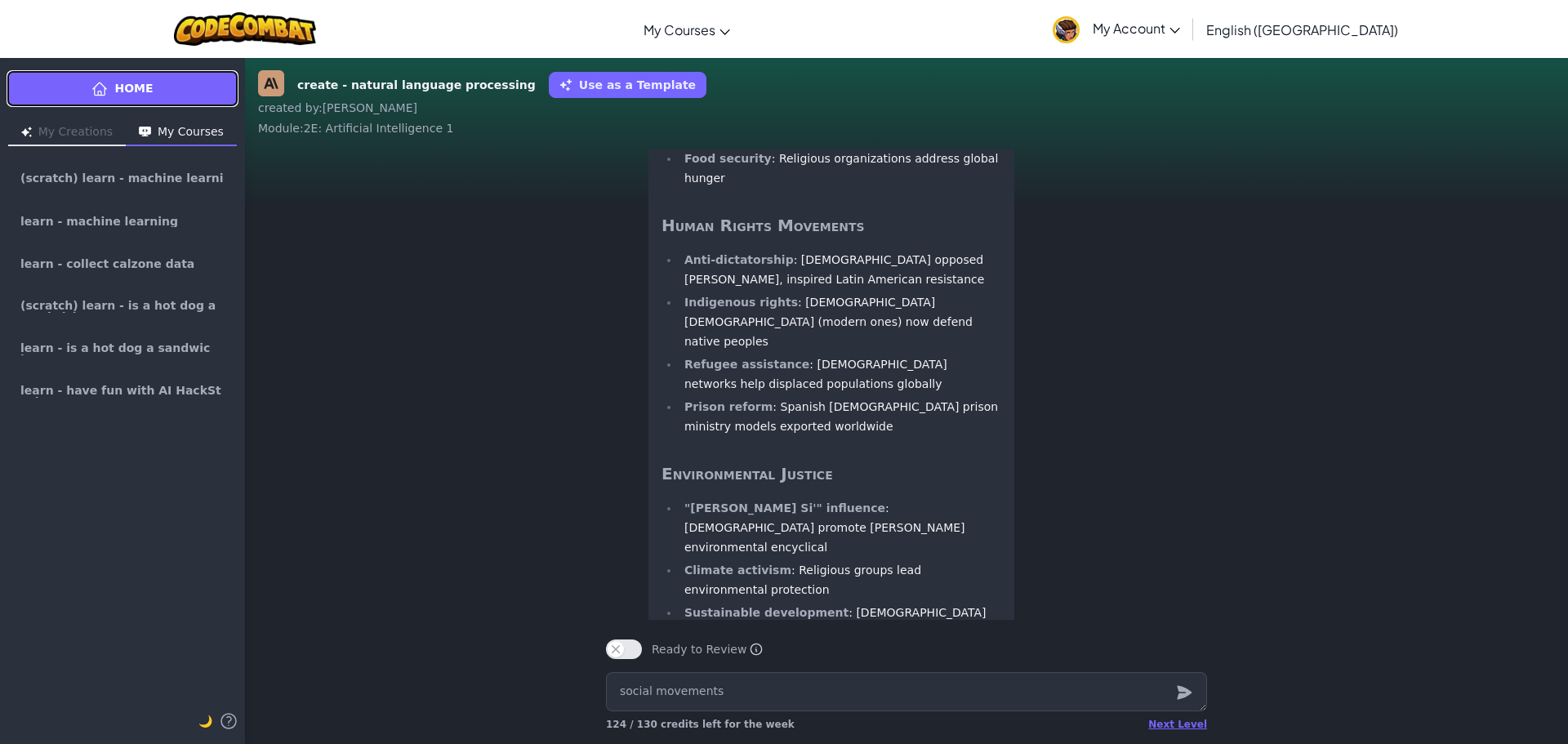
click at [133, 90] on span "Home" at bounding box center [133, 88] width 39 height 17
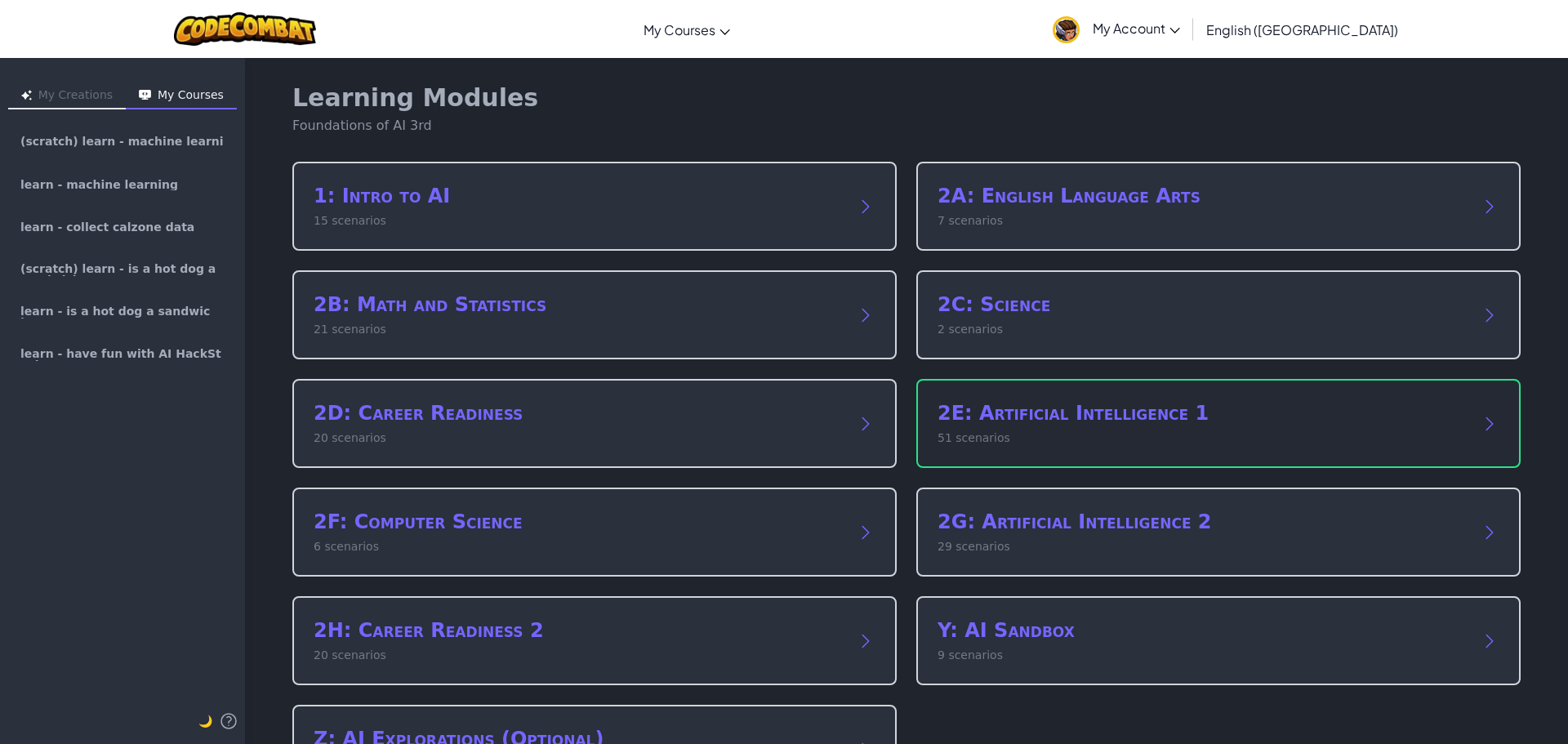
click at [1175, 435] on p "51 scenarios" at bounding box center [1201, 438] width 529 height 17
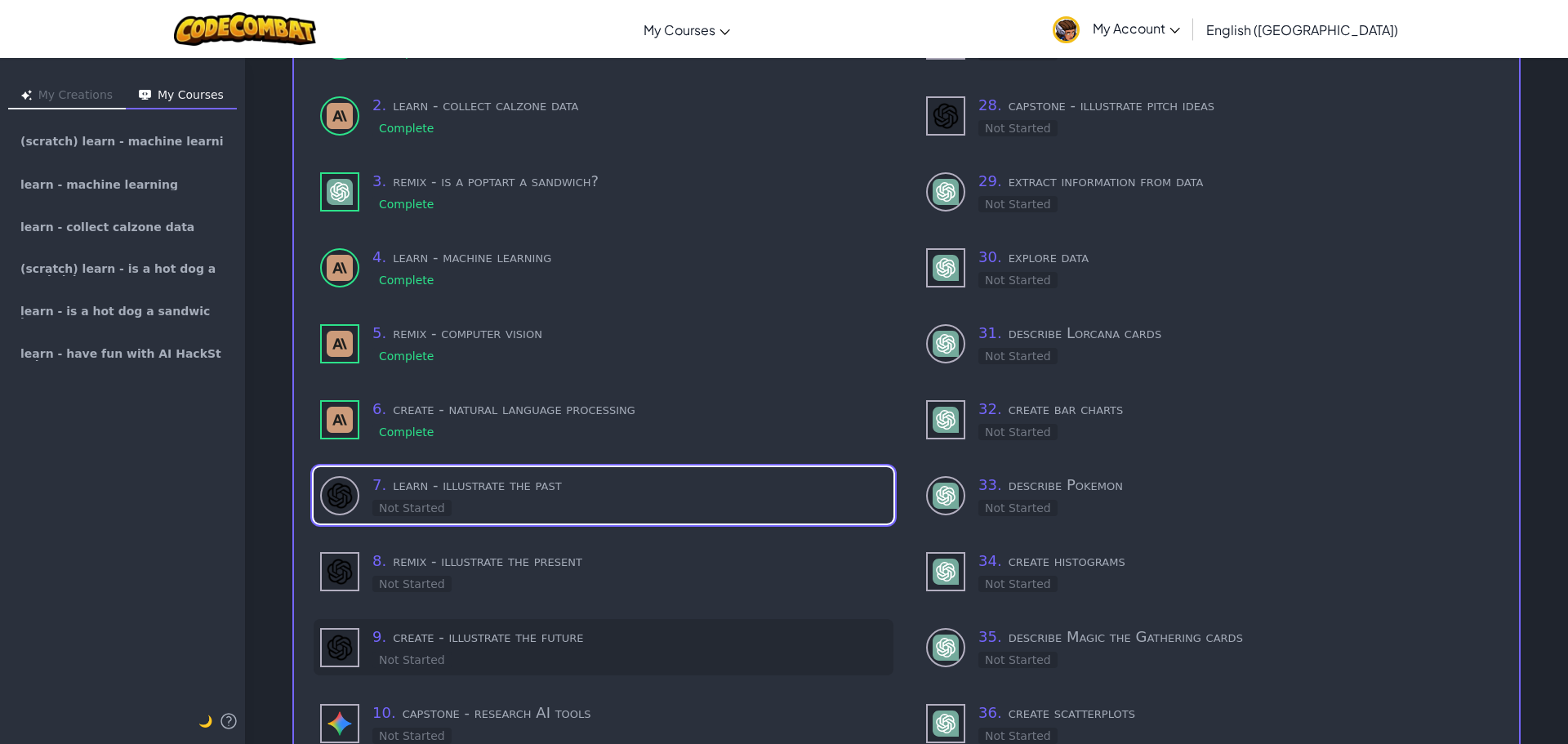
scroll to position [408, 0]
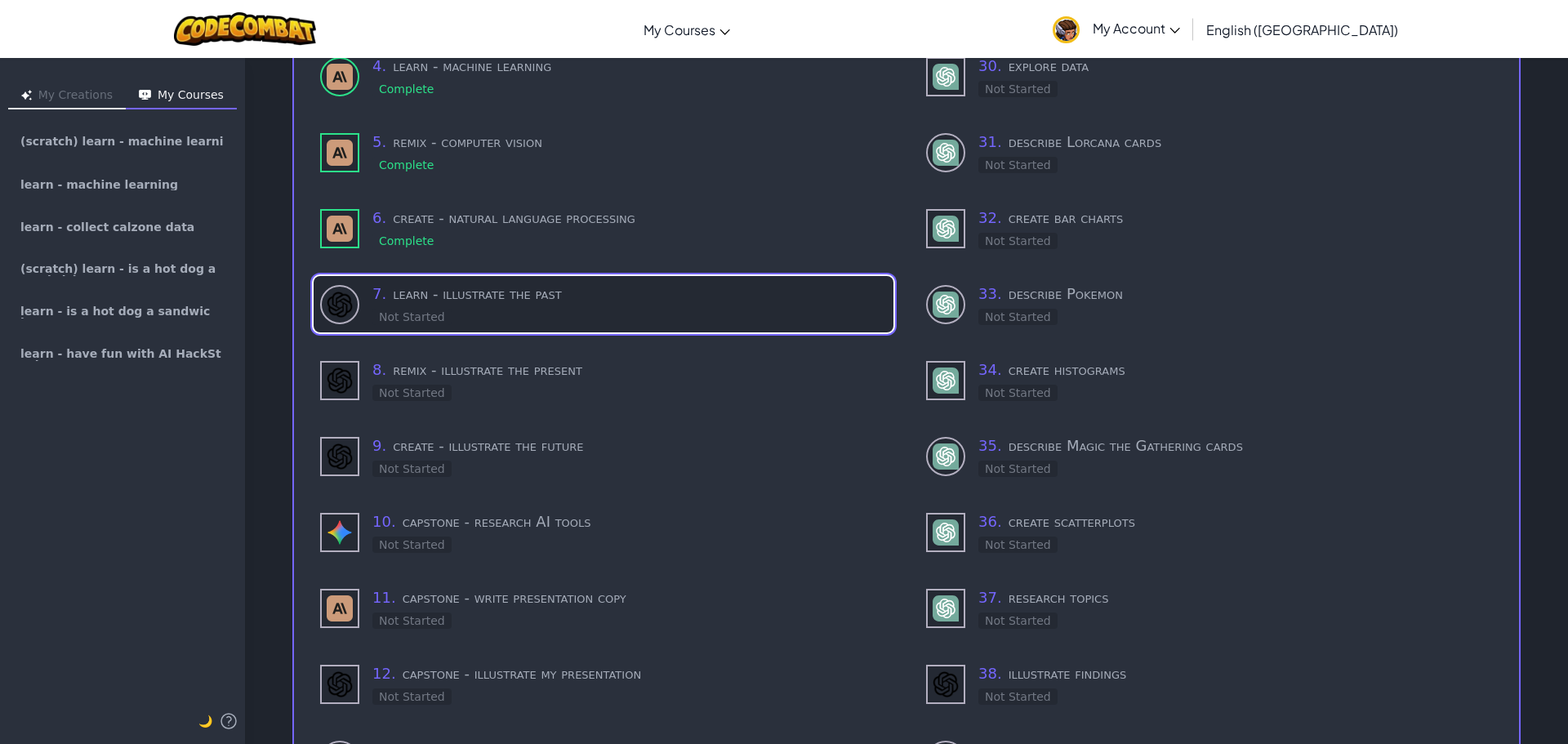
click at [542, 283] on h3 "7 . learn - illustrate the past" at bounding box center [629, 294] width 515 height 23
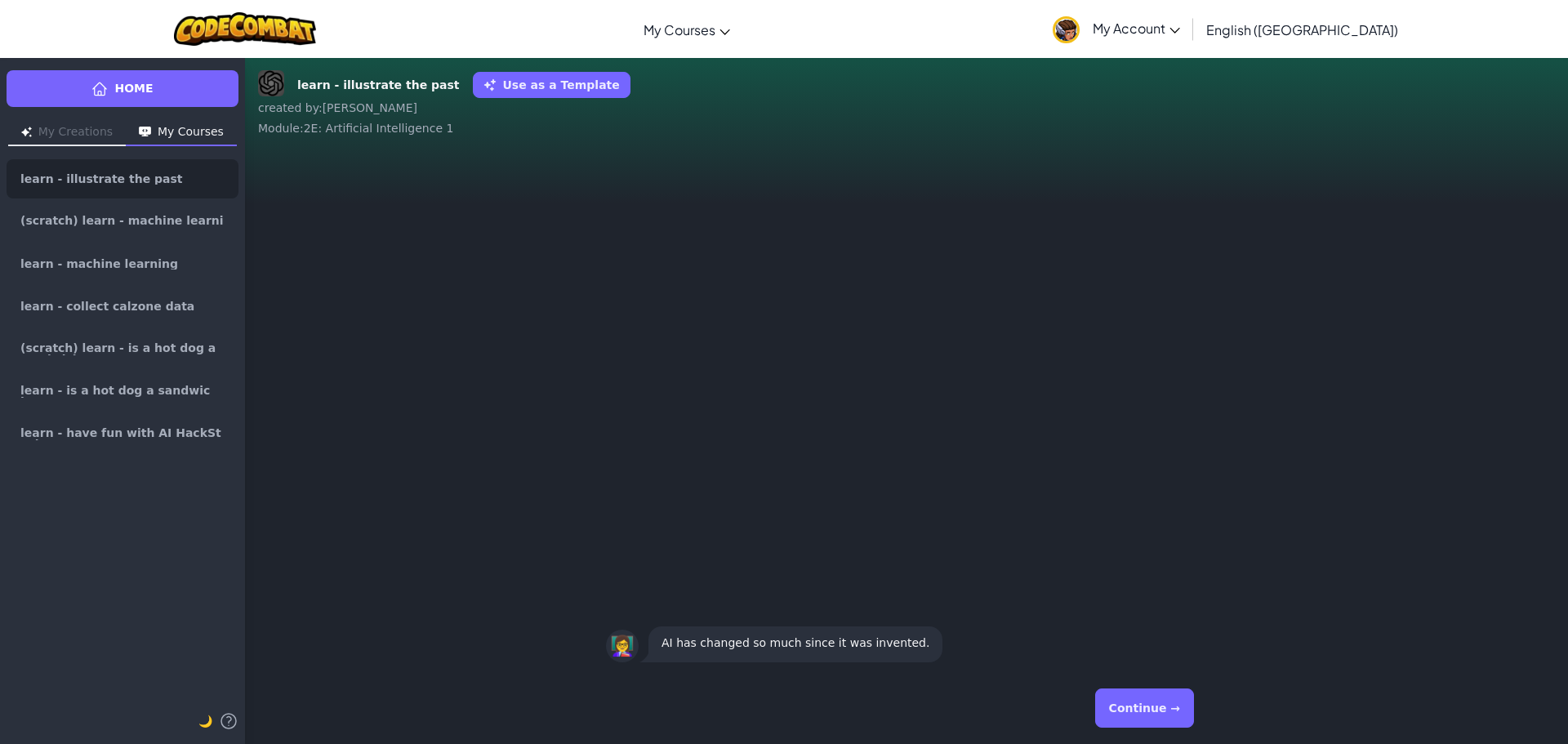
click at [1141, 701] on button "Continue →" at bounding box center [1144, 708] width 99 height 40
click at [1145, 695] on button "Continue →" at bounding box center [1144, 708] width 99 height 40
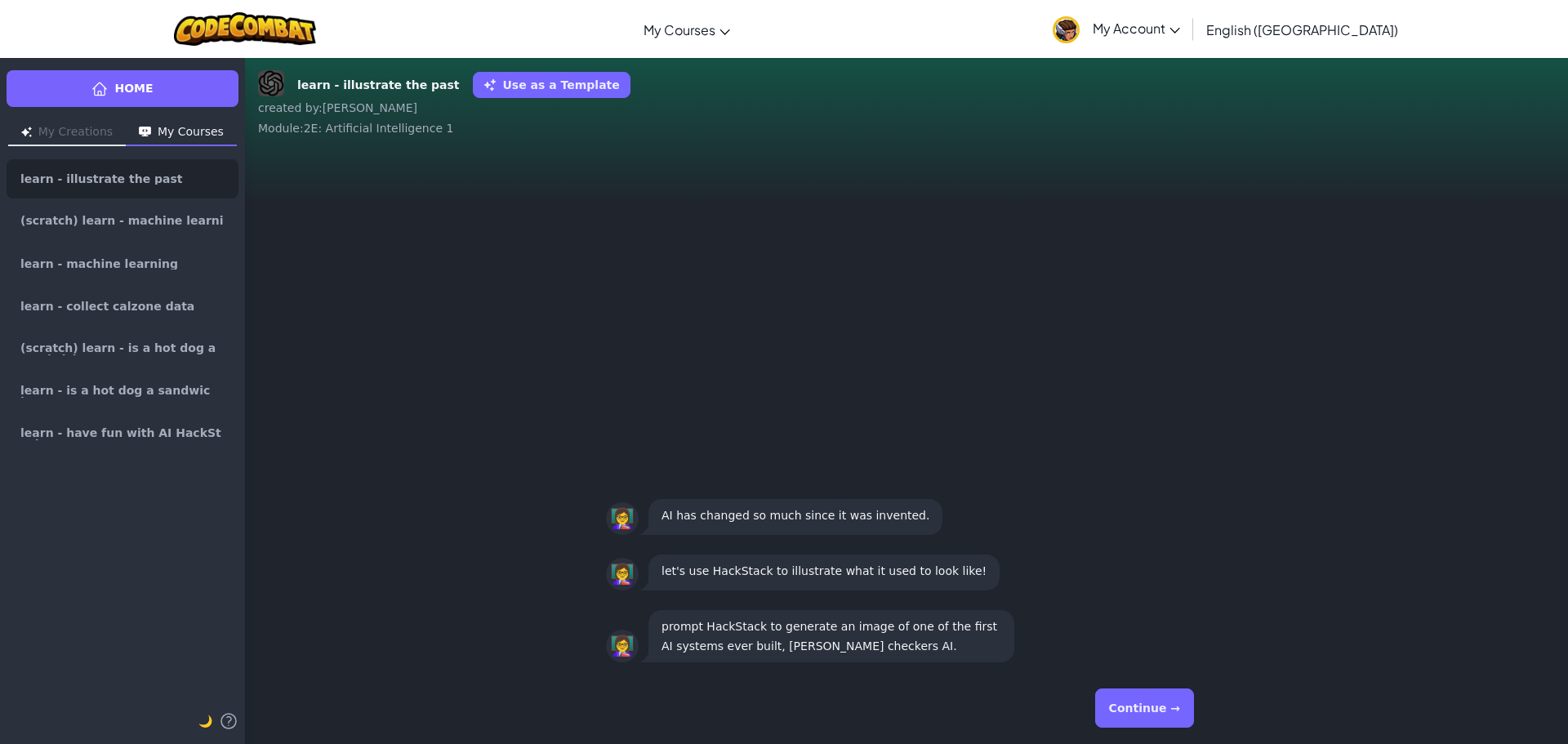
click at [1144, 696] on button "Continue →" at bounding box center [1144, 708] width 99 height 40
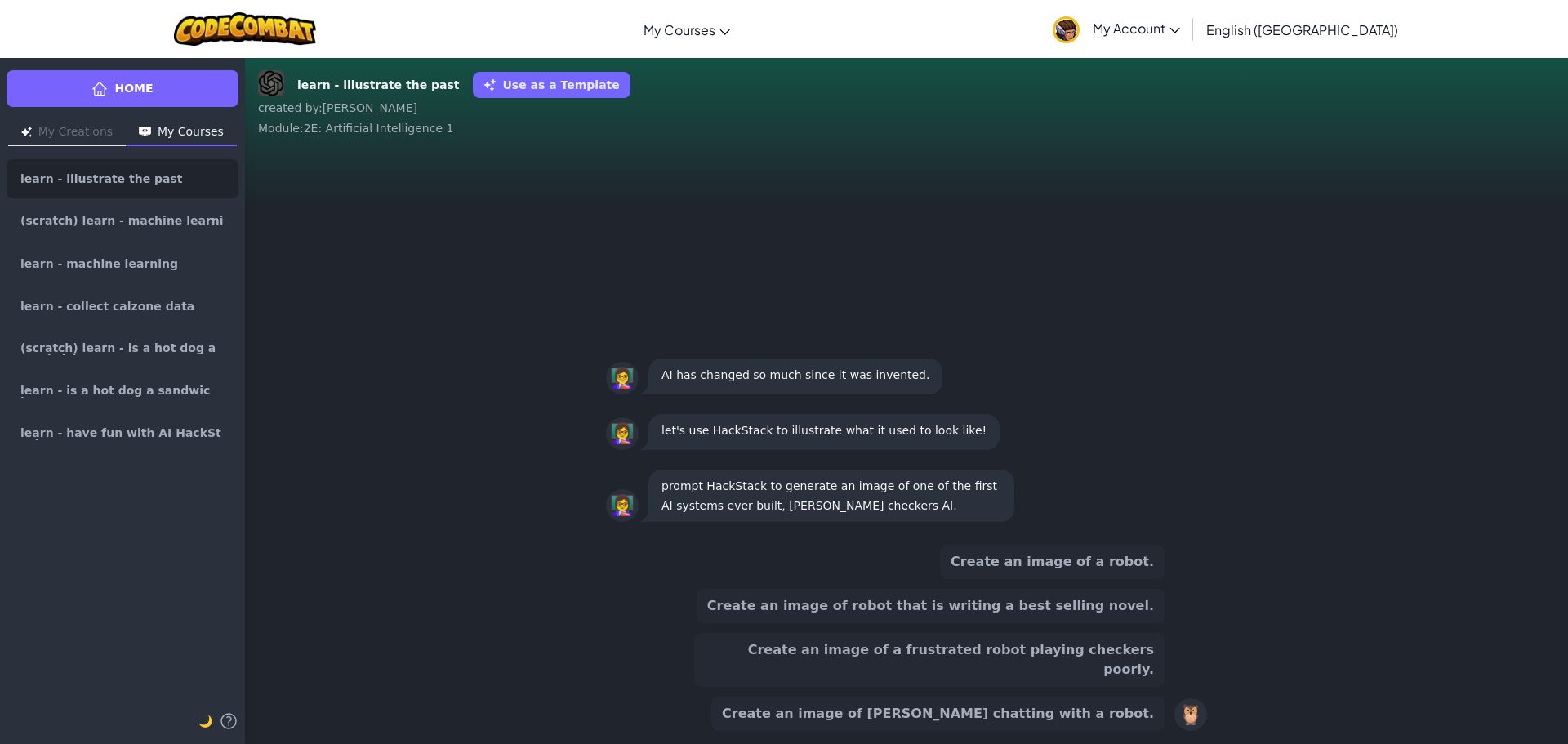
click at [1062, 579] on button "Create an image of a robot." at bounding box center [1052, 562] width 224 height 34
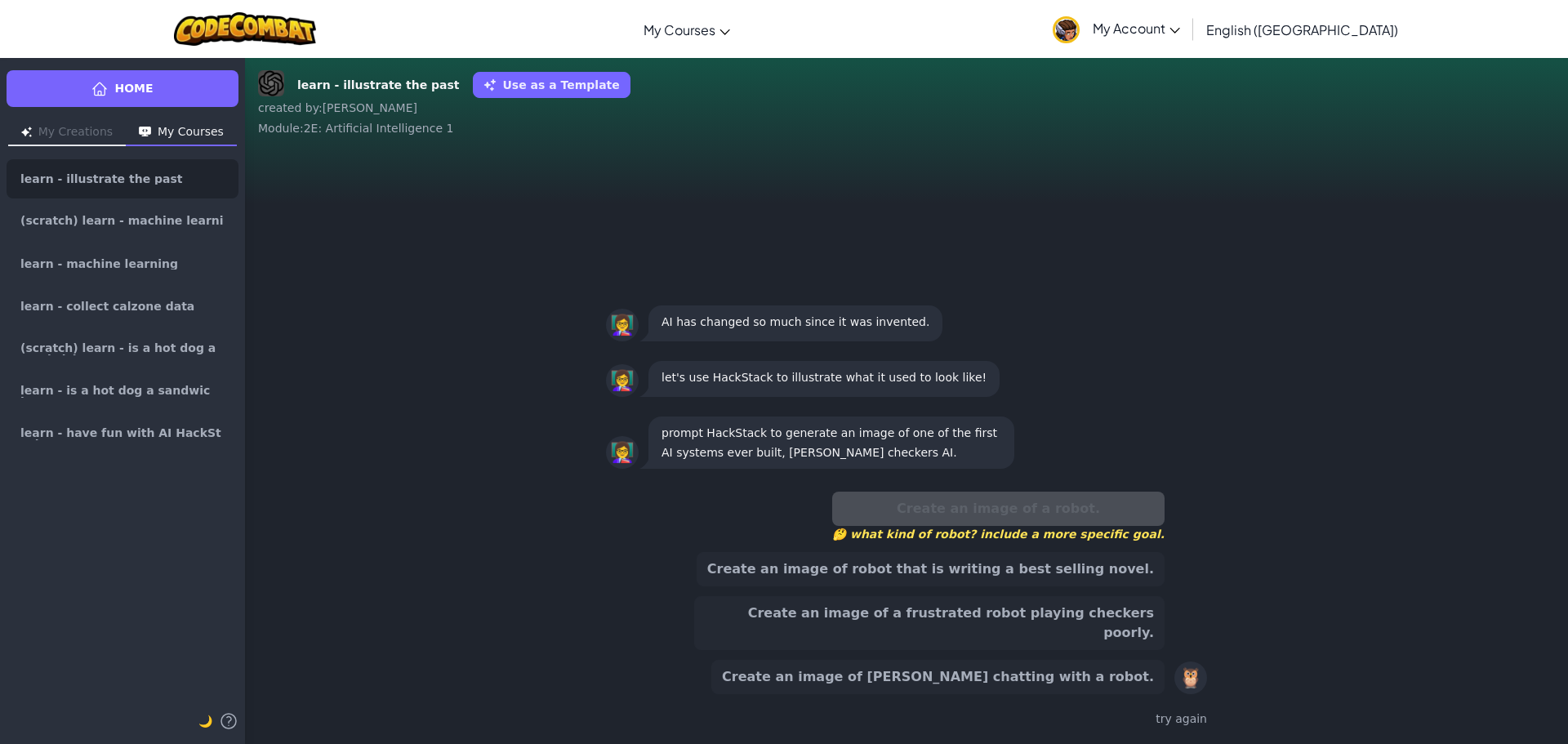
click at [1106, 619] on button "Create an image of a frustrated robot playing checkers poorly." at bounding box center [929, 623] width 470 height 54
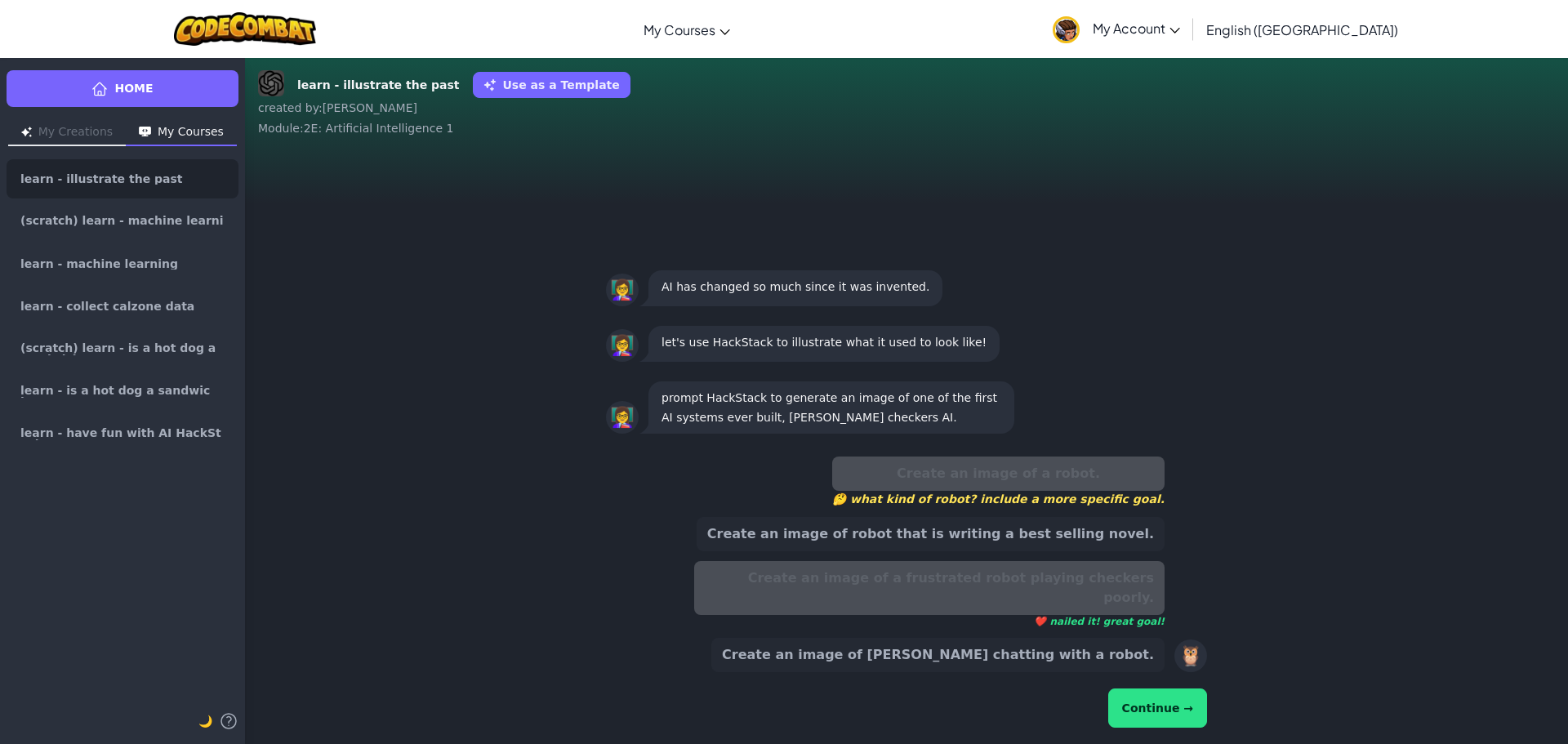
click at [1159, 705] on button "Continue →" at bounding box center [1158, 708] width 99 height 40
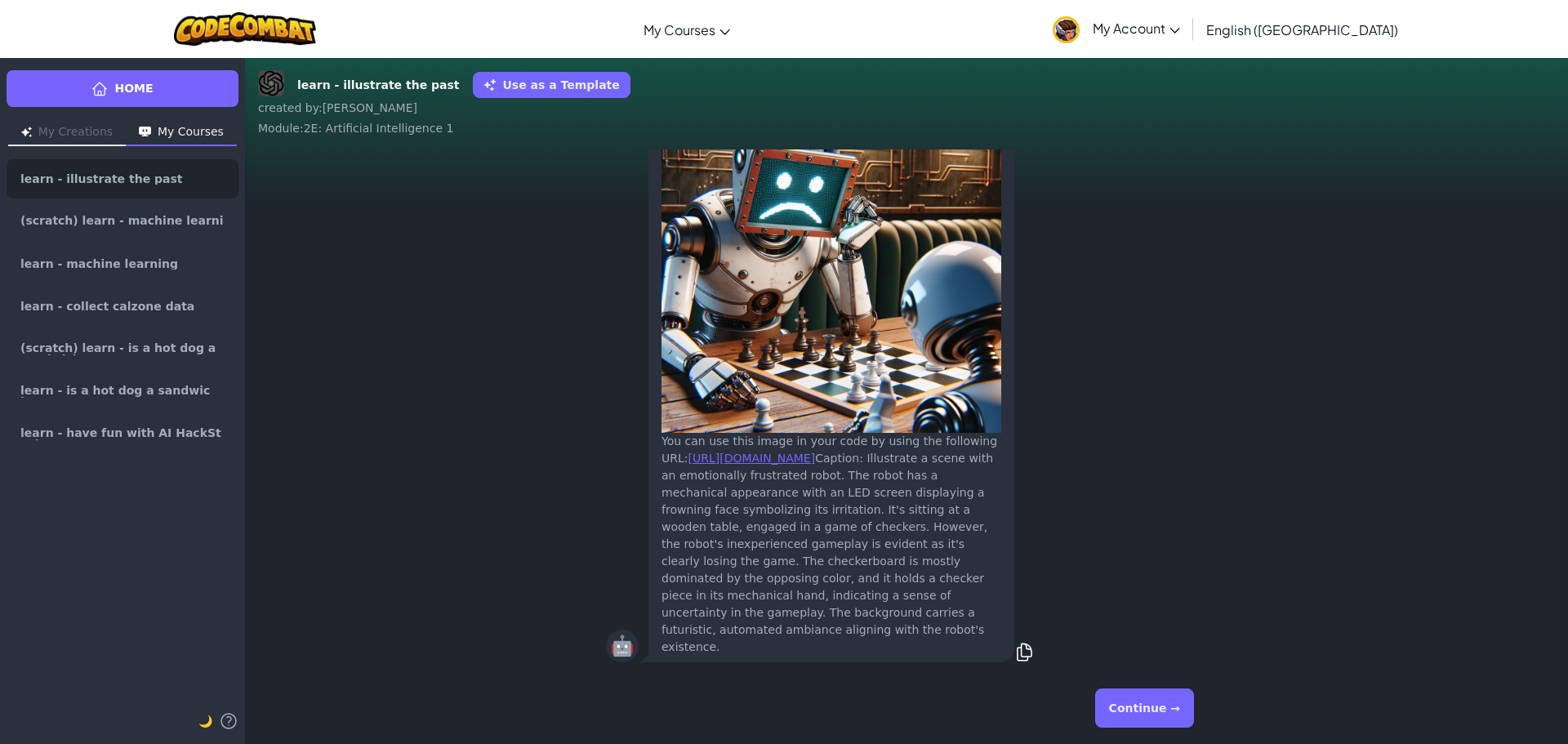
click at [1147, 704] on button "Continue →" at bounding box center [1144, 708] width 99 height 40
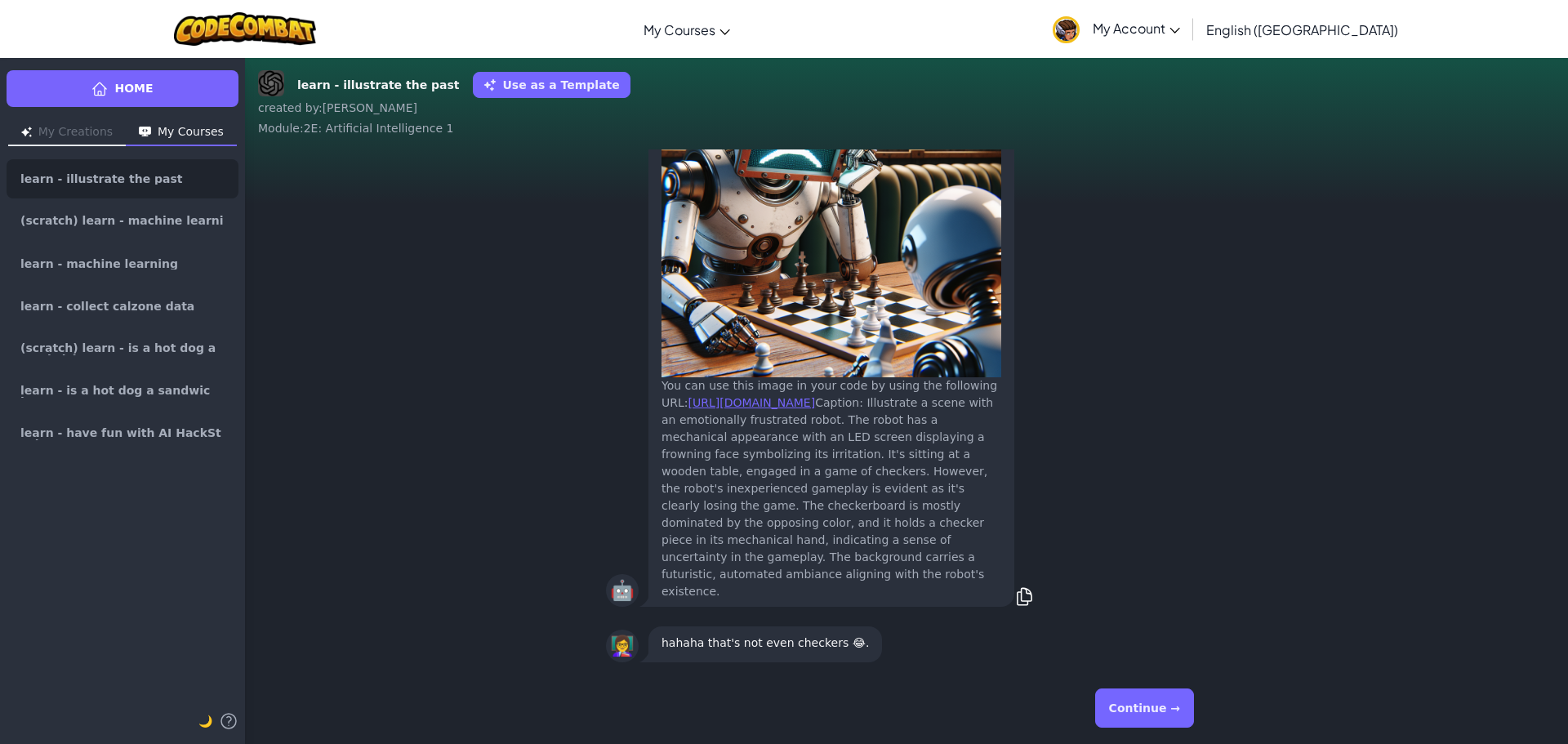
click at [1162, 698] on button "Continue →" at bounding box center [1144, 708] width 99 height 40
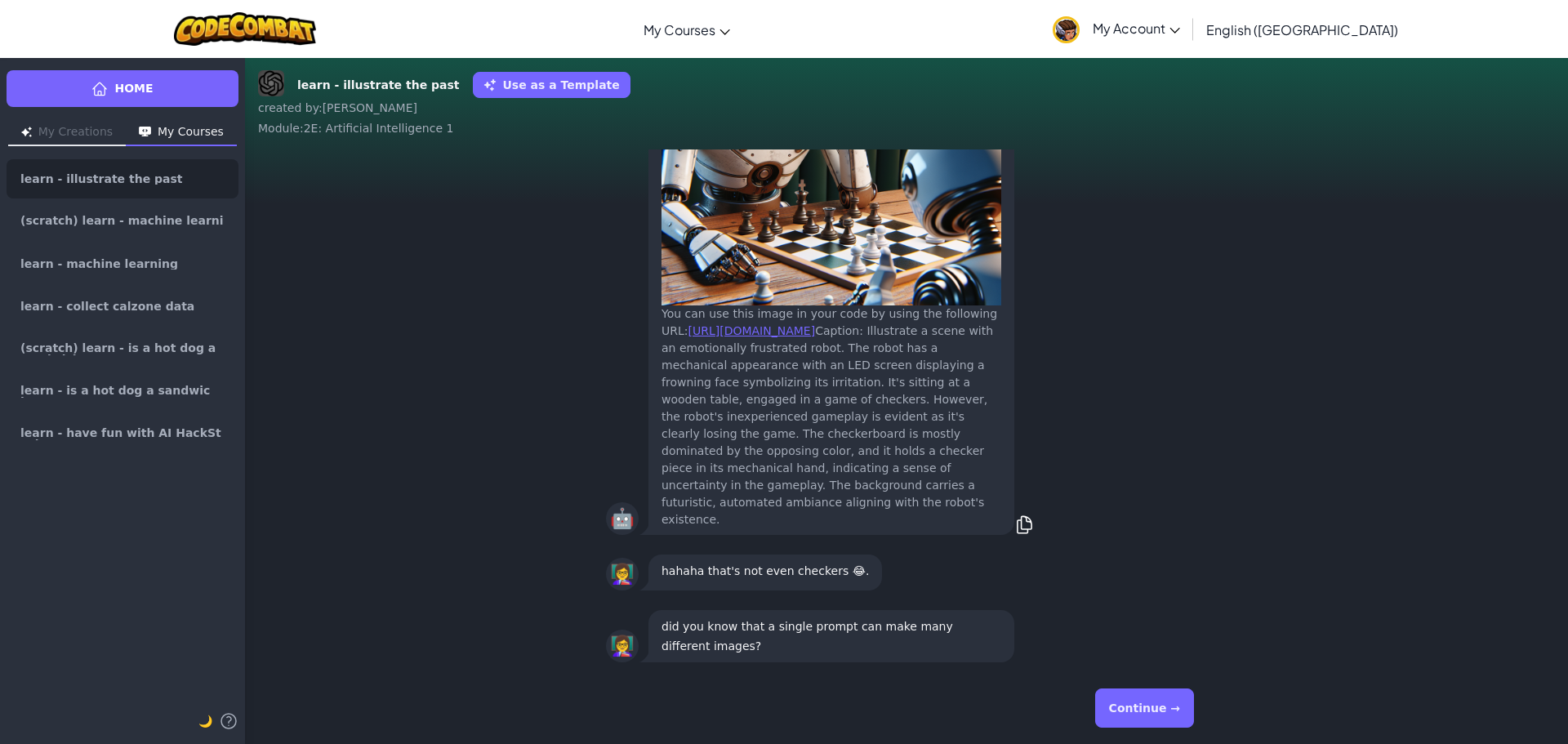
click at [1164, 698] on button "Continue →" at bounding box center [1144, 708] width 99 height 40
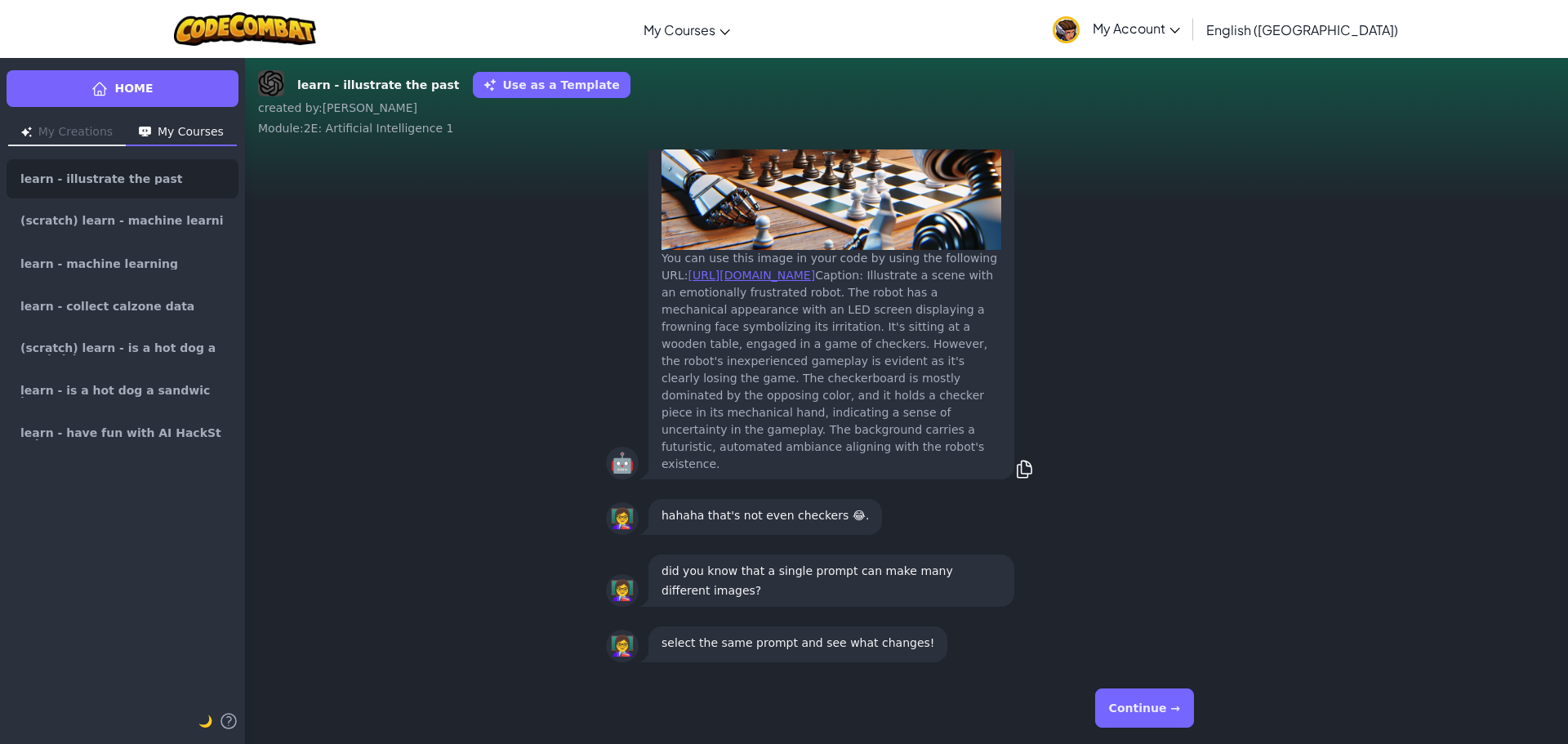
click at [1167, 695] on button "Continue →" at bounding box center [1144, 708] width 99 height 40
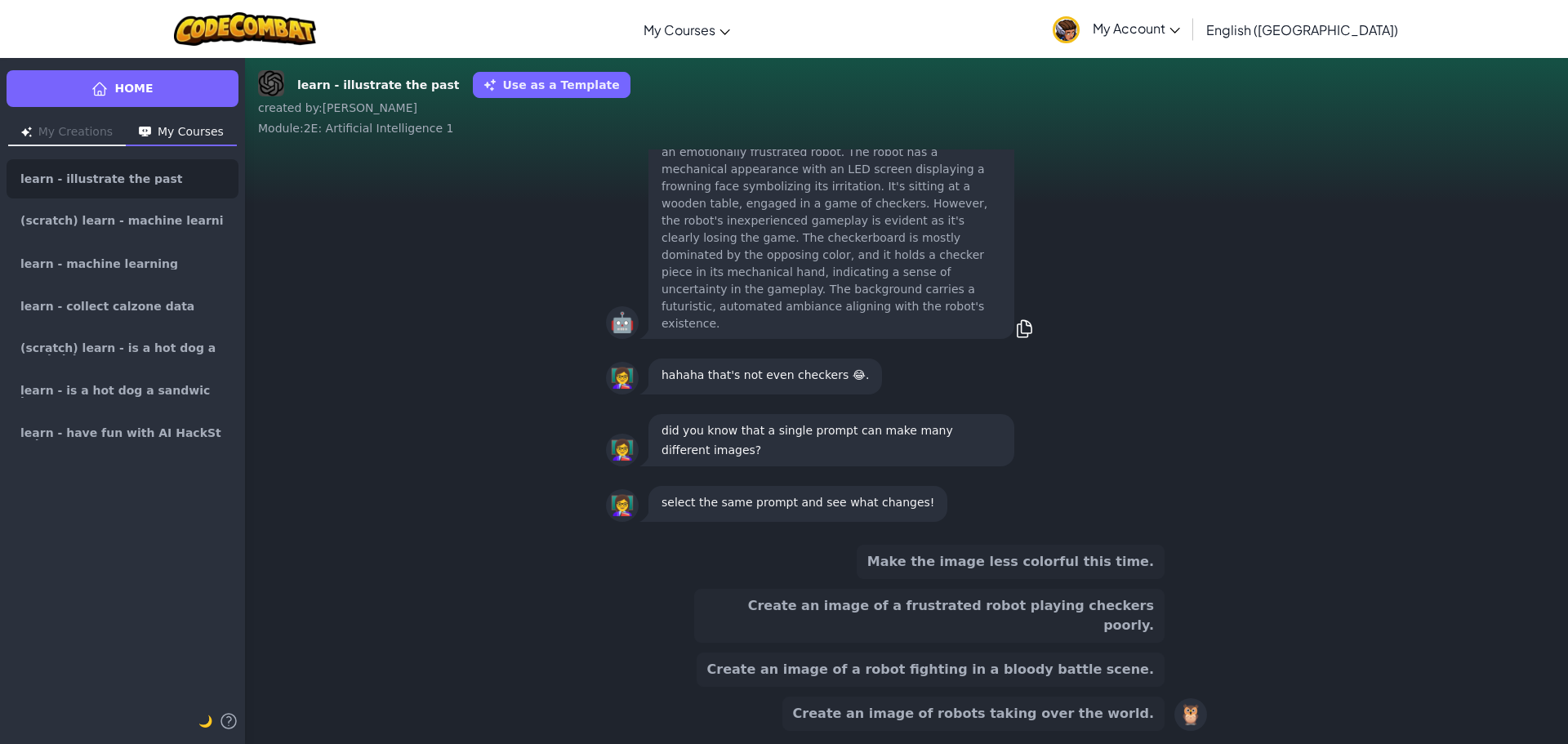
click at [1087, 624] on button "Create an image of a frustrated robot playing checkers poorly." at bounding box center [929, 615] width 470 height 54
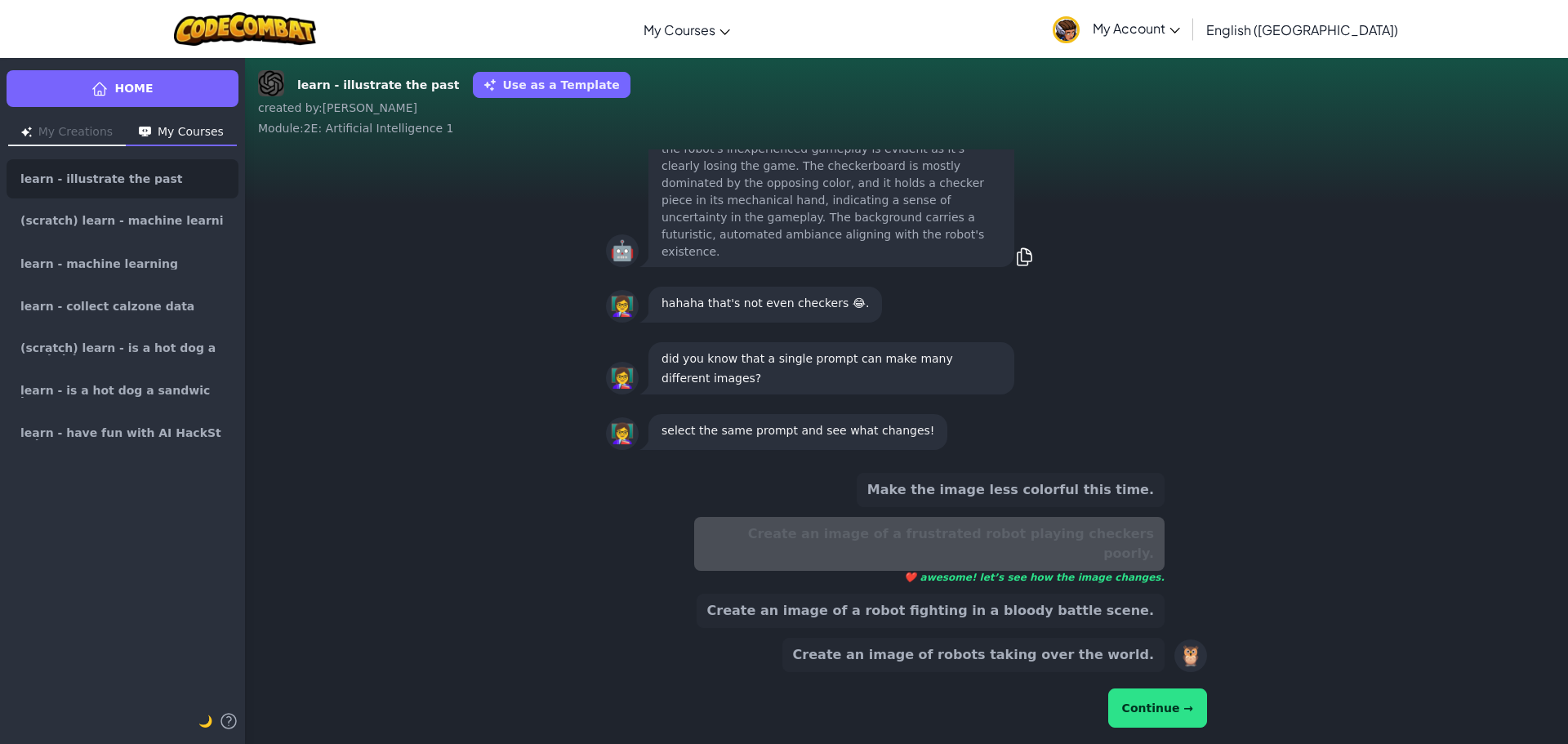
click at [1168, 697] on button "Continue →" at bounding box center [1158, 708] width 99 height 40
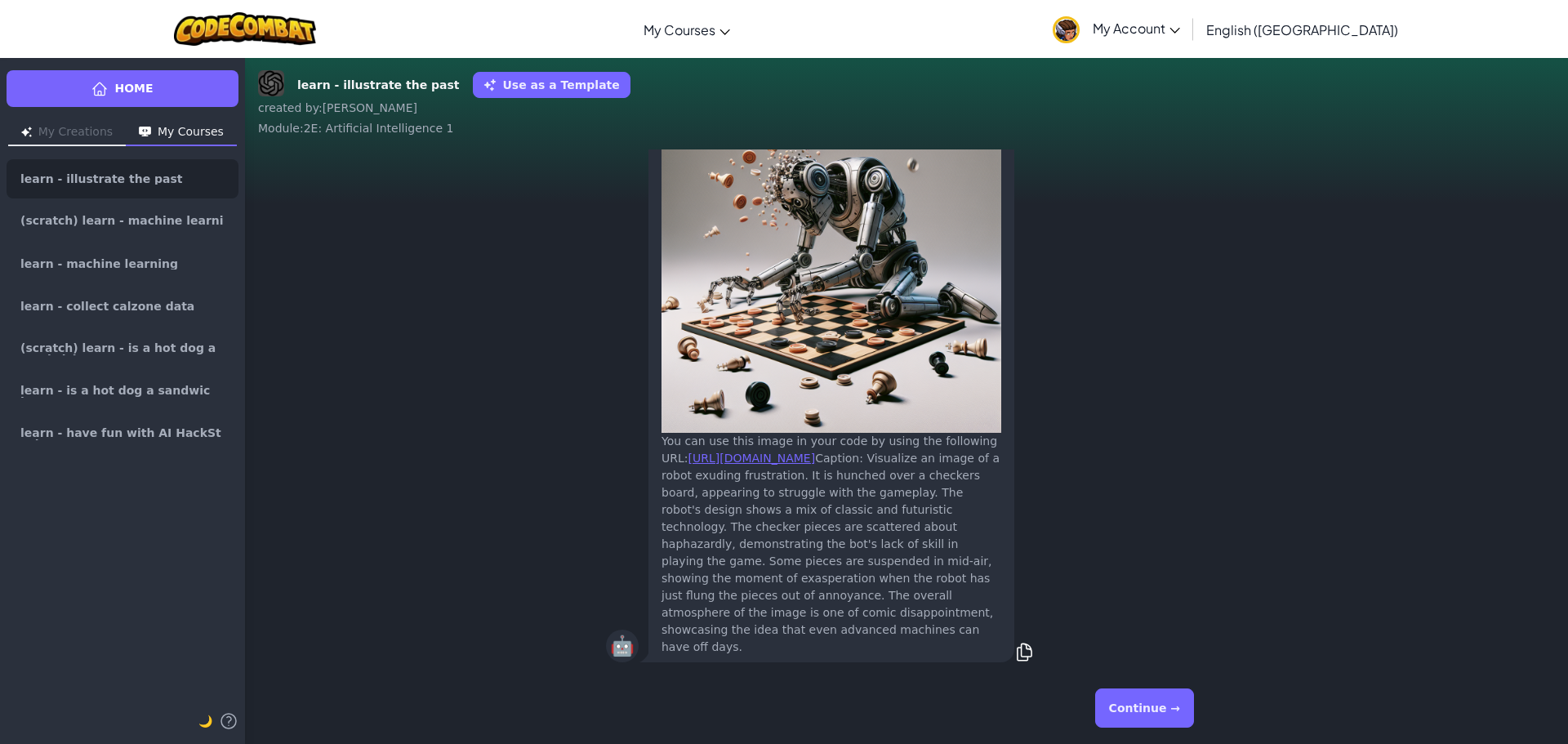
click at [1161, 712] on button "Continue →" at bounding box center [1144, 708] width 99 height 40
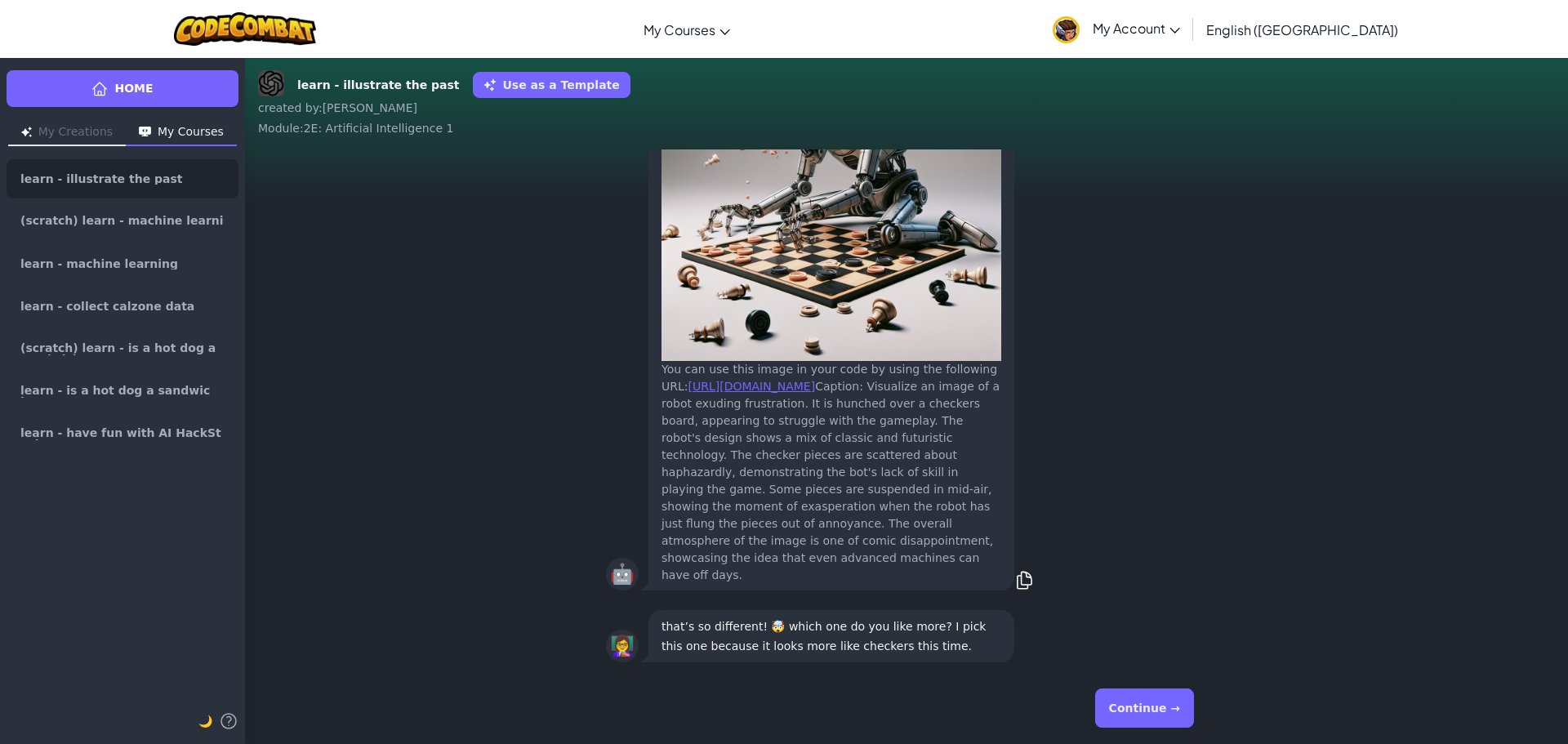
click at [1161, 710] on button "Continue →" at bounding box center [1144, 708] width 99 height 40
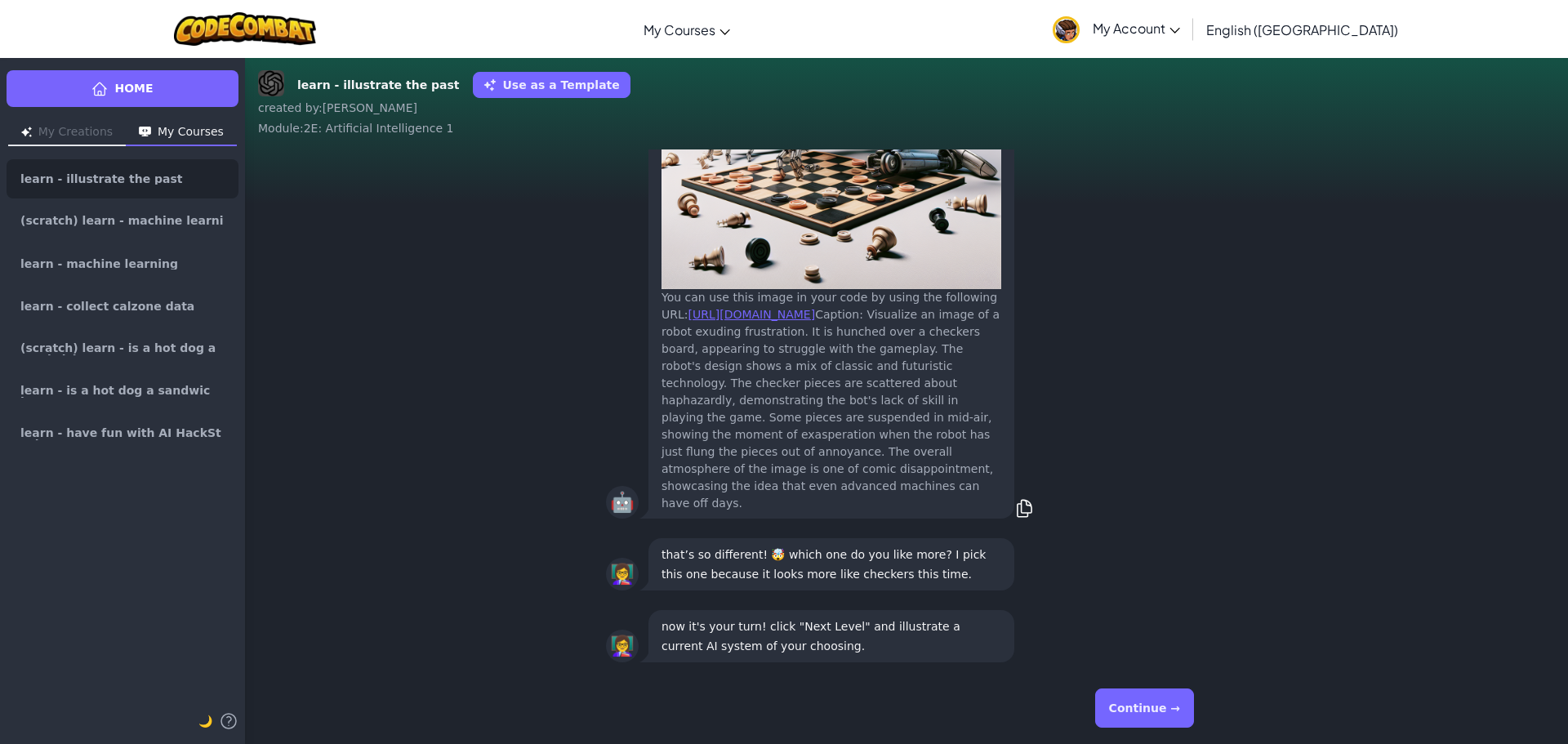
click at [1161, 710] on button "Continue →" at bounding box center [1144, 708] width 99 height 40
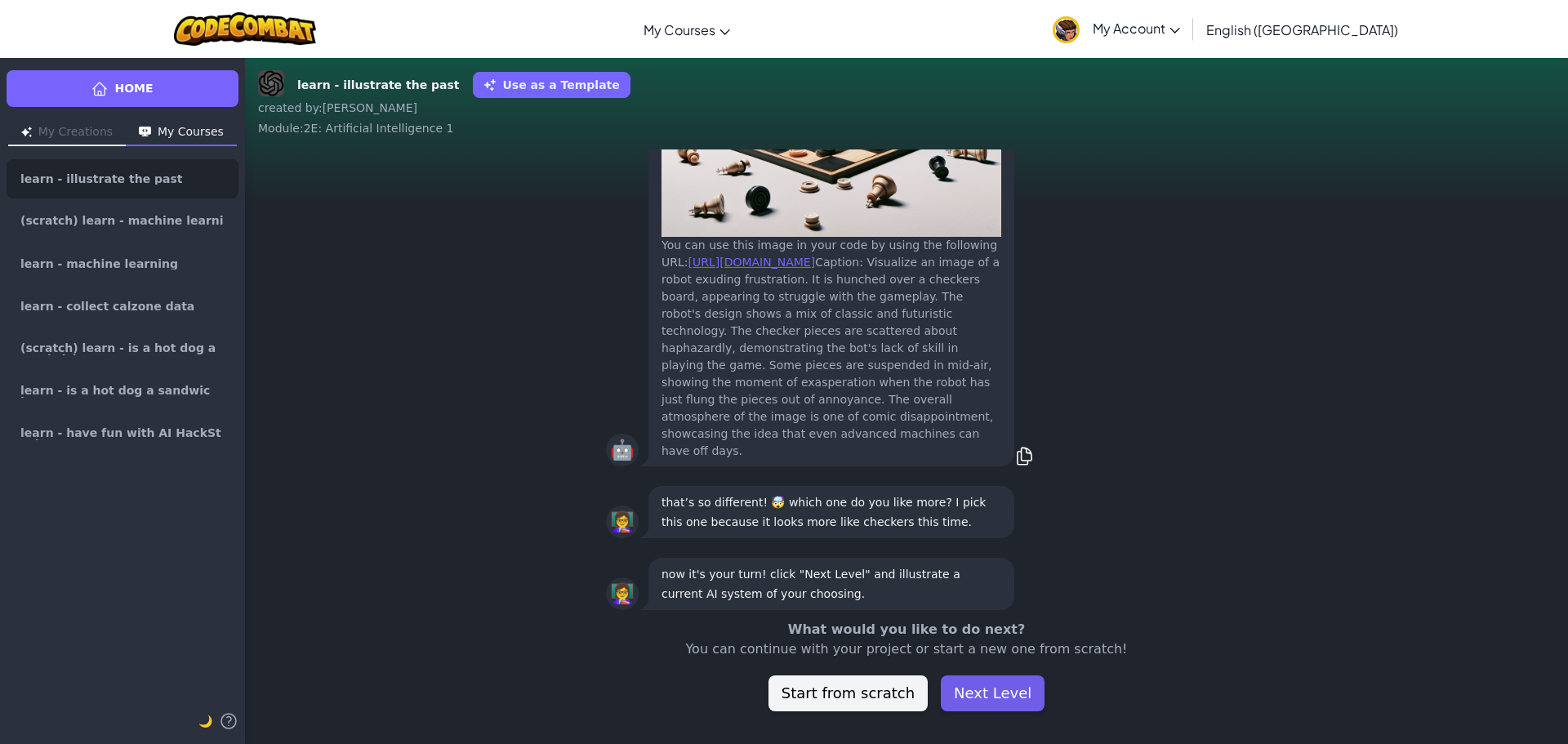
click at [1018, 699] on button "Next Level" at bounding box center [992, 694] width 104 height 36
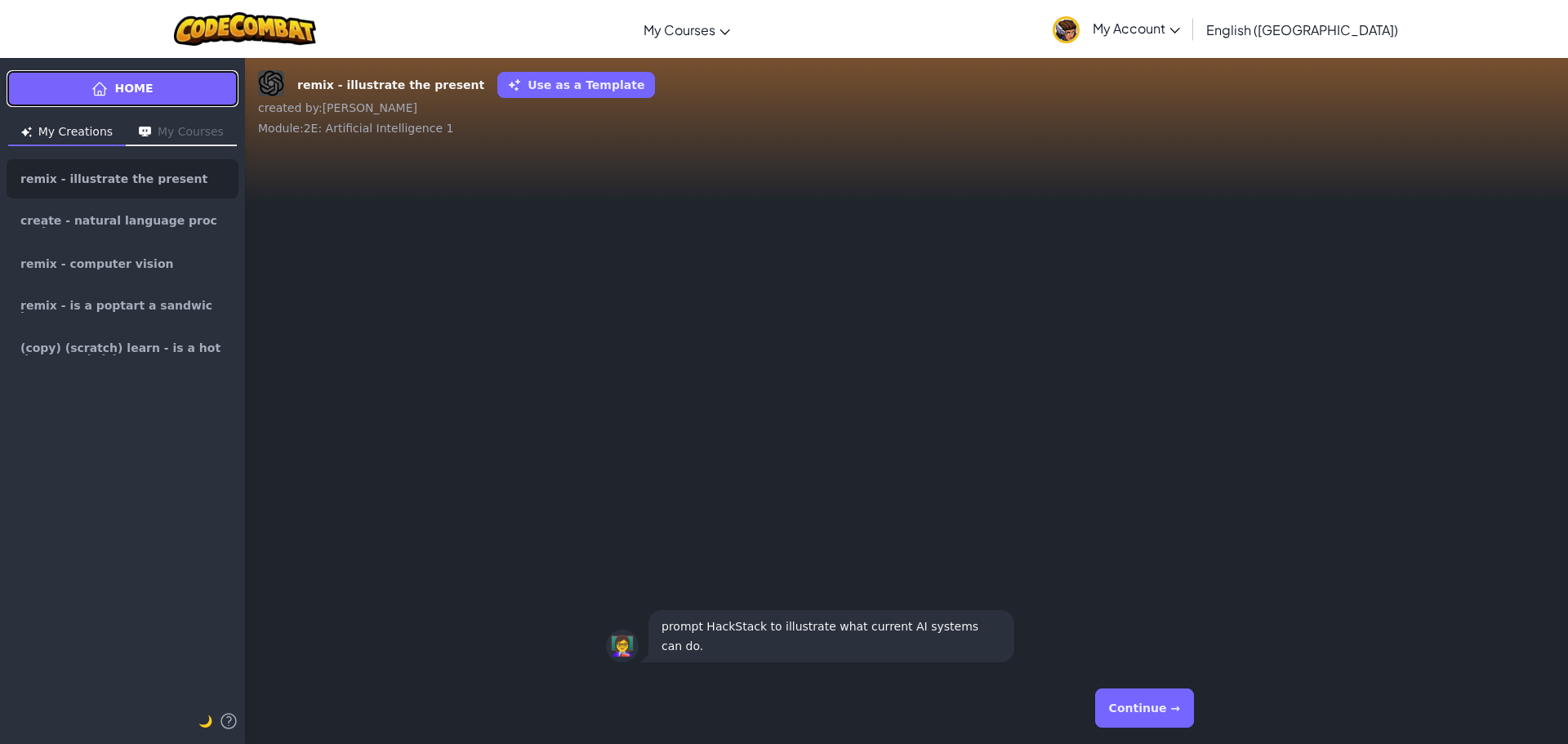
click at [190, 92] on link "Home" at bounding box center [122, 88] width 232 height 37
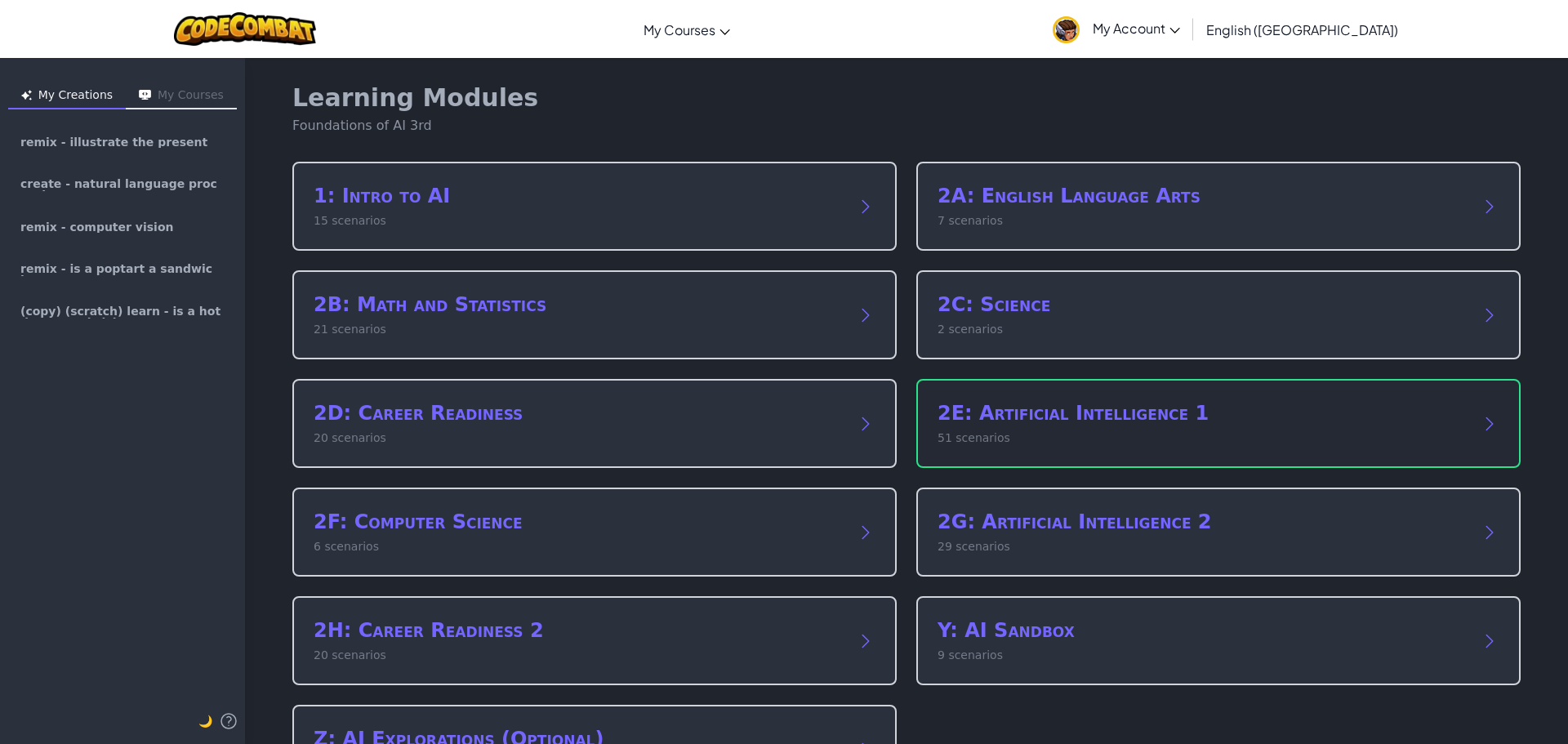
click at [1054, 437] on p "51 scenarios" at bounding box center [1201, 438] width 529 height 17
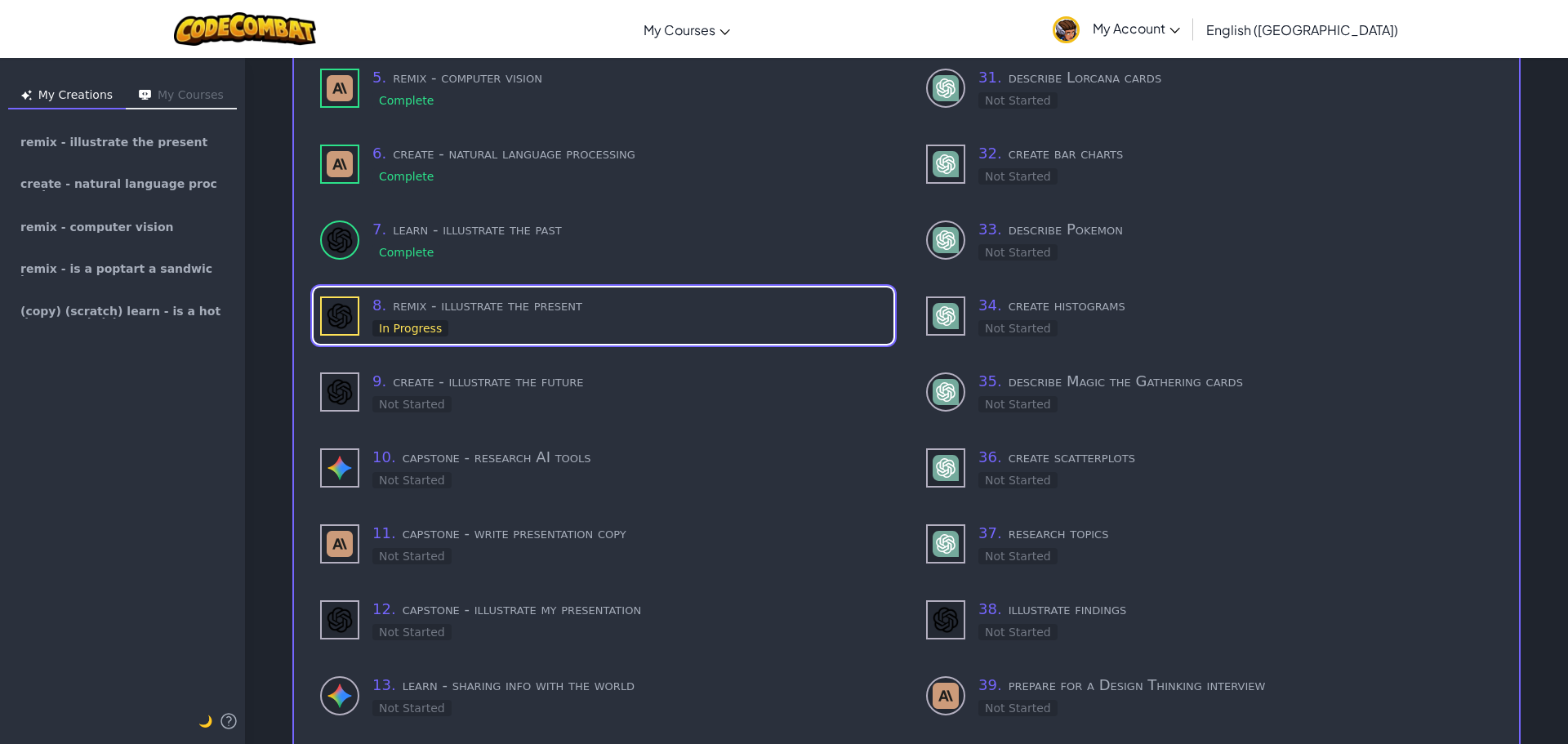
scroll to position [490, 0]
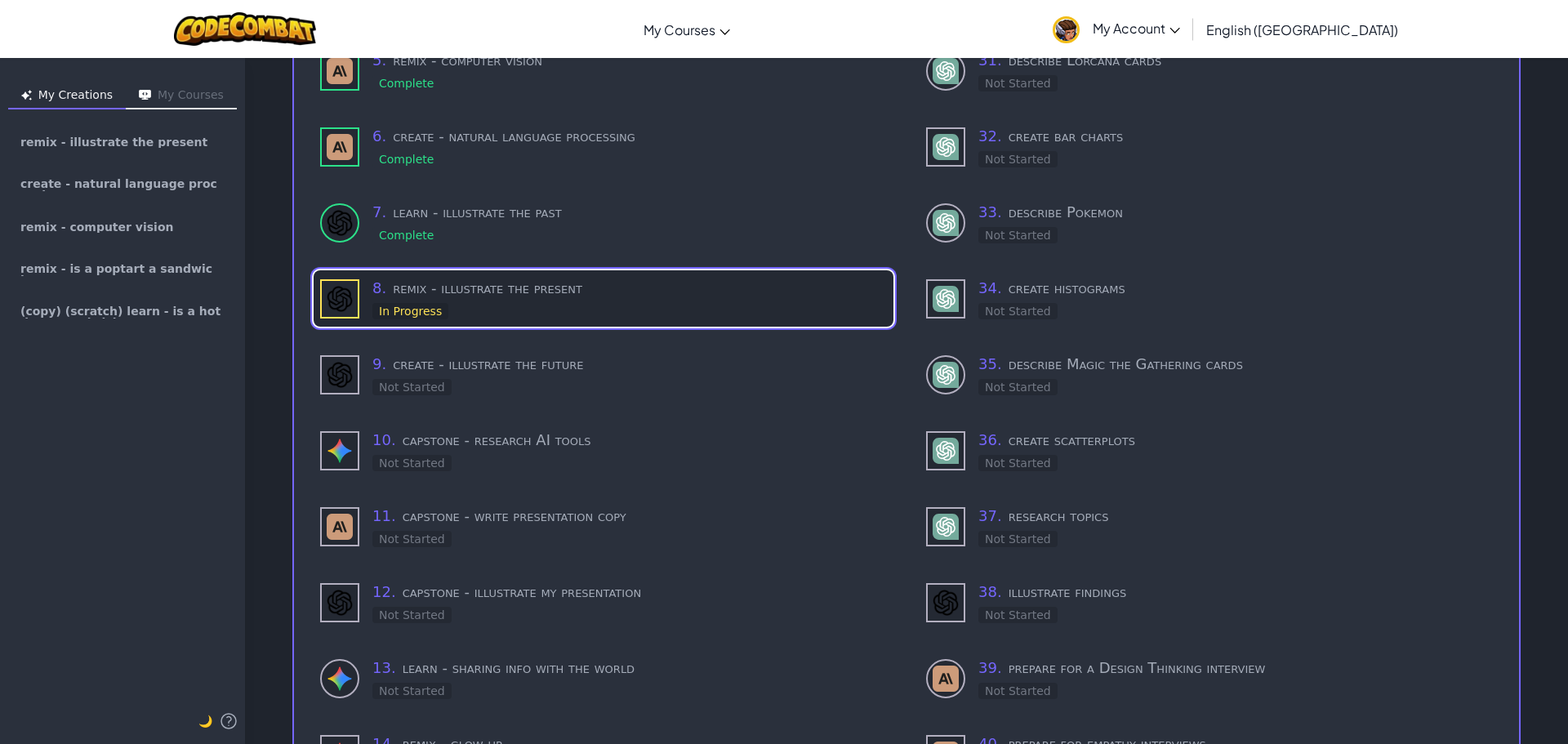
click at [506, 295] on div "8 . remix - illustrate the present In Progress" at bounding box center [629, 298] width 515 height 43
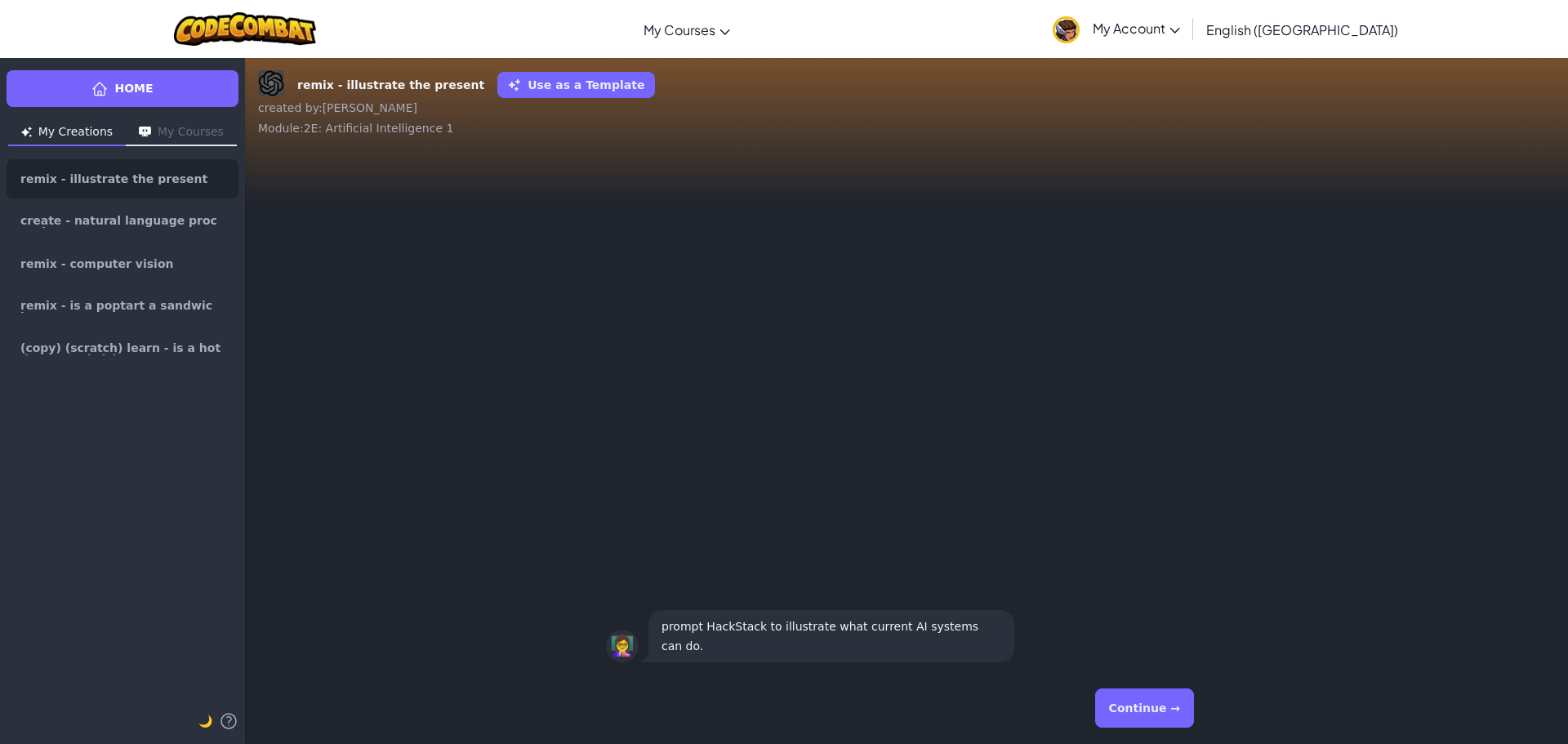
click at [1140, 714] on button "Continue →" at bounding box center [1144, 708] width 99 height 40
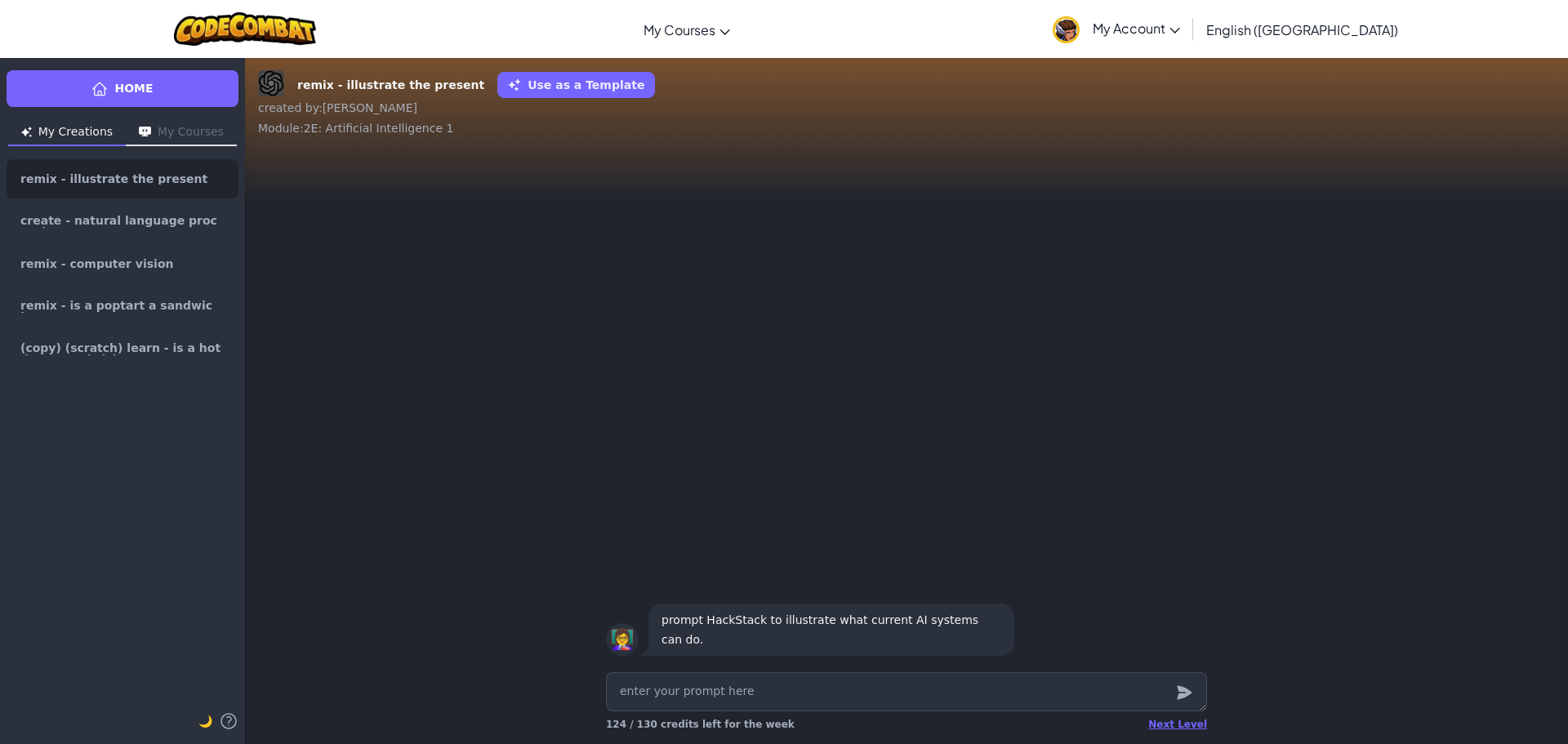
click at [160, 131] on button "My Courses" at bounding box center [181, 132] width 111 height 26
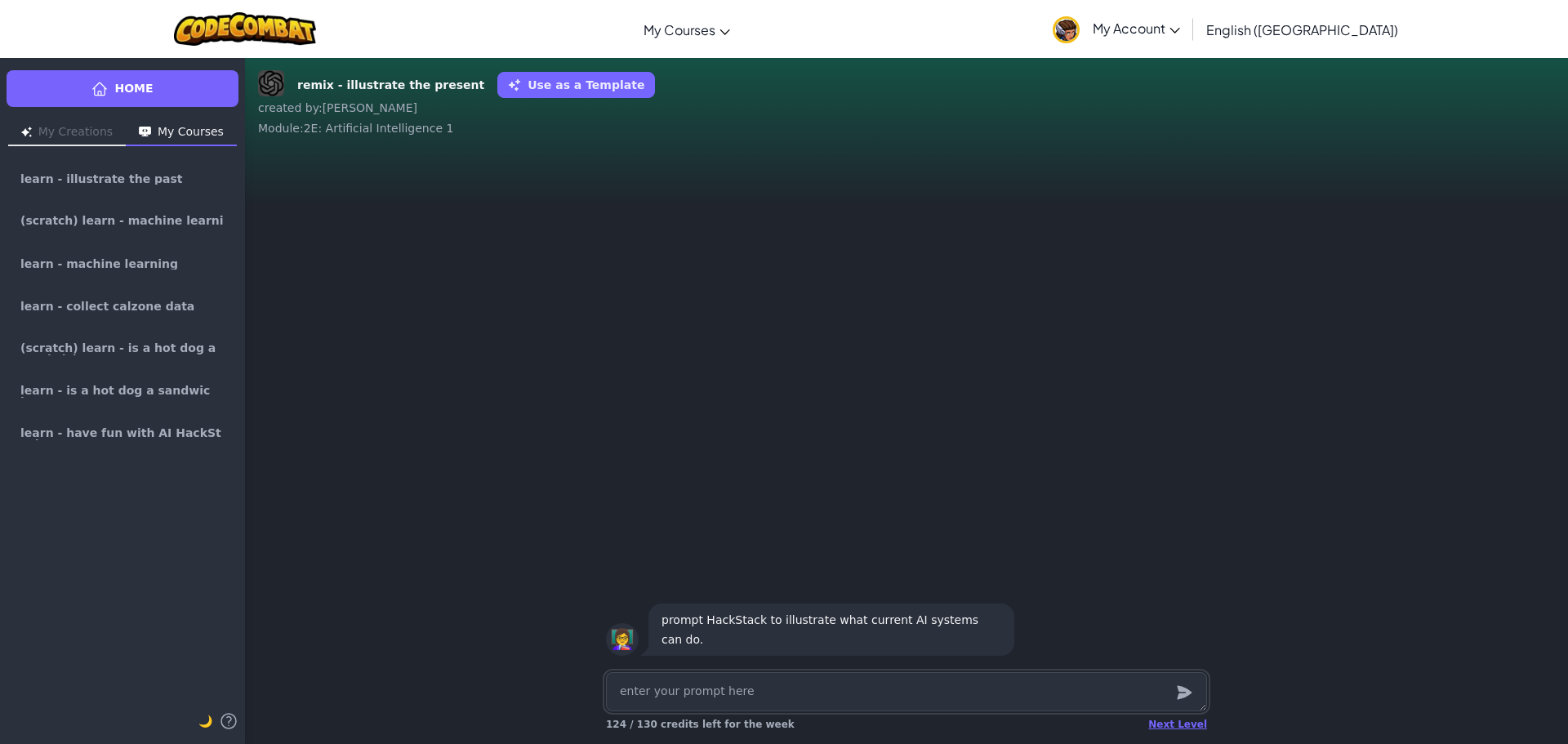
type textarea "x"
type textarea "t"
type textarea "x"
type textarea "th"
type textarea "x"
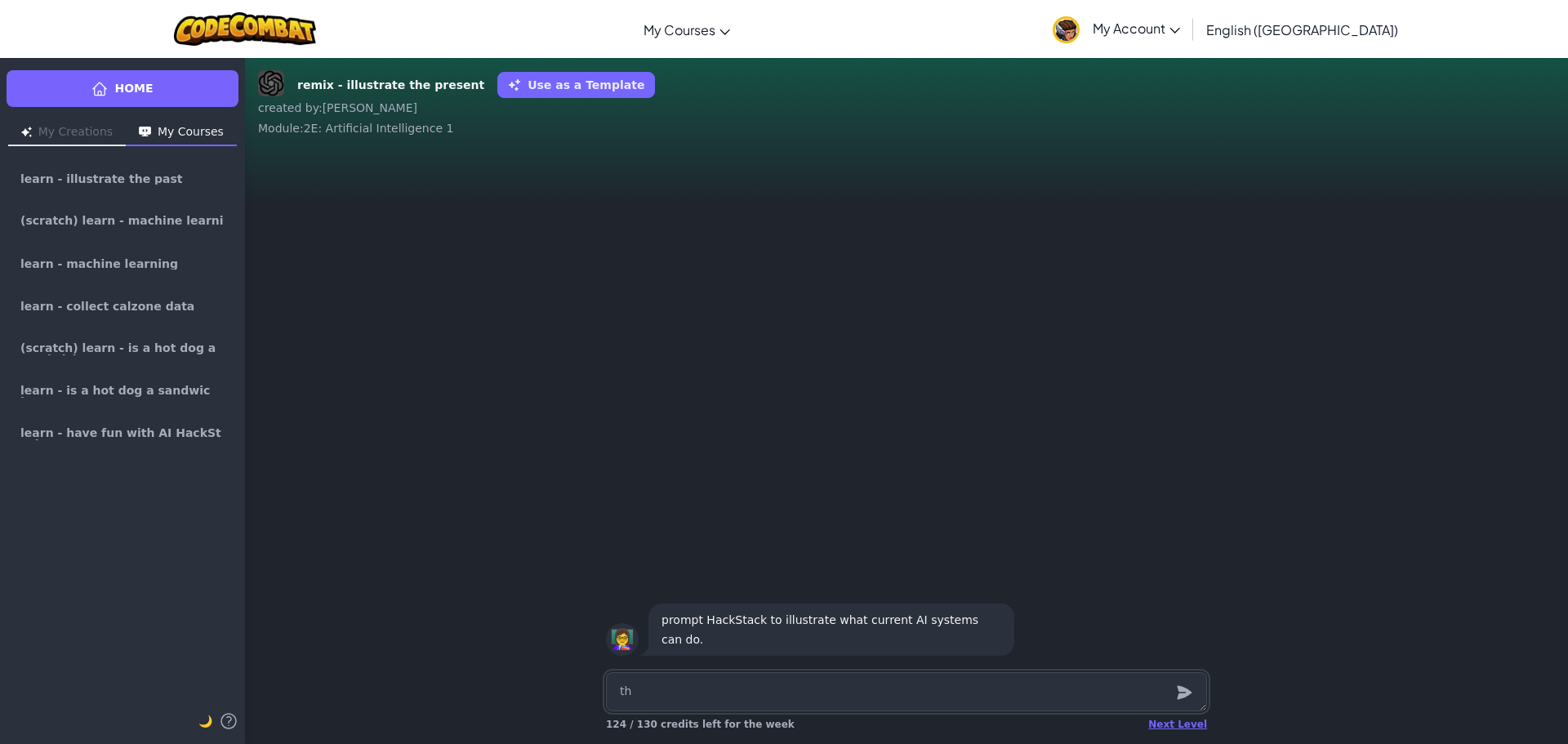
type textarea "the"
type textarea "x"
type textarea "they"
type textarea "x"
type textarea "they"
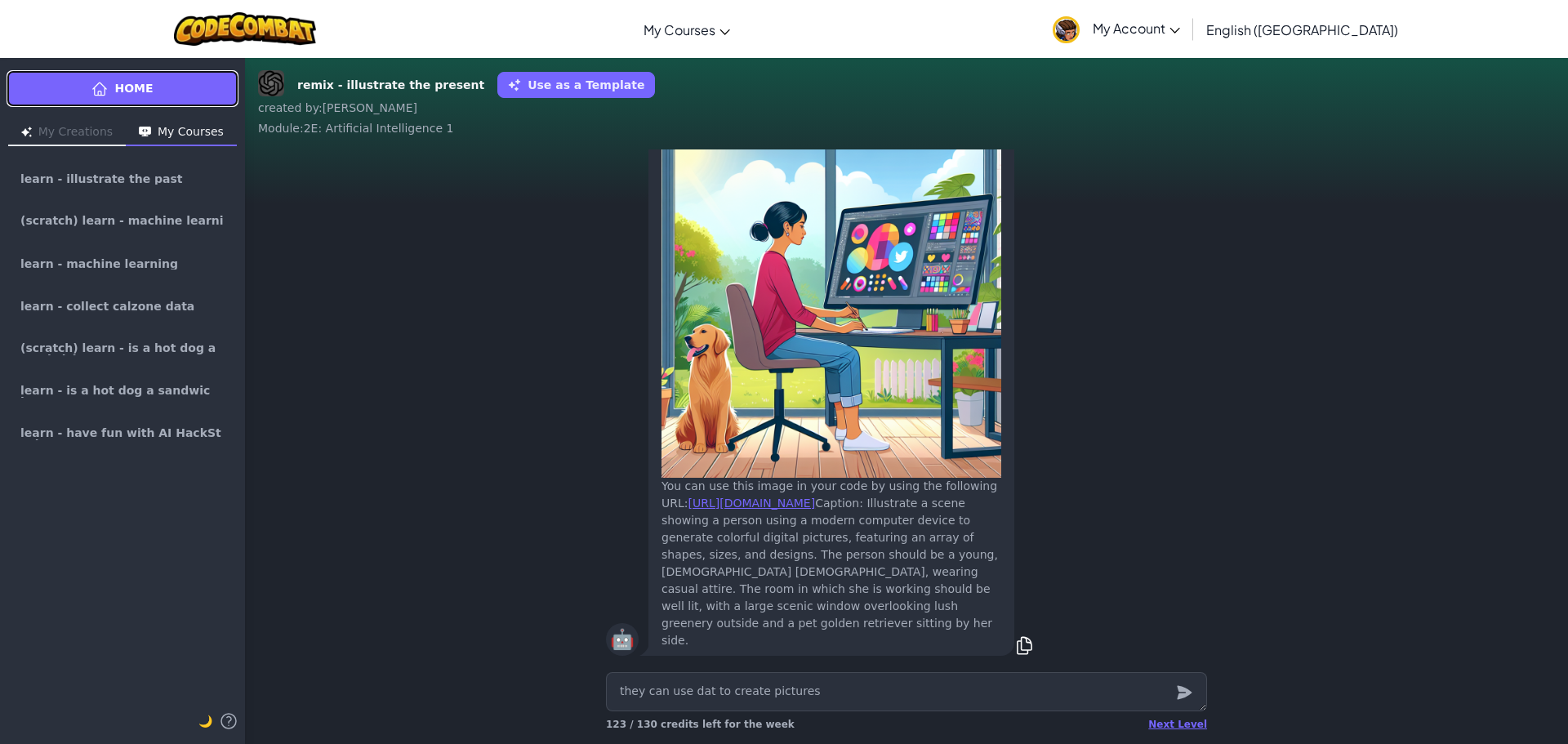
drag, startPoint x: 162, startPoint y: 85, endPoint x: 205, endPoint y: 87, distance: 43.0
click at [162, 85] on link "Home" at bounding box center [122, 88] width 232 height 37
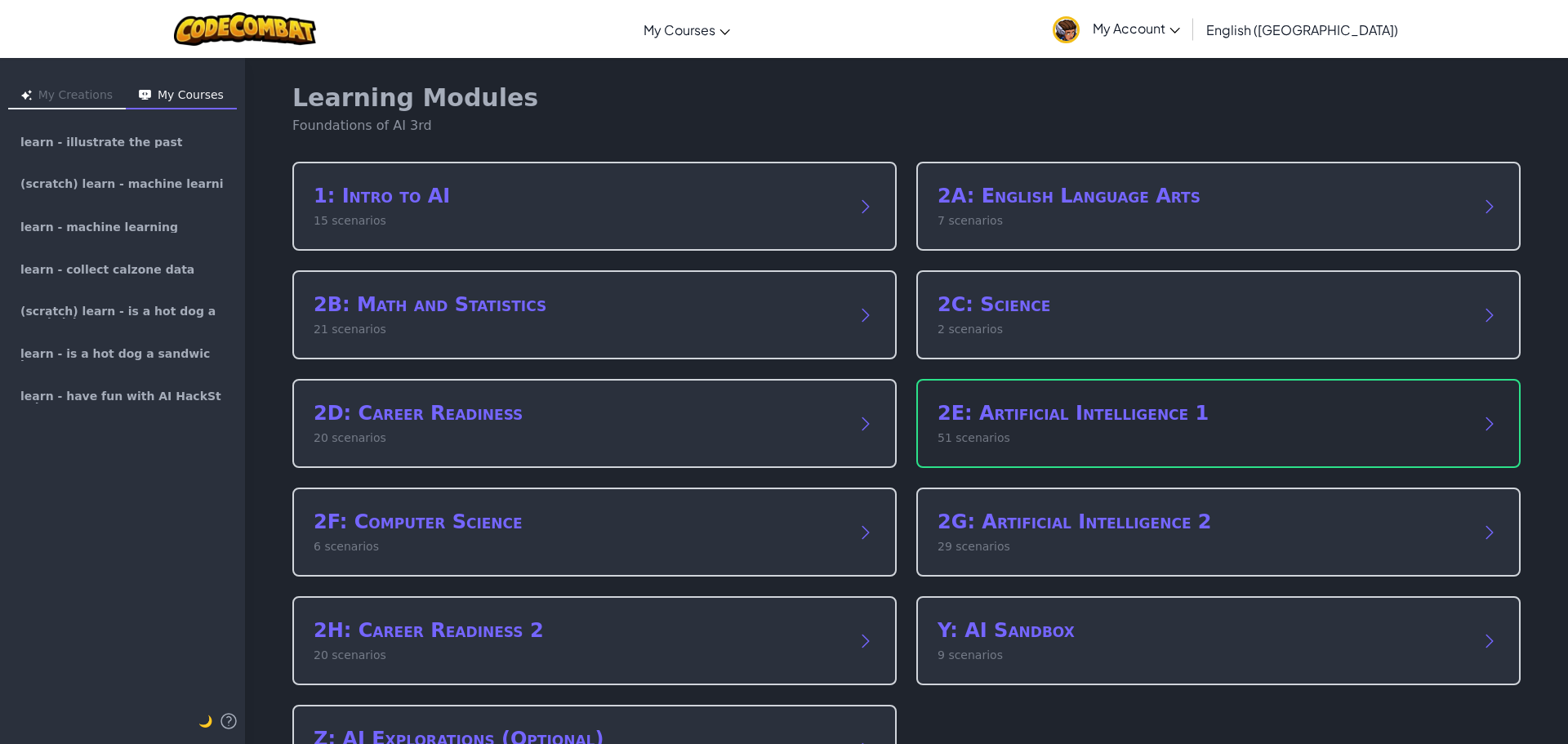
click at [1006, 395] on div "2E: Artificial Intelligence 1 51 scenarios" at bounding box center [1218, 423] width 605 height 89
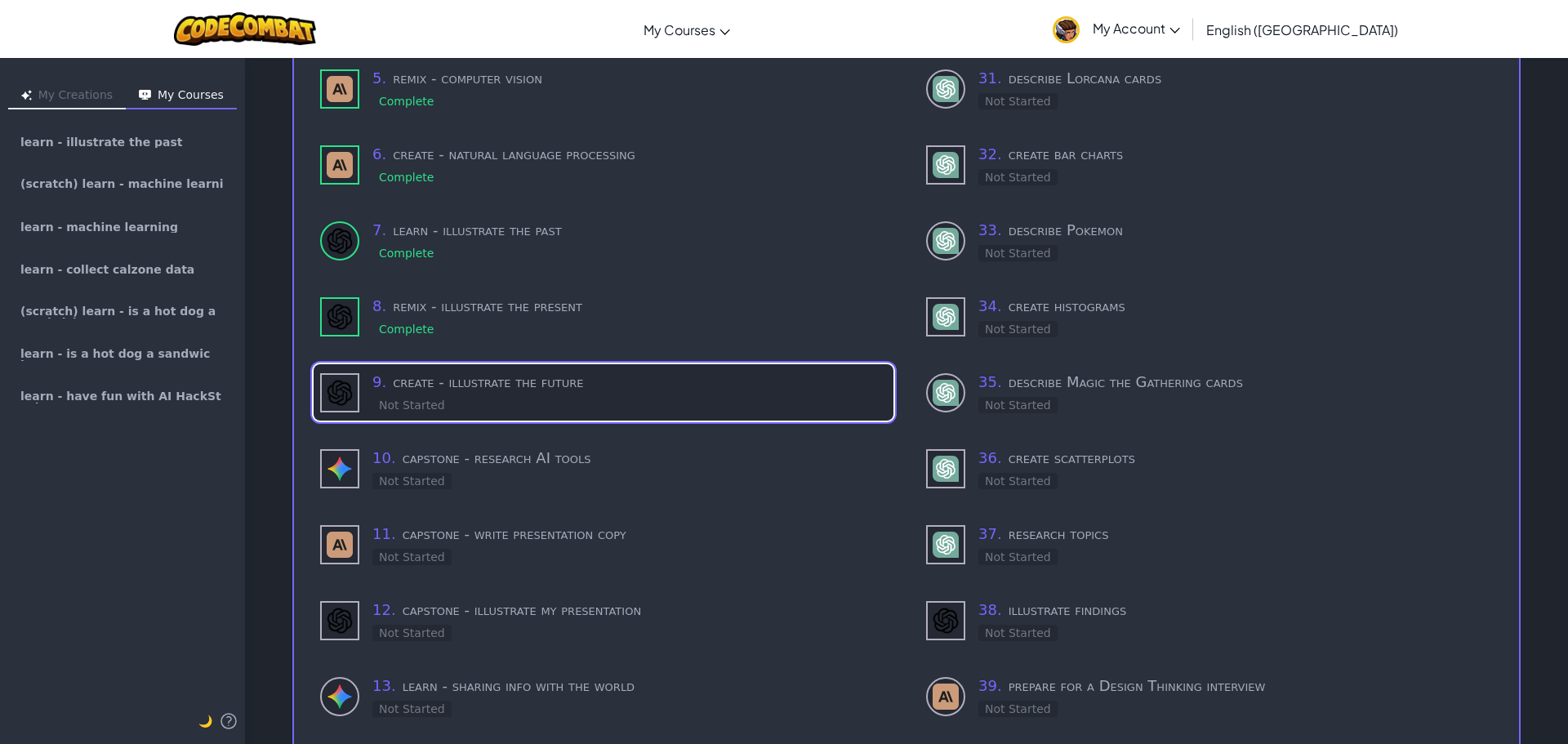
scroll to position [490, 0]
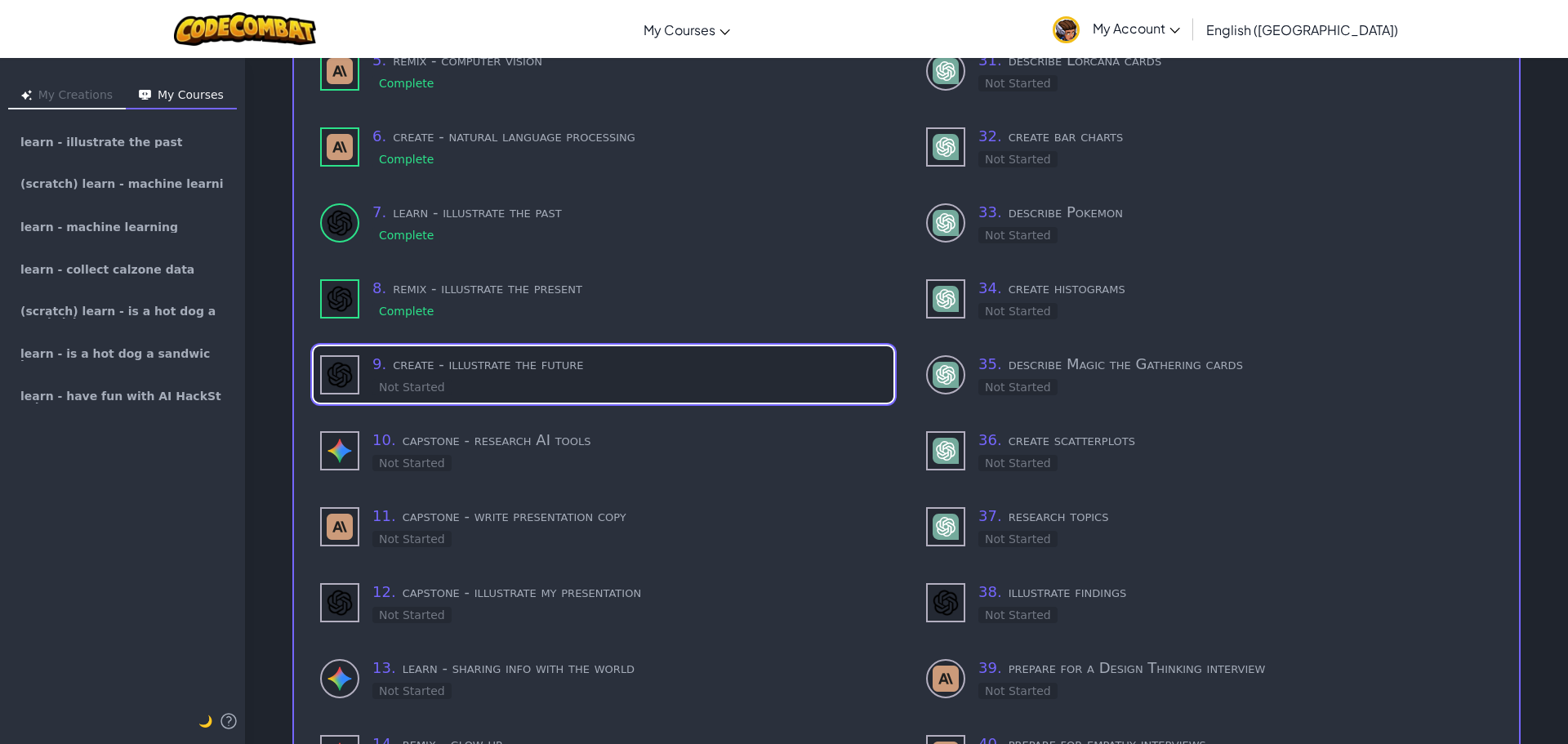
click at [567, 363] on h3 "9 . create - illustrate the future" at bounding box center [629, 364] width 515 height 23
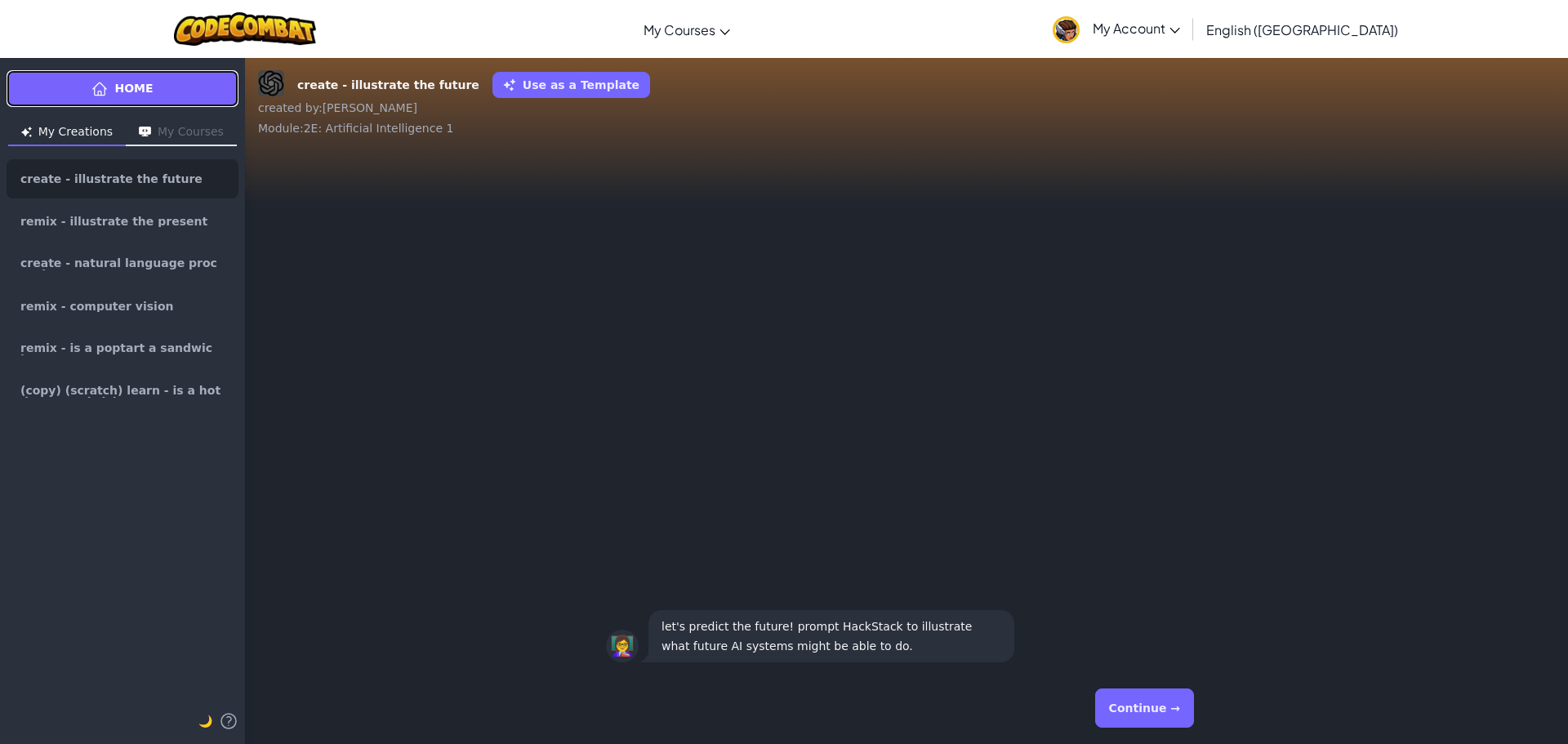
click at [151, 97] on link "Home" at bounding box center [122, 88] width 232 height 37
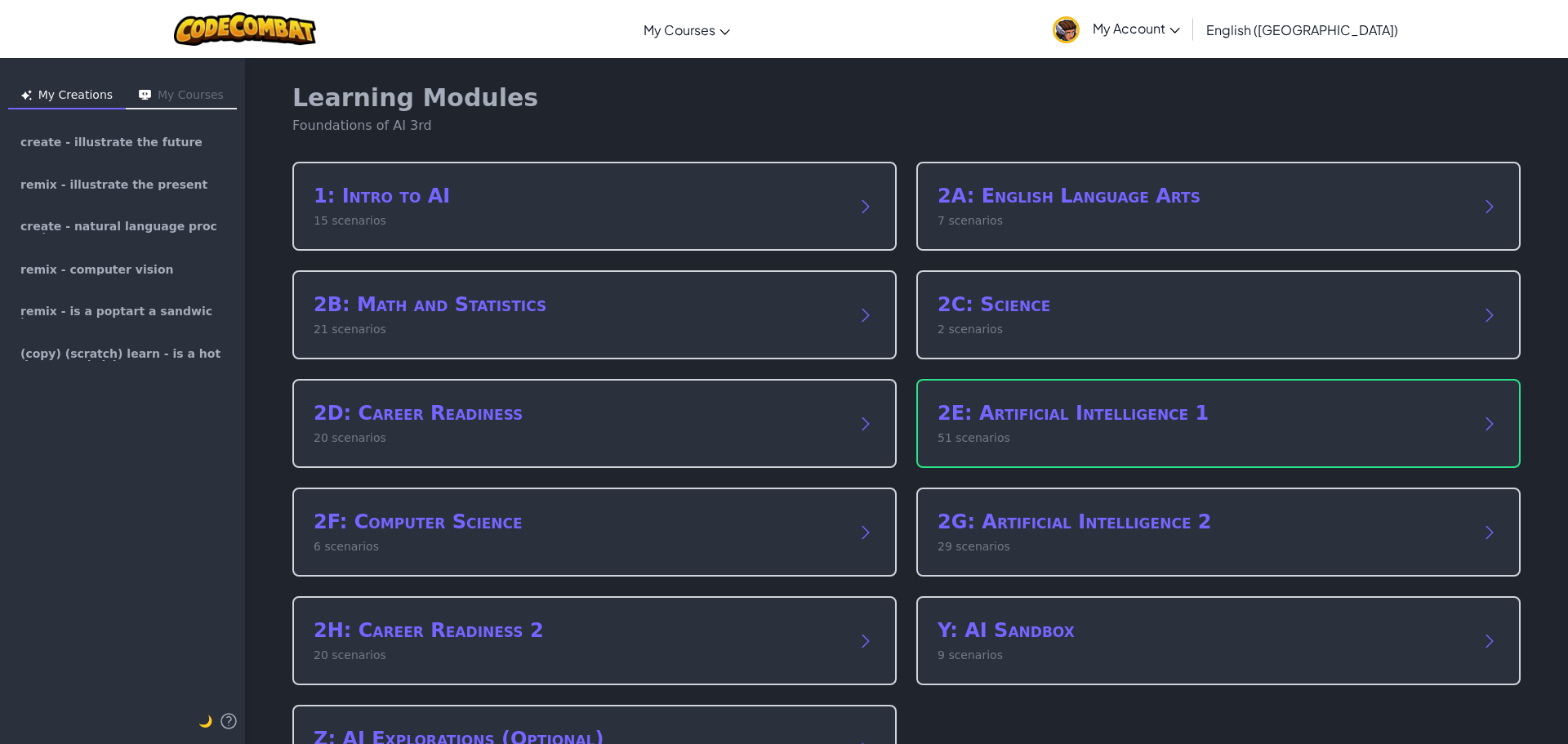
click at [164, 86] on button "My Courses" at bounding box center [181, 95] width 111 height 26
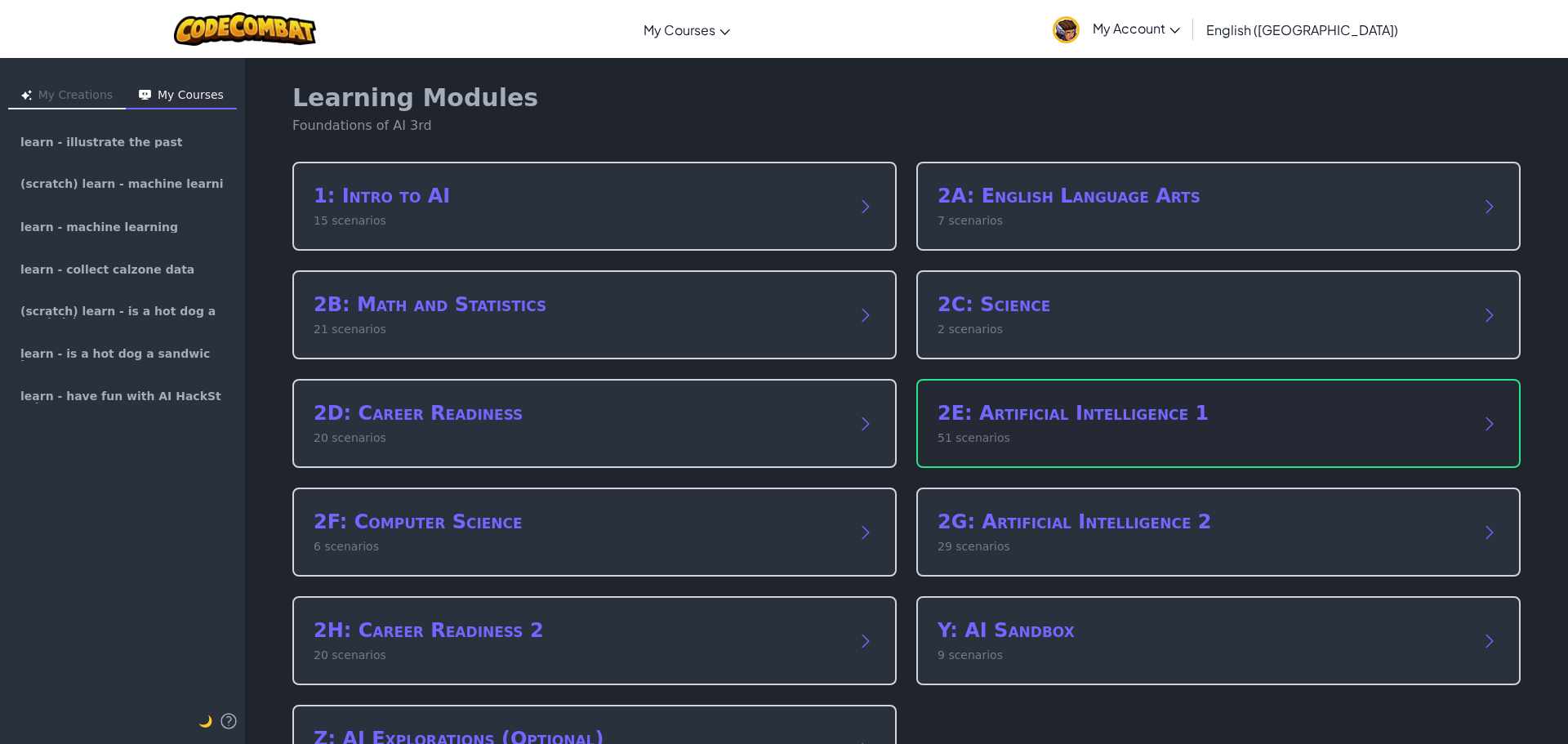
click at [1113, 435] on p "51 scenarios" at bounding box center [1201, 438] width 529 height 17
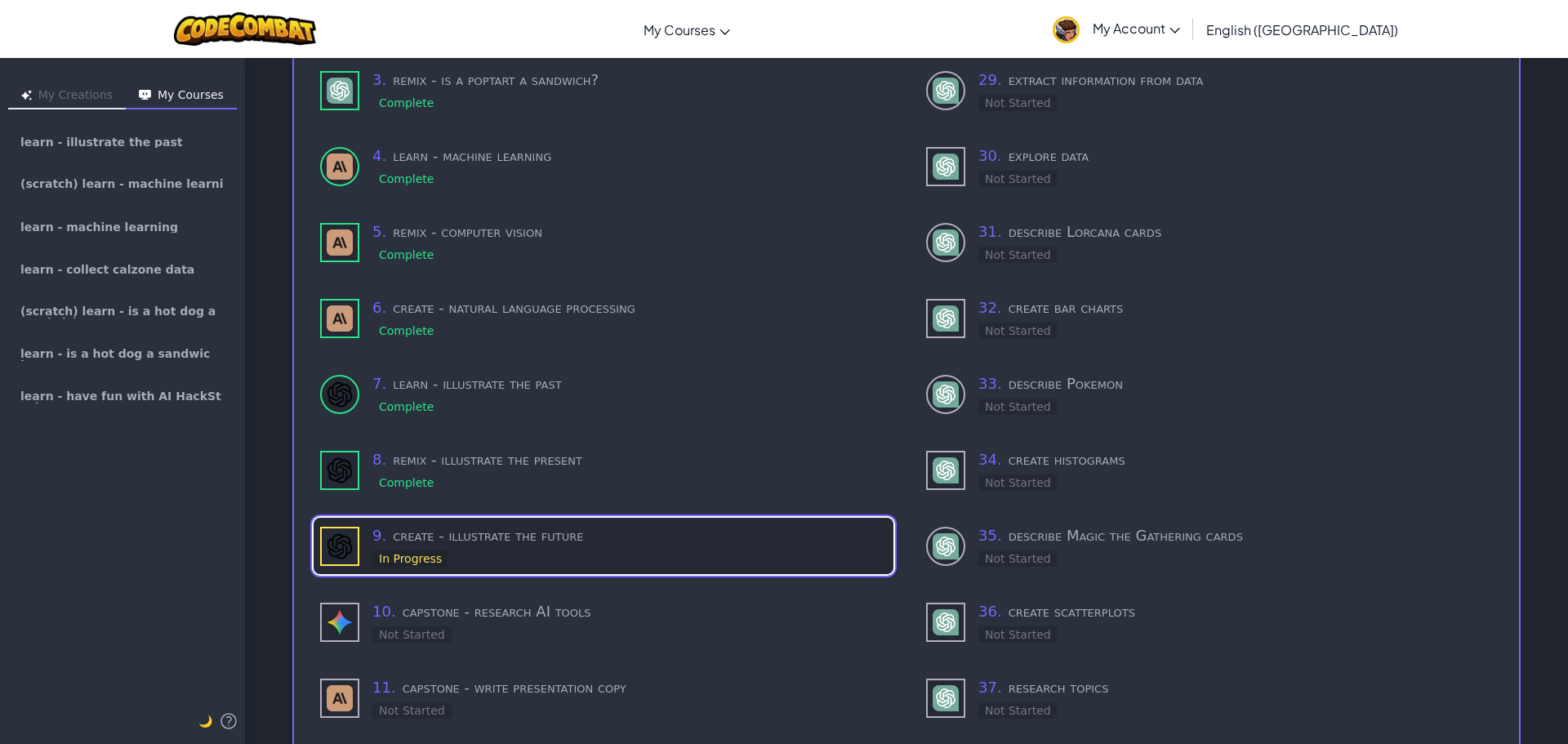
scroll to position [327, 0]
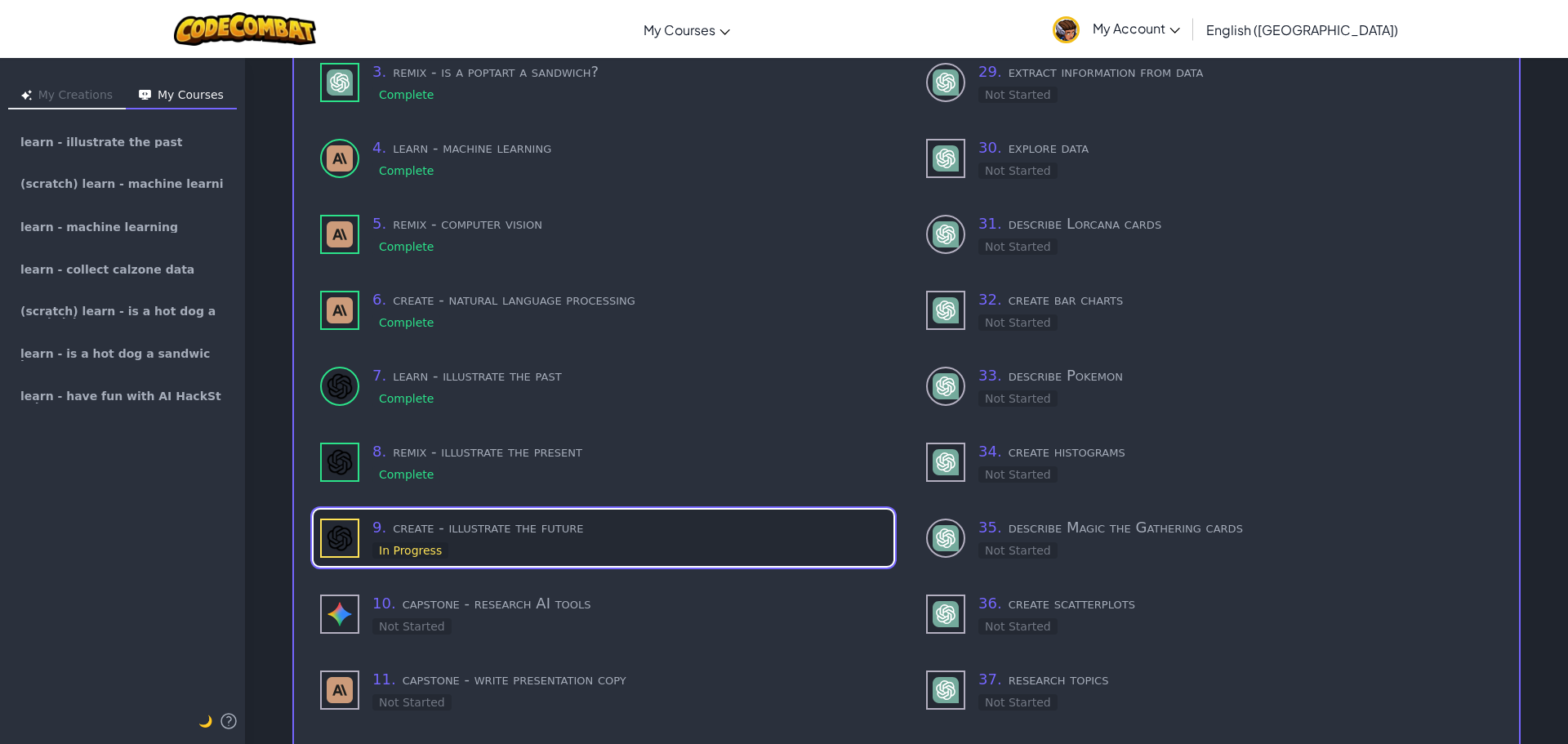
click at [528, 536] on div "9 . create - illustrate the future In Progress" at bounding box center [629, 538] width 515 height 43
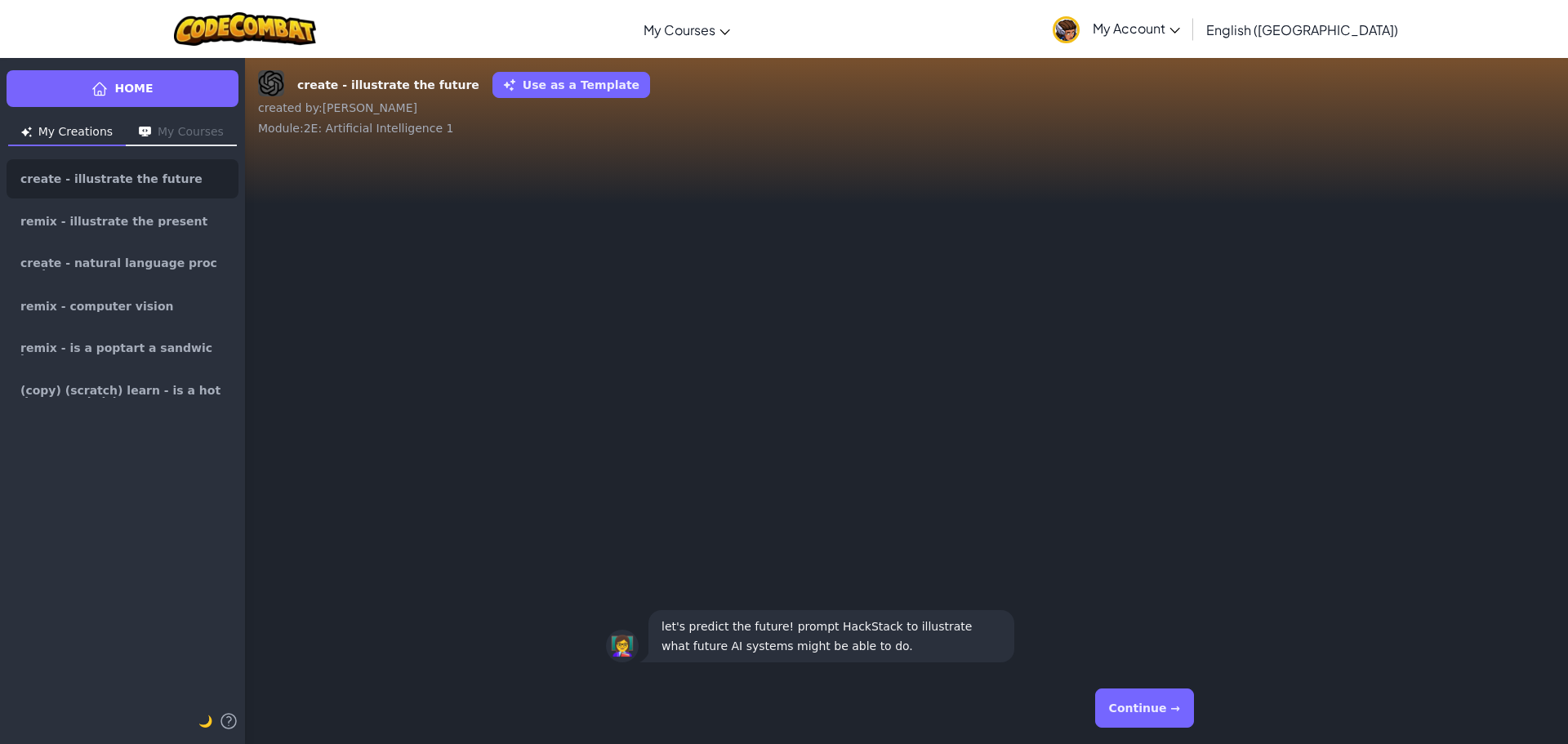
click at [177, 140] on button "My Courses" at bounding box center [181, 132] width 111 height 26
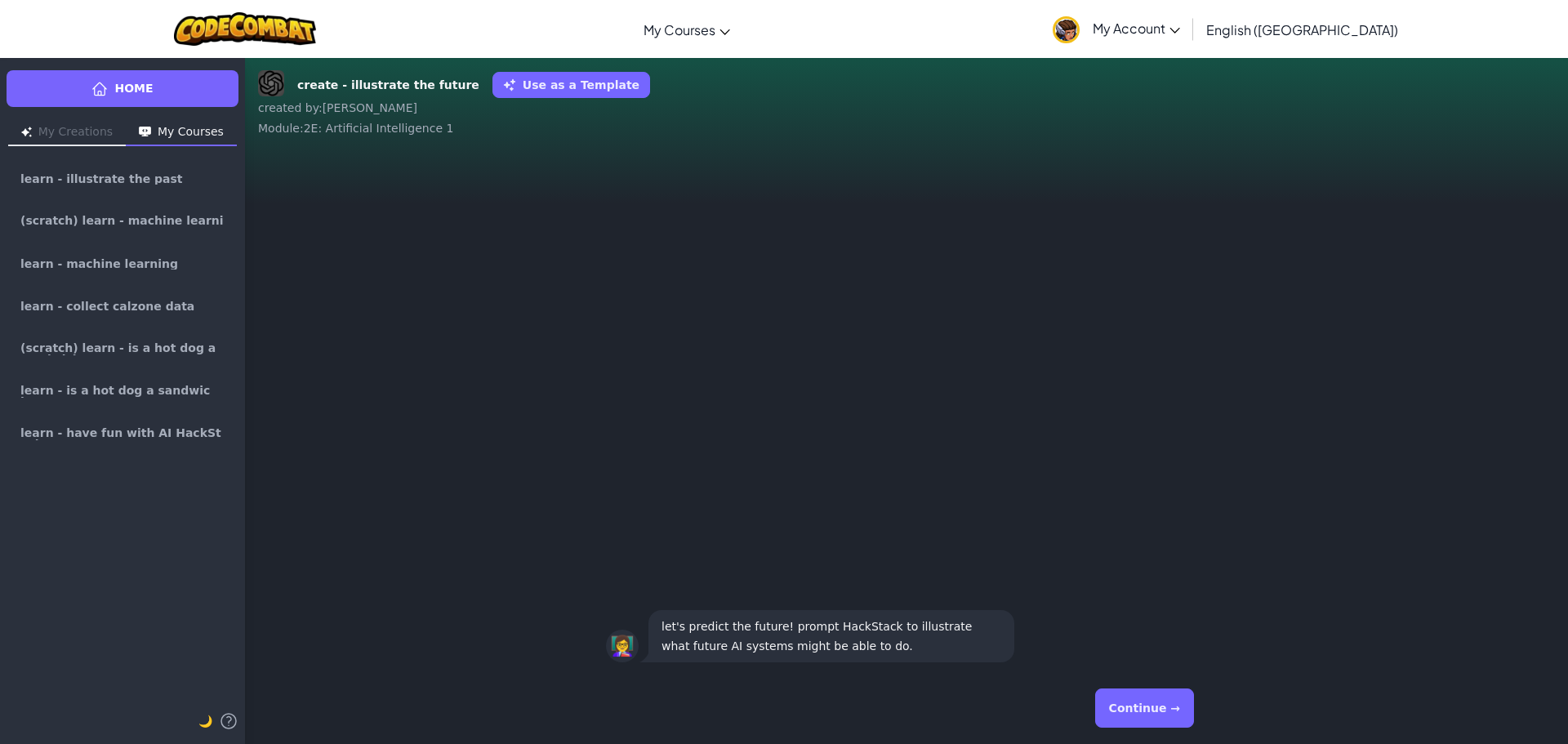
click at [30, 131] on img "button" at bounding box center [27, 132] width 11 height 11
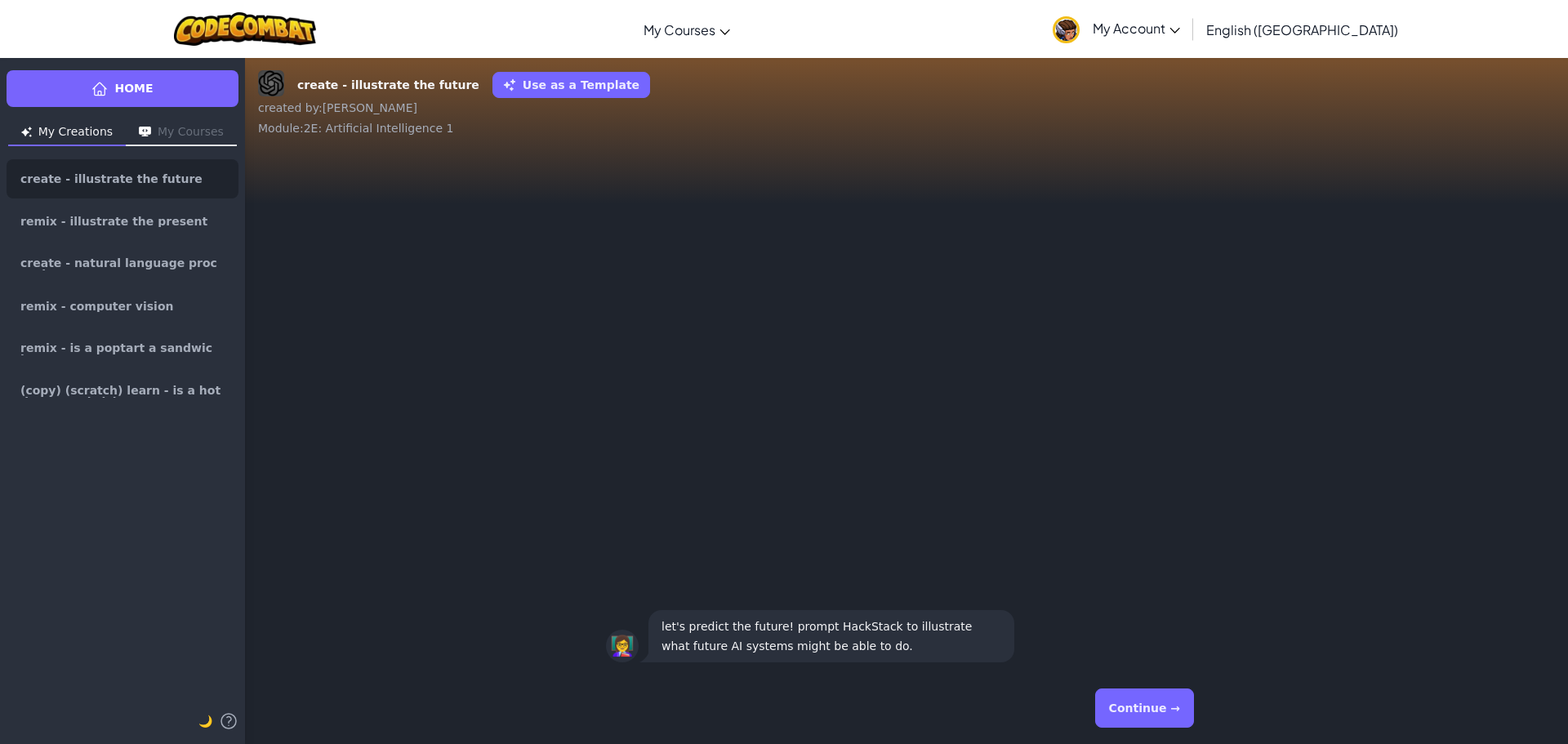
click at [1122, 703] on button "Continue →" at bounding box center [1144, 708] width 99 height 40
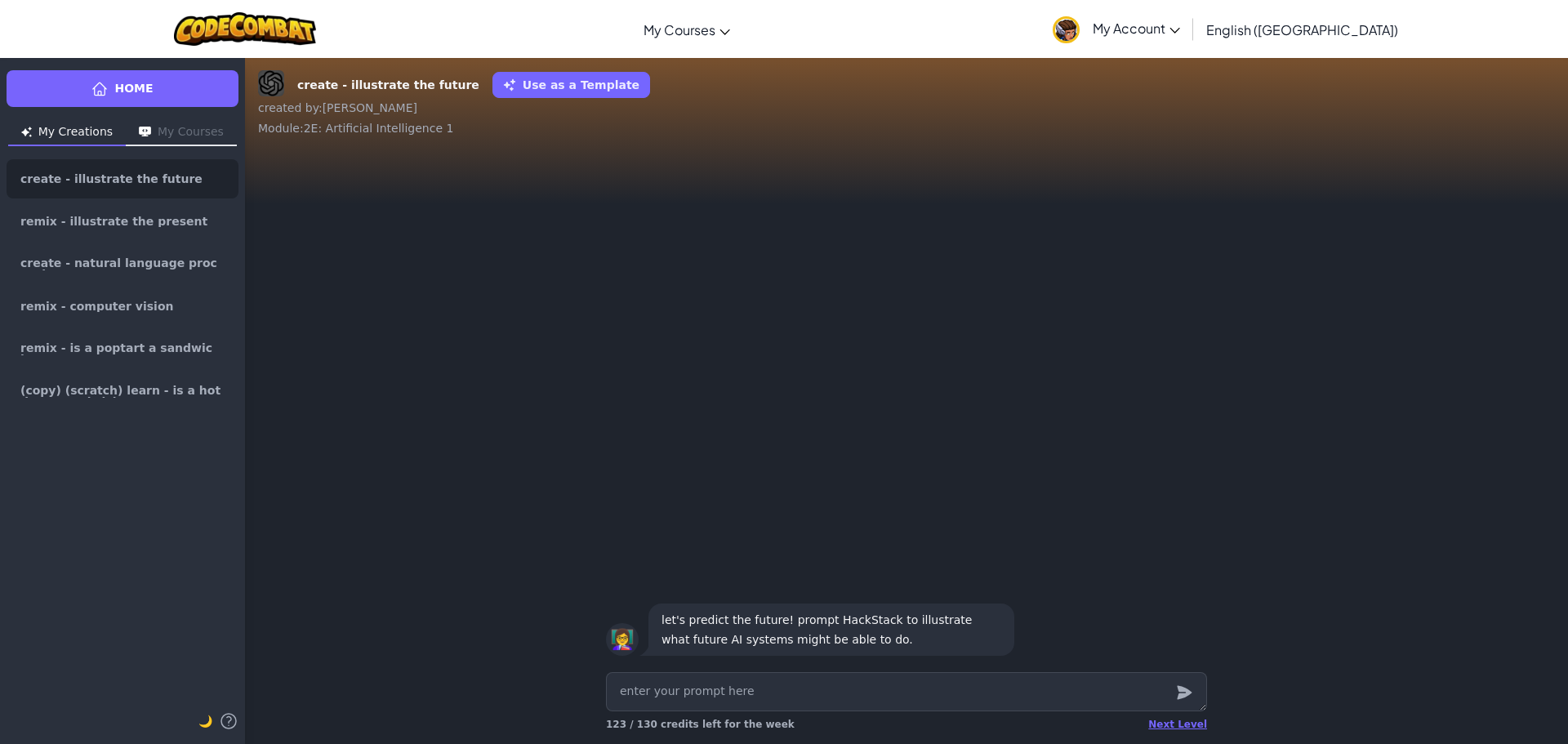
click at [998, 700] on textarea at bounding box center [907, 692] width 601 height 40
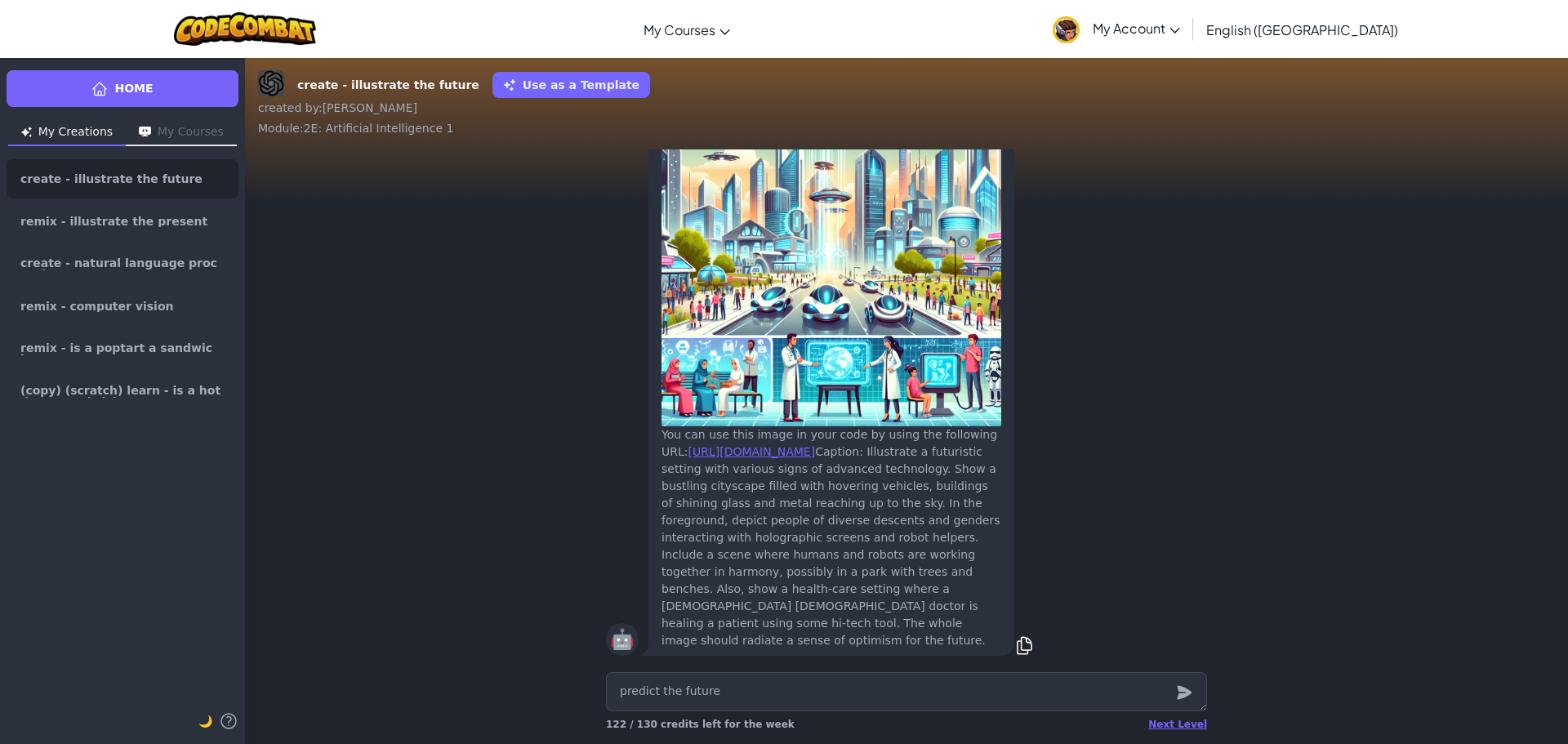
click at [1192, 688] on icon "submit" at bounding box center [1184, 693] width 18 height 20
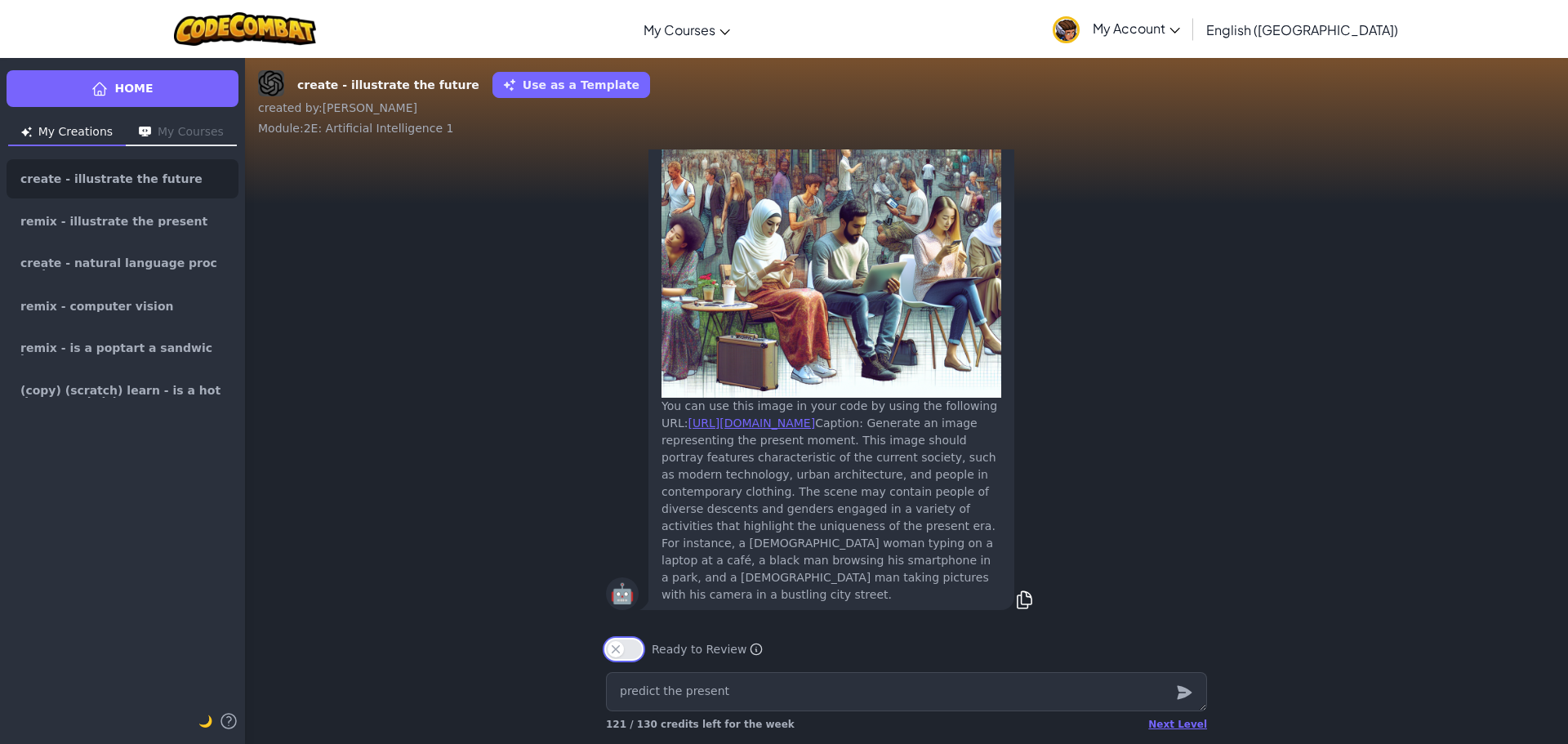
click at [626, 655] on button "Ready to Review" at bounding box center [624, 649] width 36 height 20
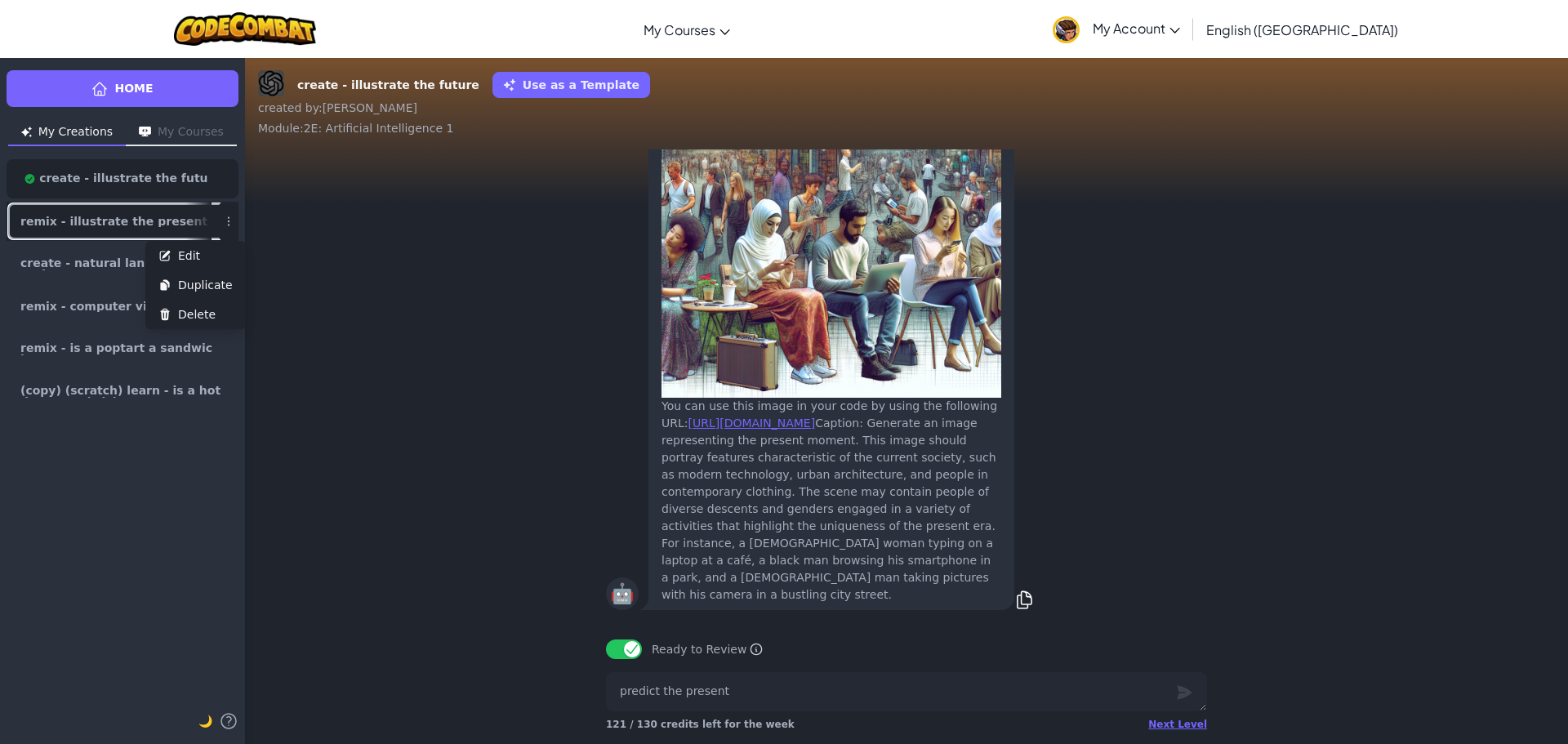
click at [215, 231] on link "remix - illustrate the present" at bounding box center [122, 222] width 232 height 40
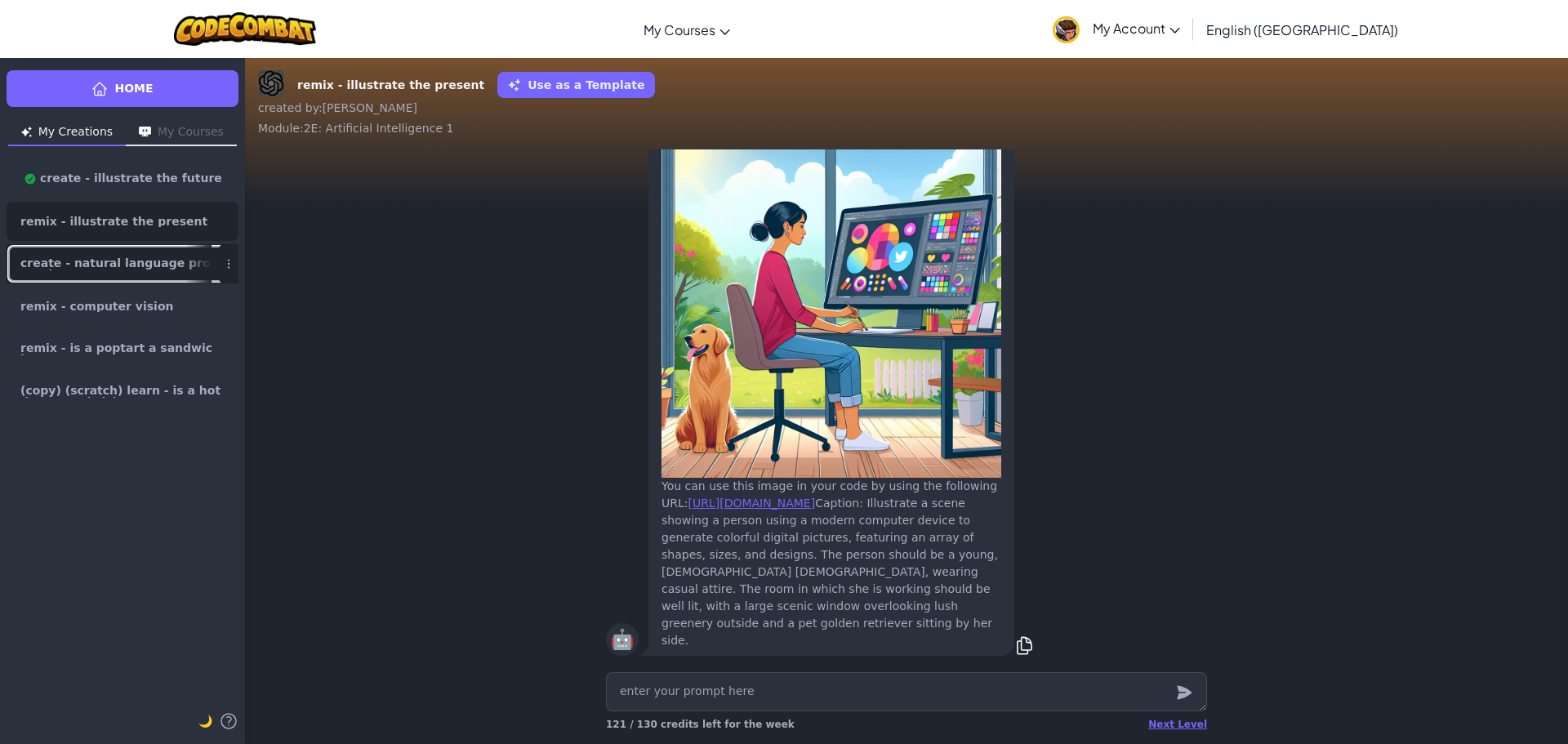
click at [174, 275] on link "create - natural language processing" at bounding box center [122, 264] width 232 height 40
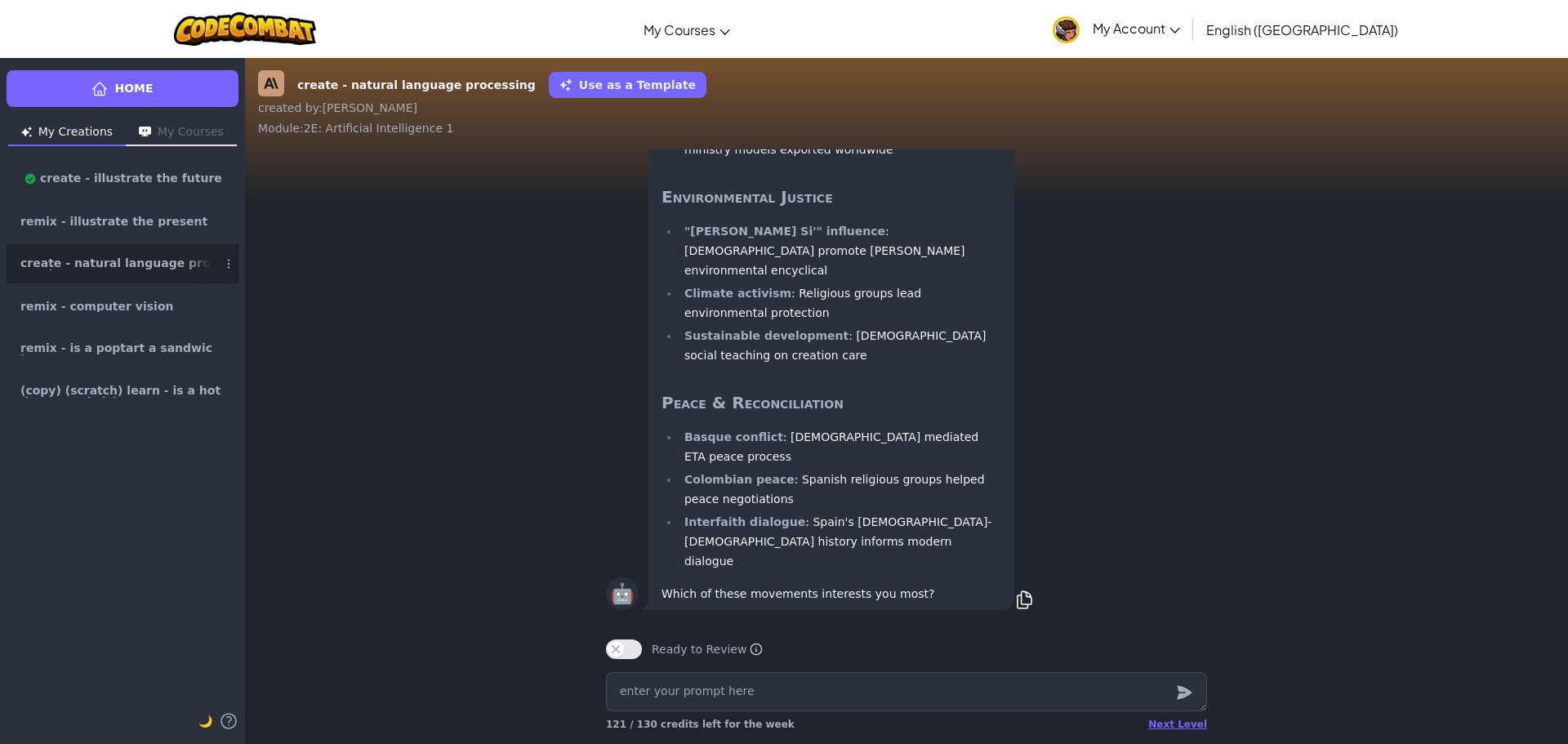
scroll to position [1, 0]
click at [178, 301] on link "remix - computer vision" at bounding box center [122, 306] width 232 height 40
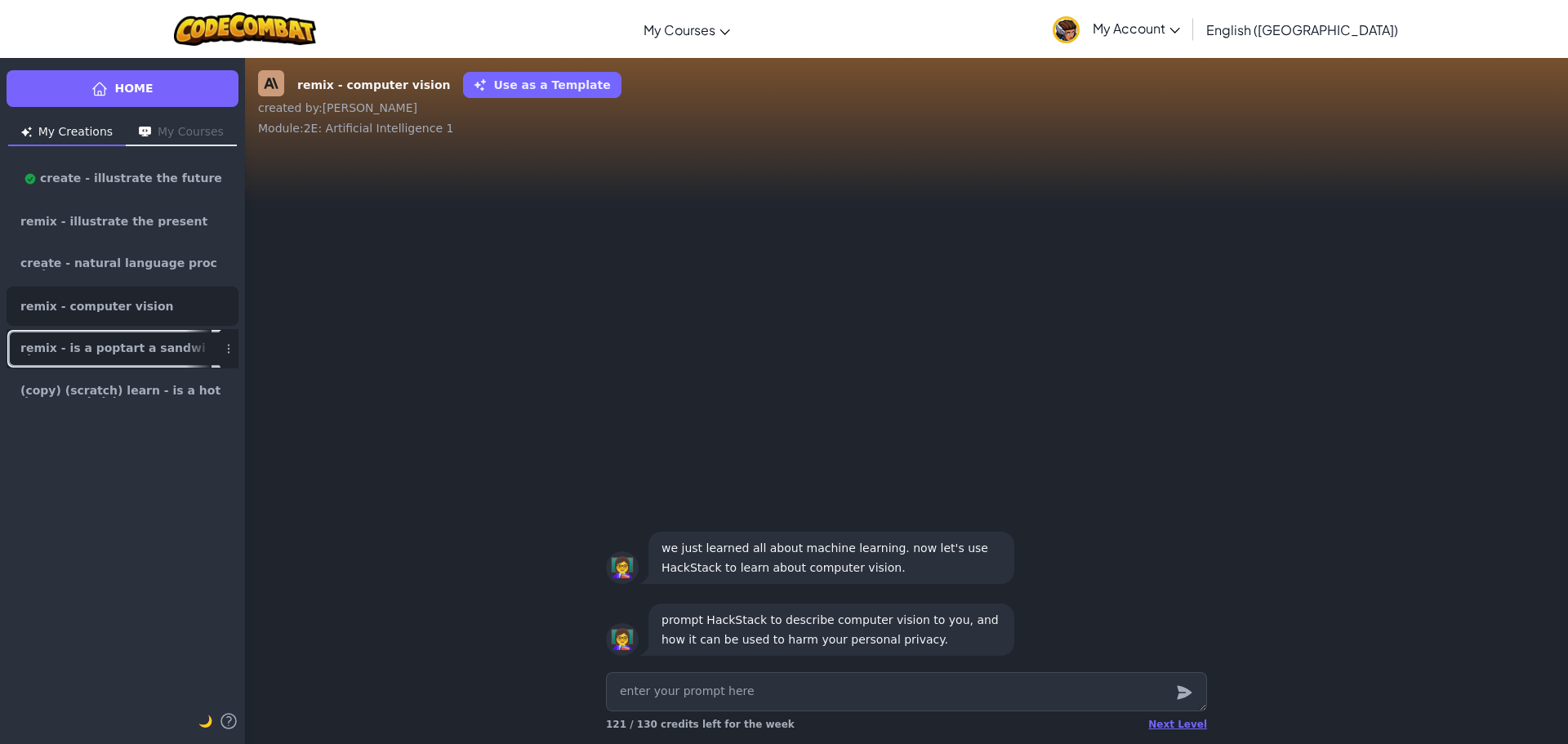
click at [170, 333] on link "remix - is a poptart a sandwich?" at bounding box center [122, 349] width 232 height 40
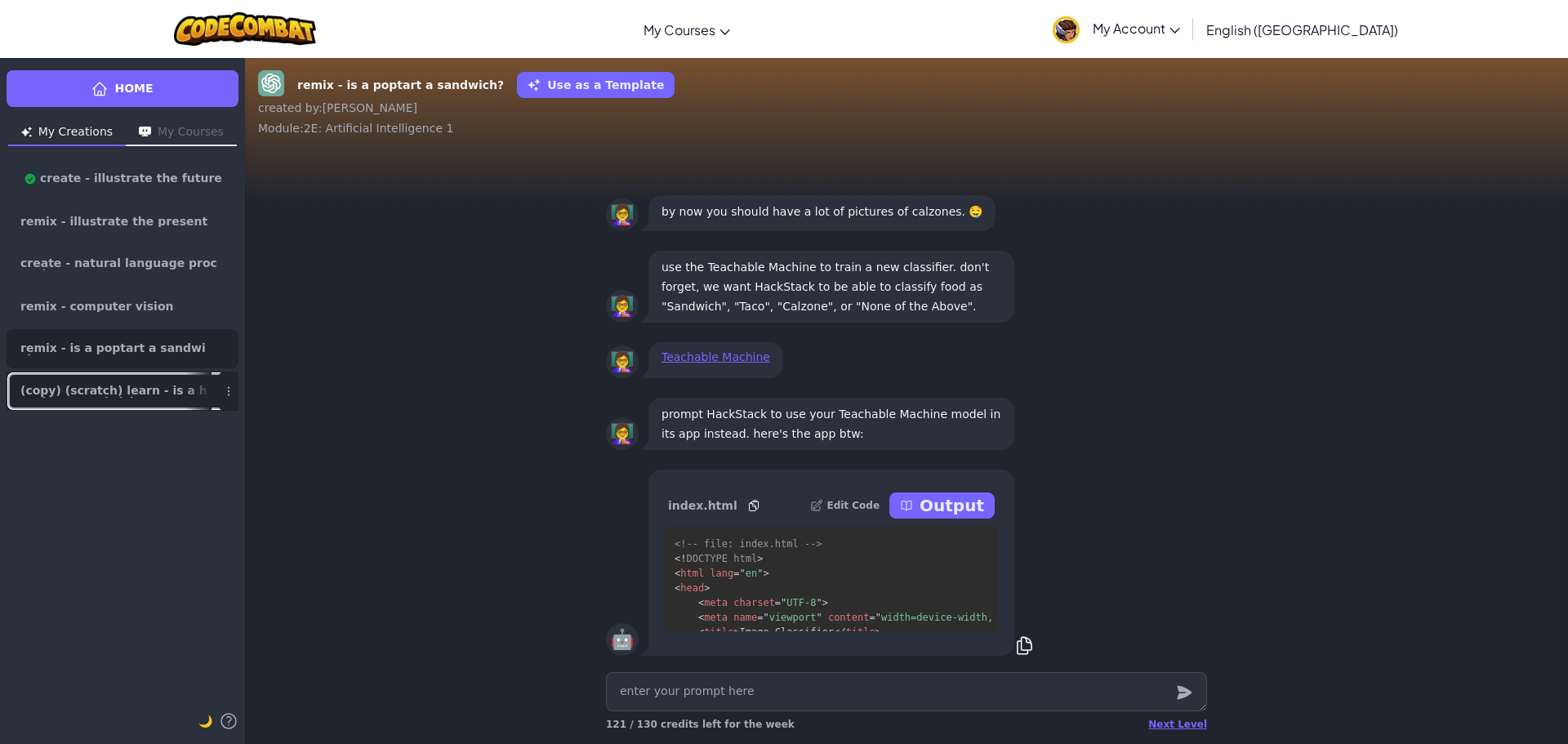
click at [181, 371] on li "(copy) (scratch) learn - is a hot dog a sandwich?" at bounding box center [122, 391] width 232 height 40
click at [181, 371] on link "(copy) (scratch) learn - is a hot dog a sandwich?" at bounding box center [122, 391] width 232 height 40
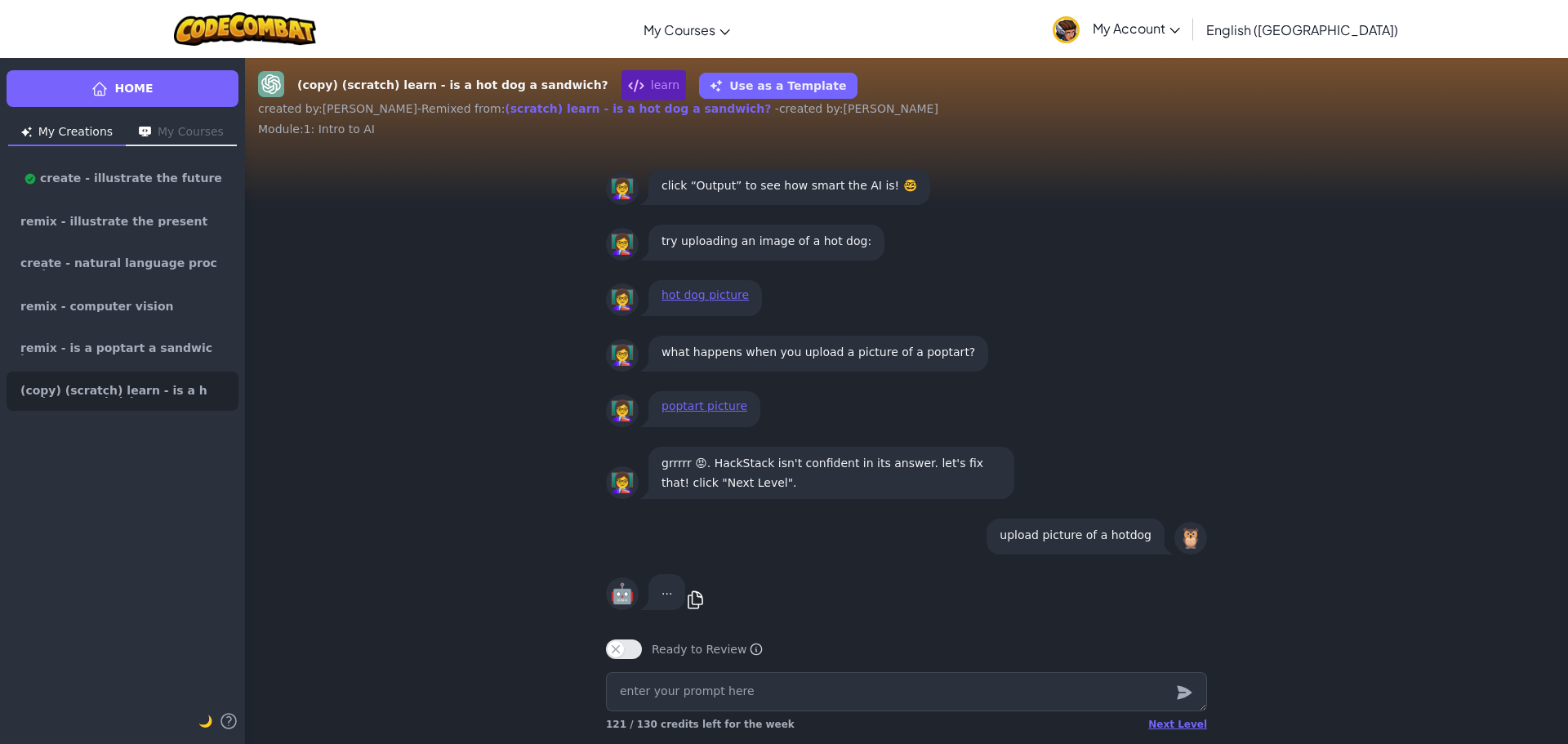
click at [180, 124] on button "My Courses" at bounding box center [181, 132] width 111 height 26
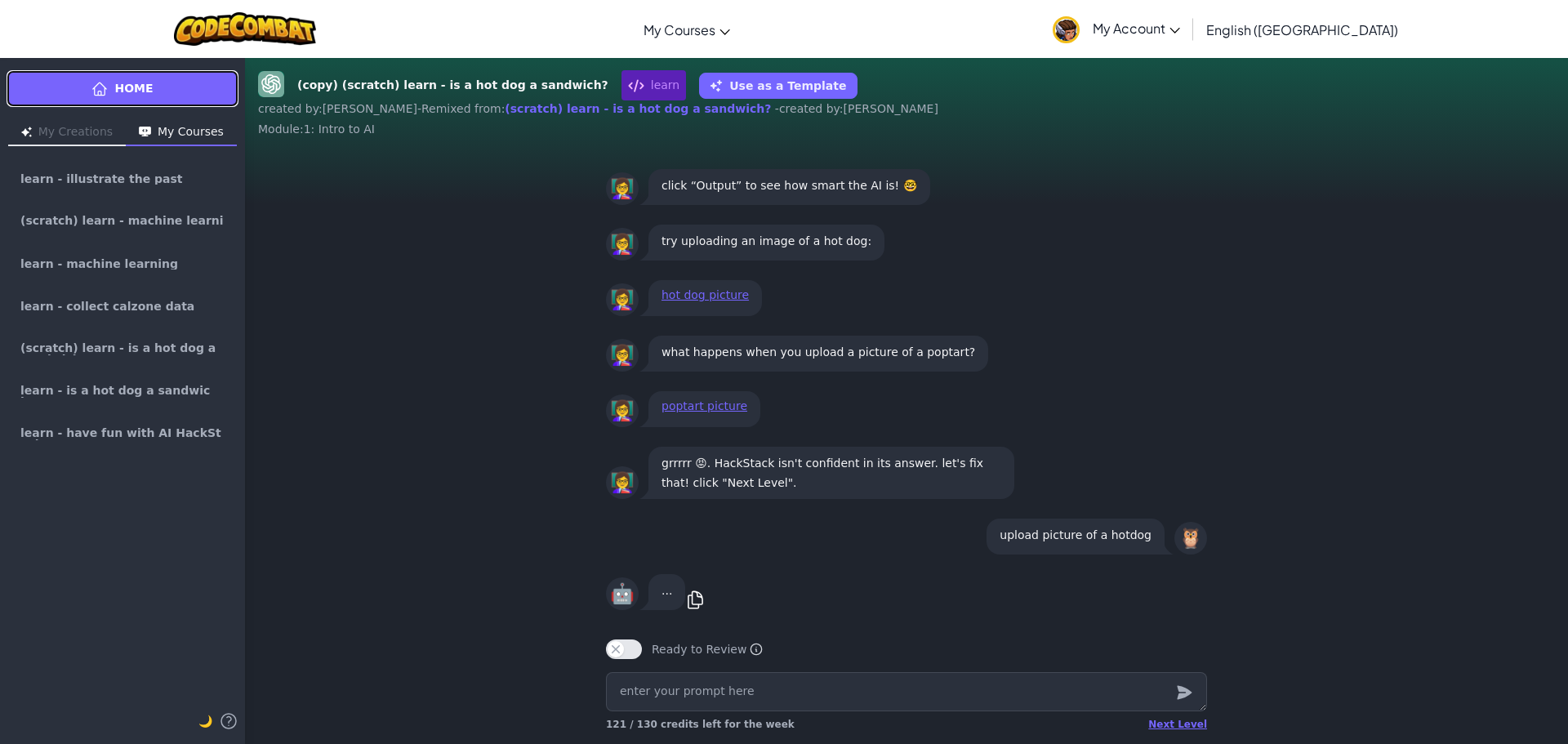
click at [166, 71] on link "Home" at bounding box center [122, 88] width 232 height 37
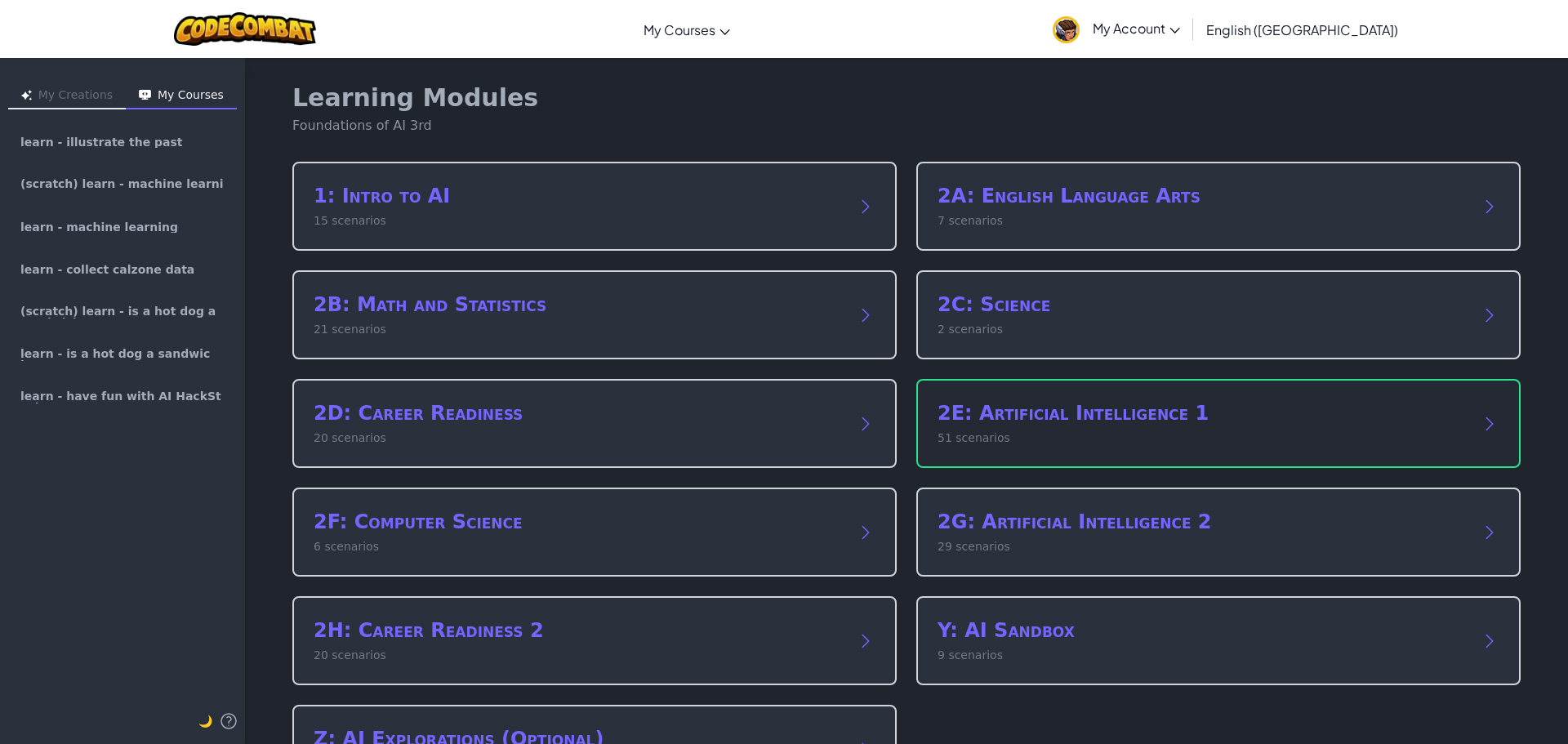
click at [1252, 388] on div "2E: Artificial Intelligence 1 51 scenarios" at bounding box center [1218, 423] width 605 height 89
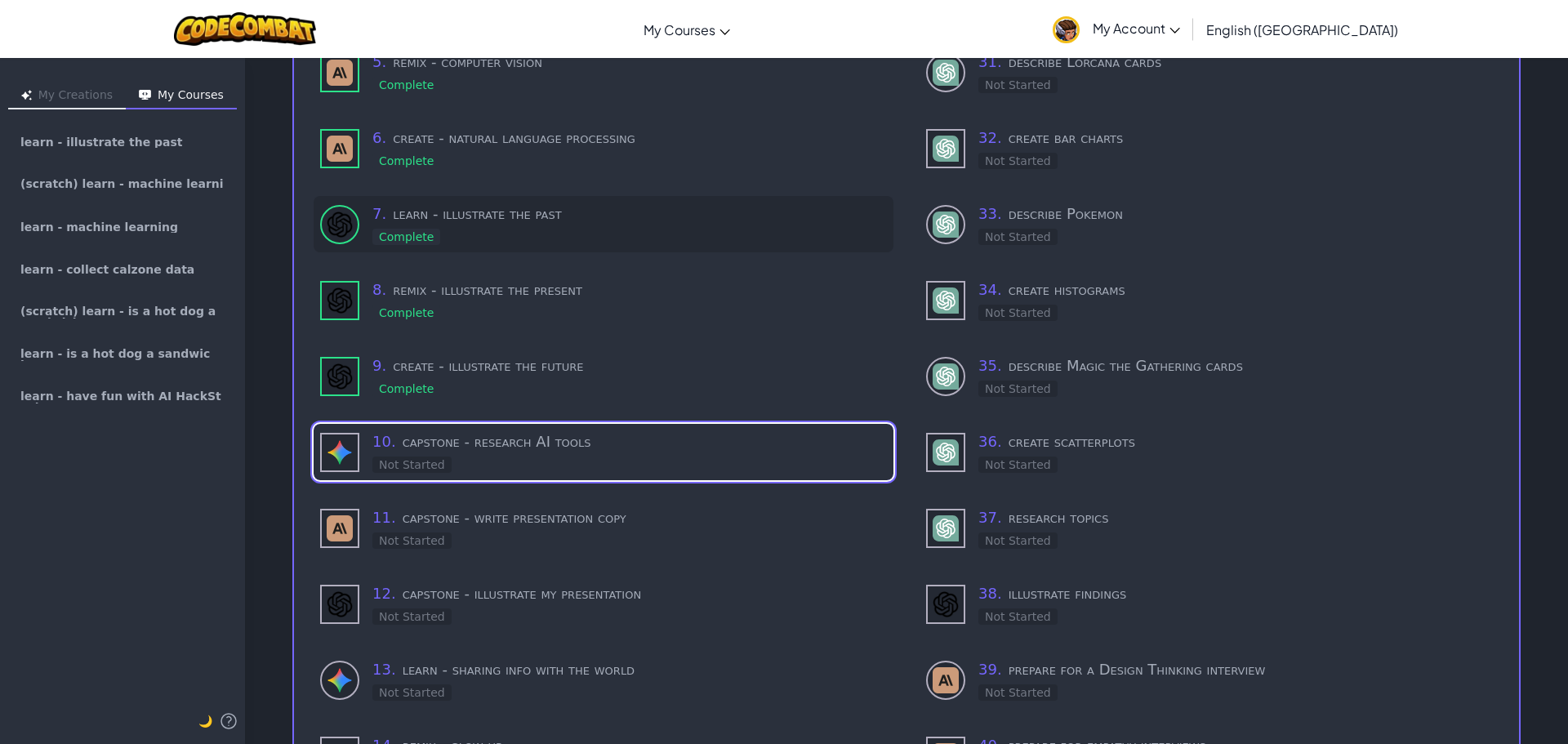
scroll to position [490, 0]
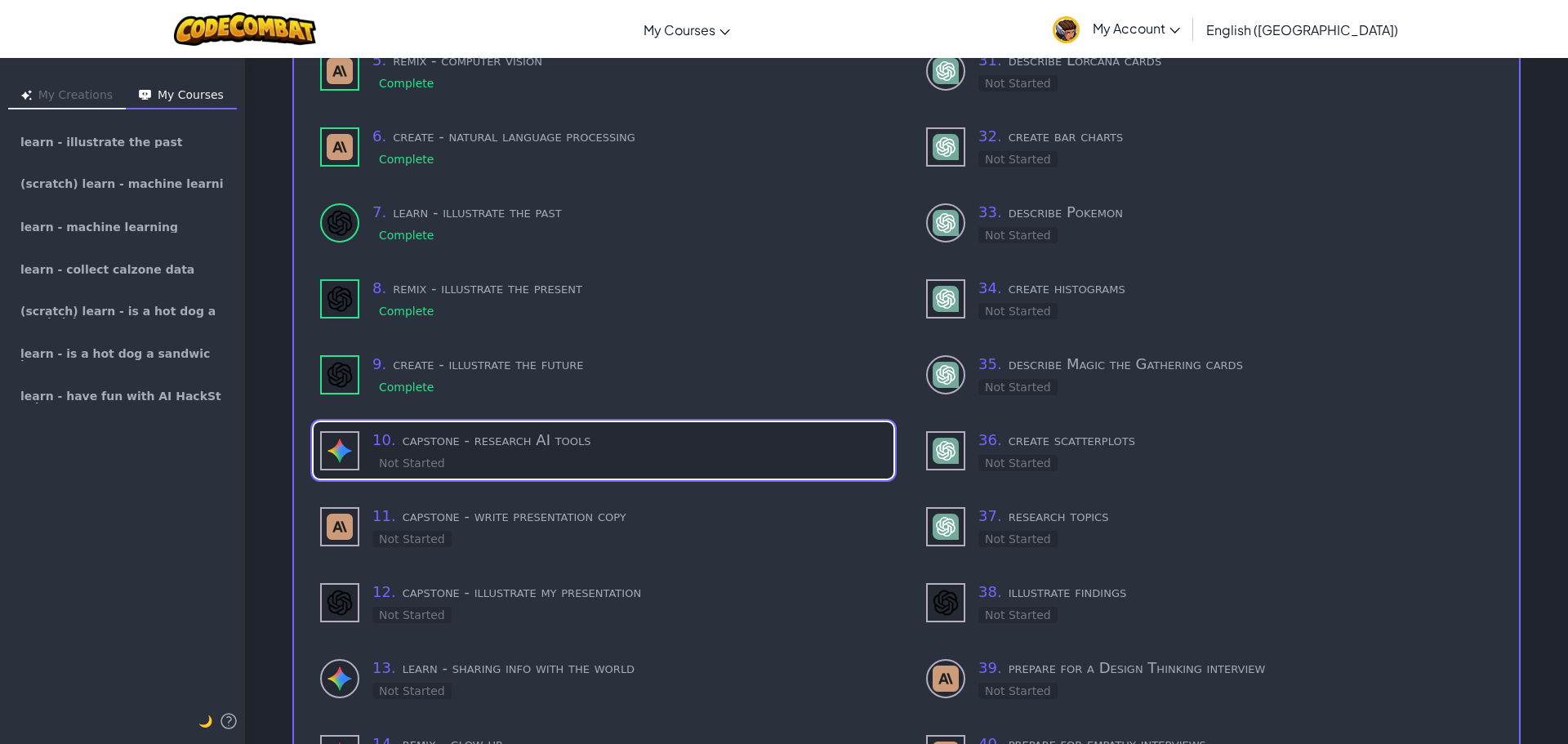
click at [644, 452] on div "10 . capstone - research AI tools Not Started" at bounding box center [629, 450] width 515 height 43
